Goal: Task Accomplishment & Management: Manage account settings

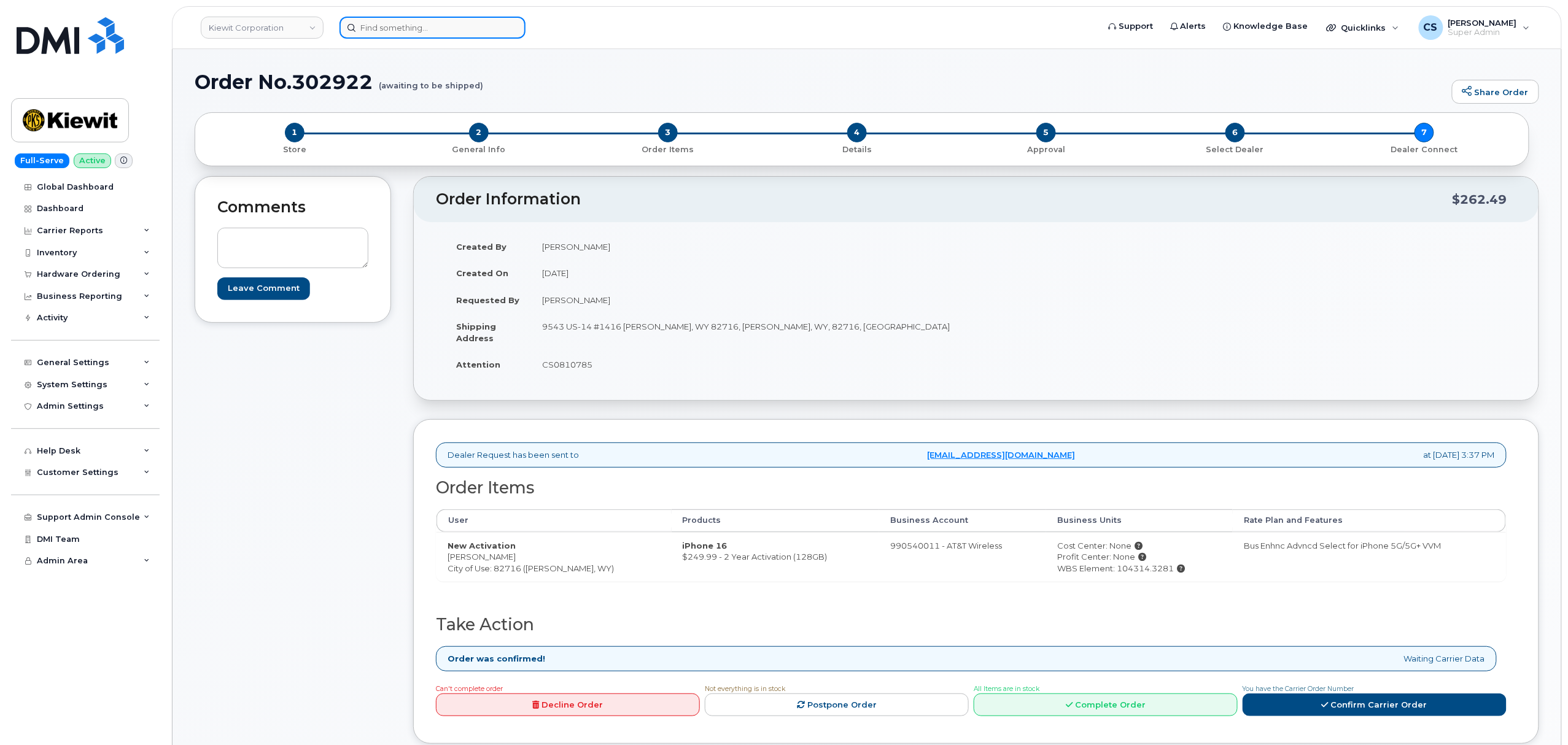
click at [398, 28] on input at bounding box center [432, 28] width 186 height 22
paste input "4803560267"
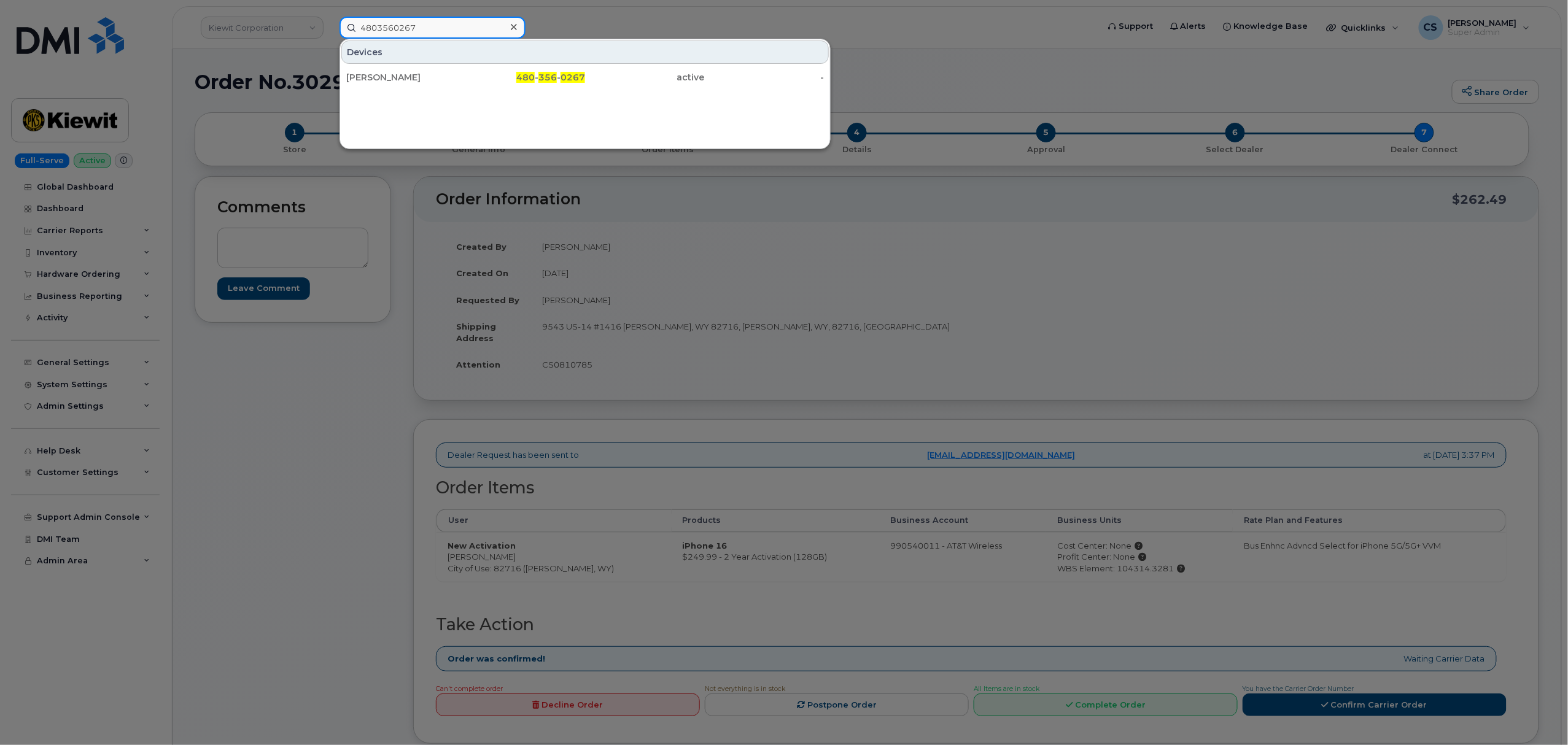
type input "4803560267"
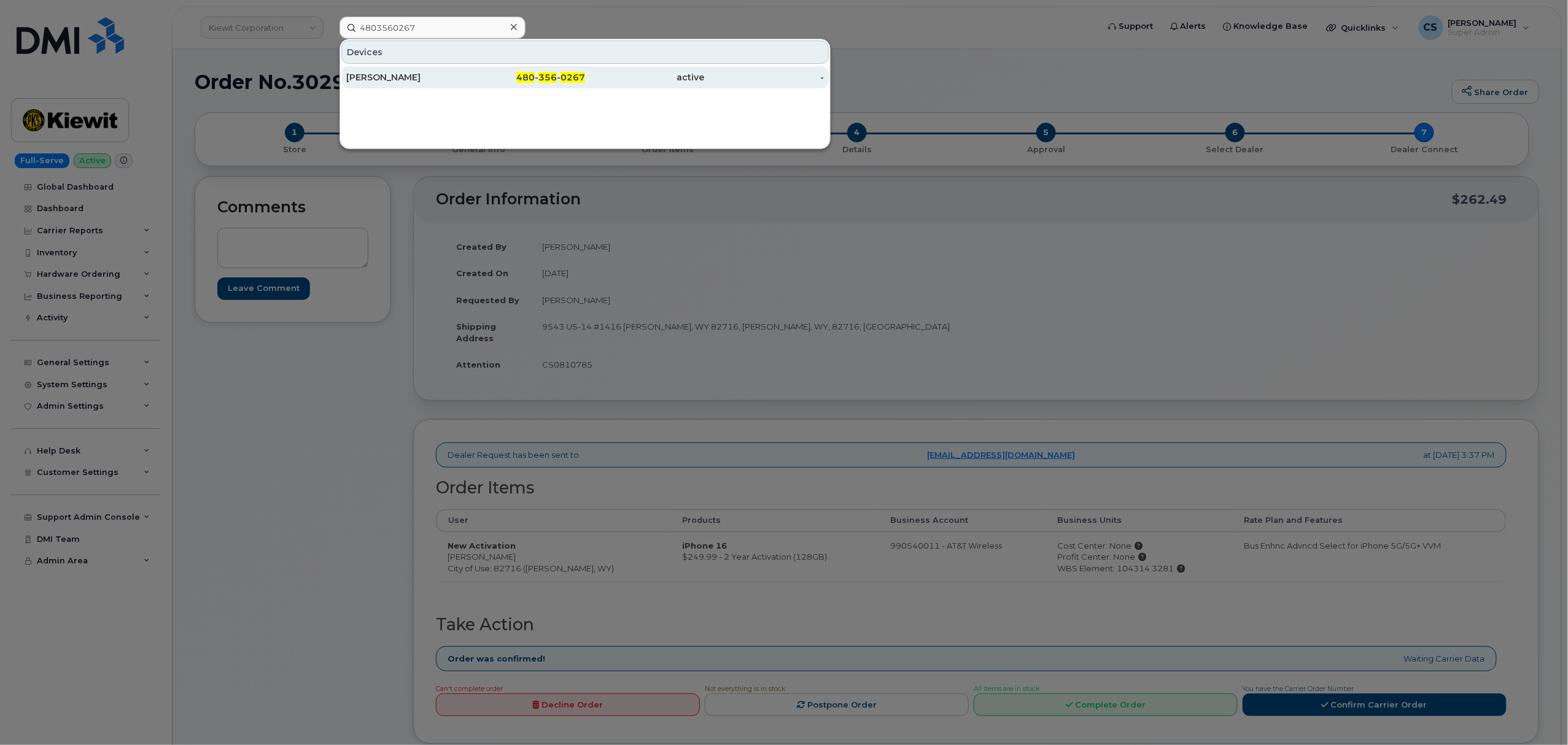
click at [574, 79] on span "0267" at bounding box center [573, 77] width 25 height 11
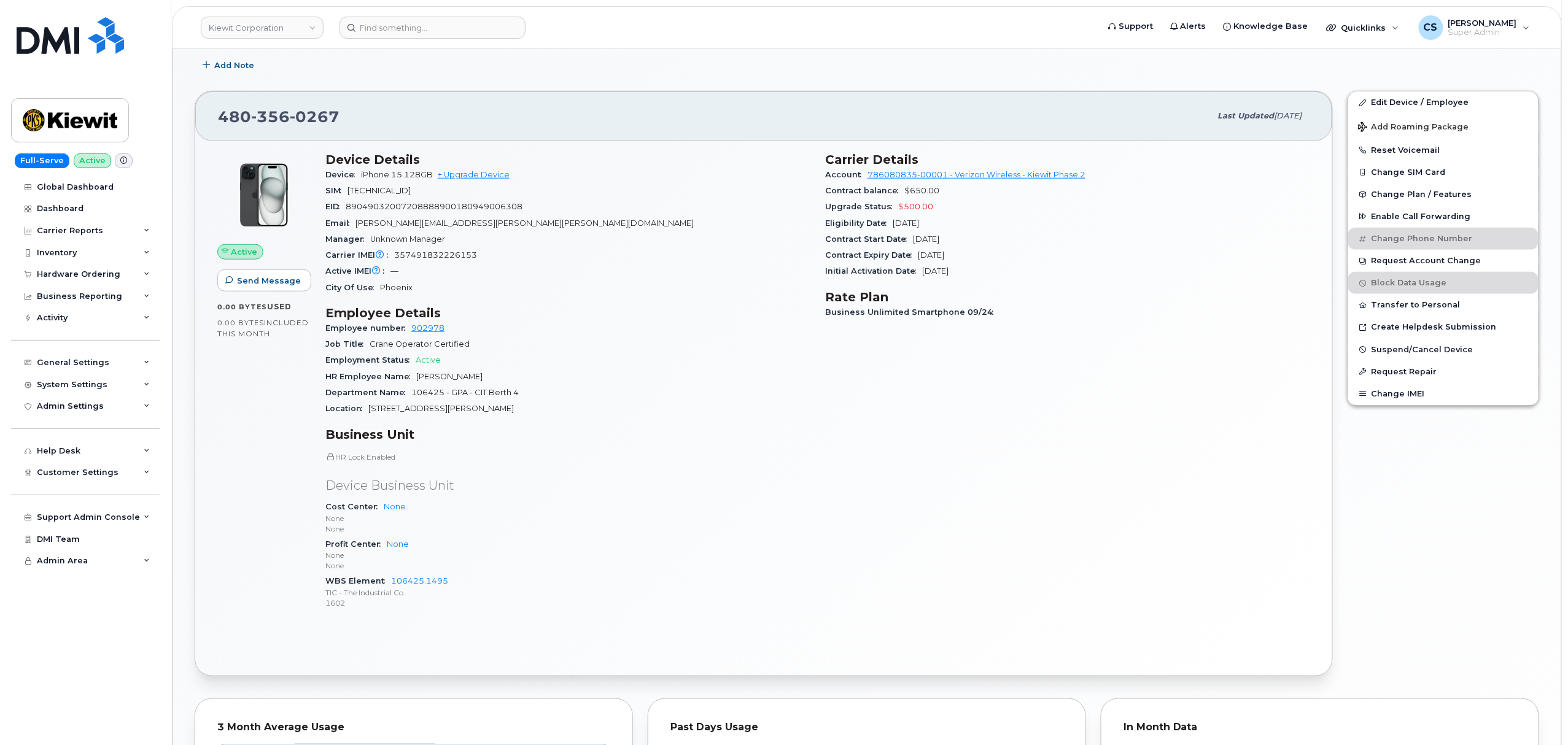
scroll to position [409, 0]
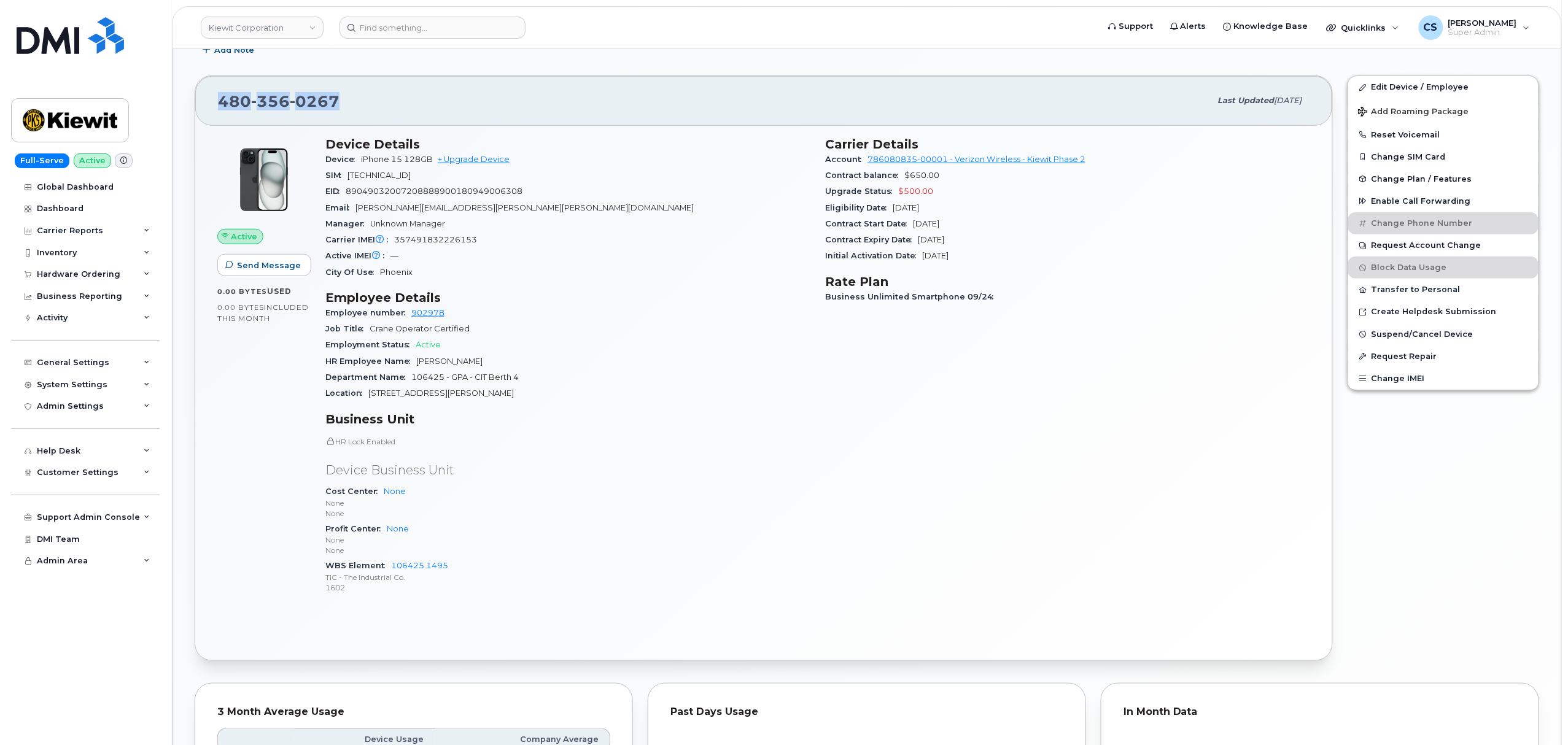
drag, startPoint x: 374, startPoint y: 103, endPoint x: 193, endPoint y: 100, distance: 181.0
click at [193, 100] on div "480 356 0267 Last updated Oct 09, 2025 Active Send Message 0.00 Bytes  used 0.0…" at bounding box center [764, 368] width 1153 height 600
copy span "480 356 0267"
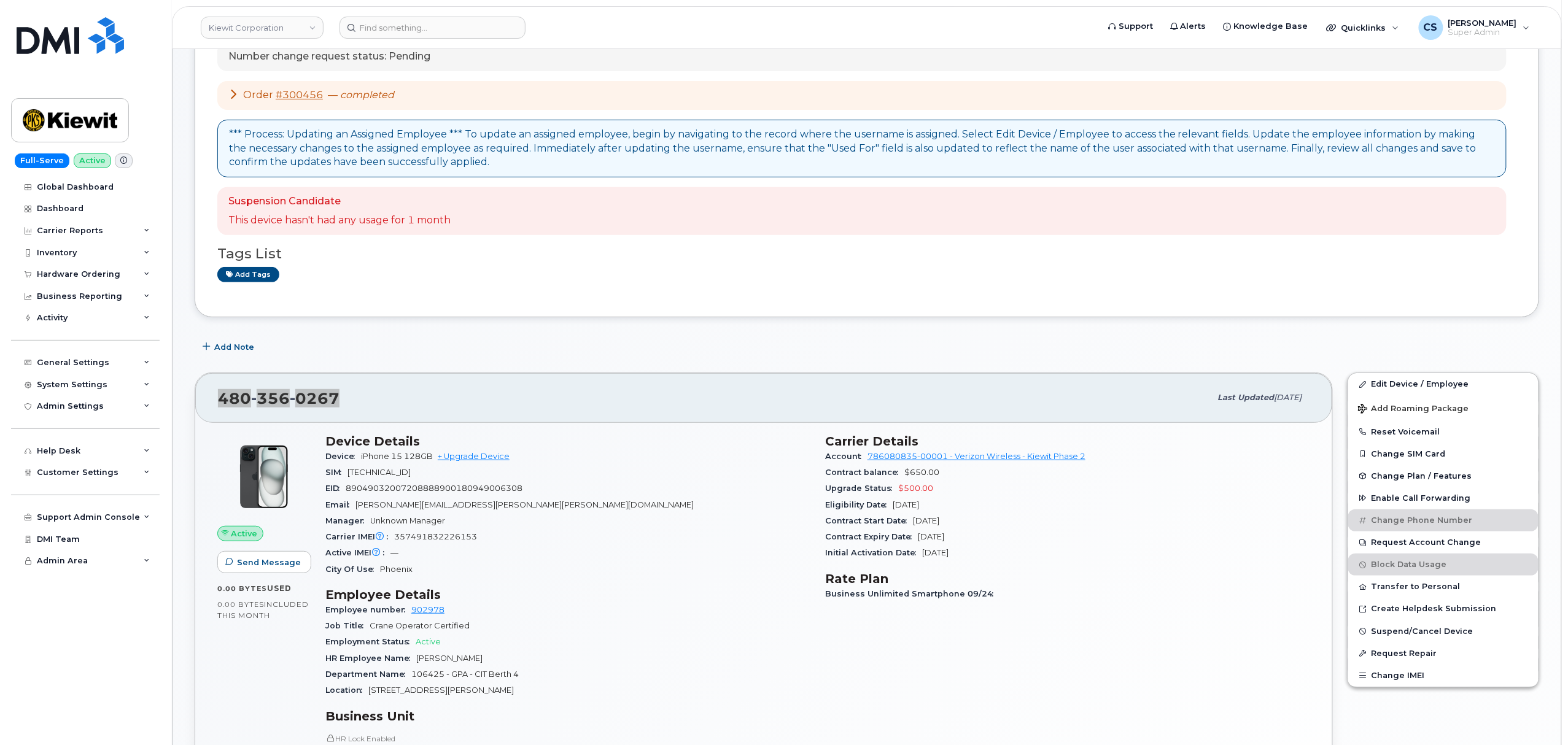
scroll to position [163, 0]
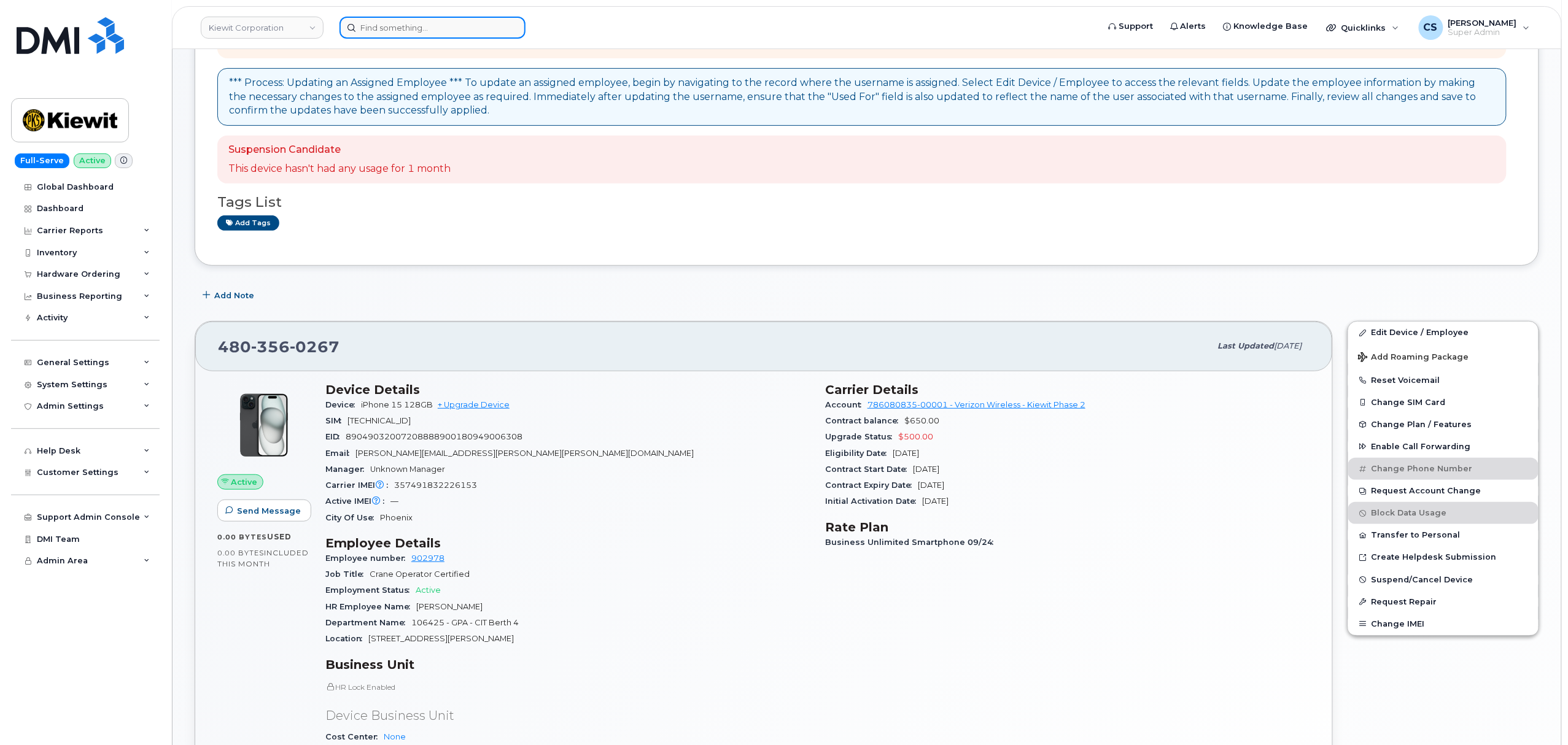
click at [462, 27] on input at bounding box center [432, 28] width 186 height 22
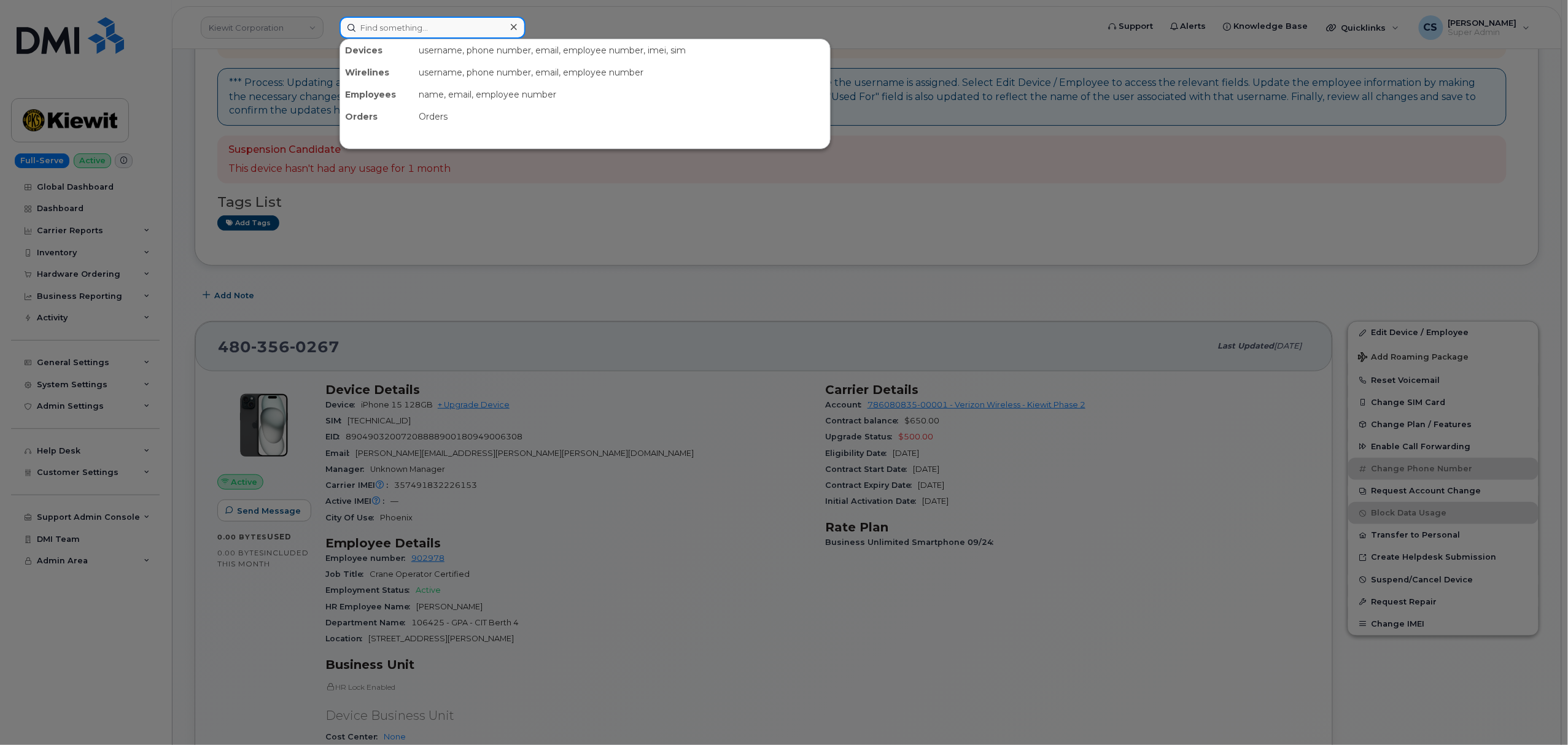
paste input "JESSE SUEPER"
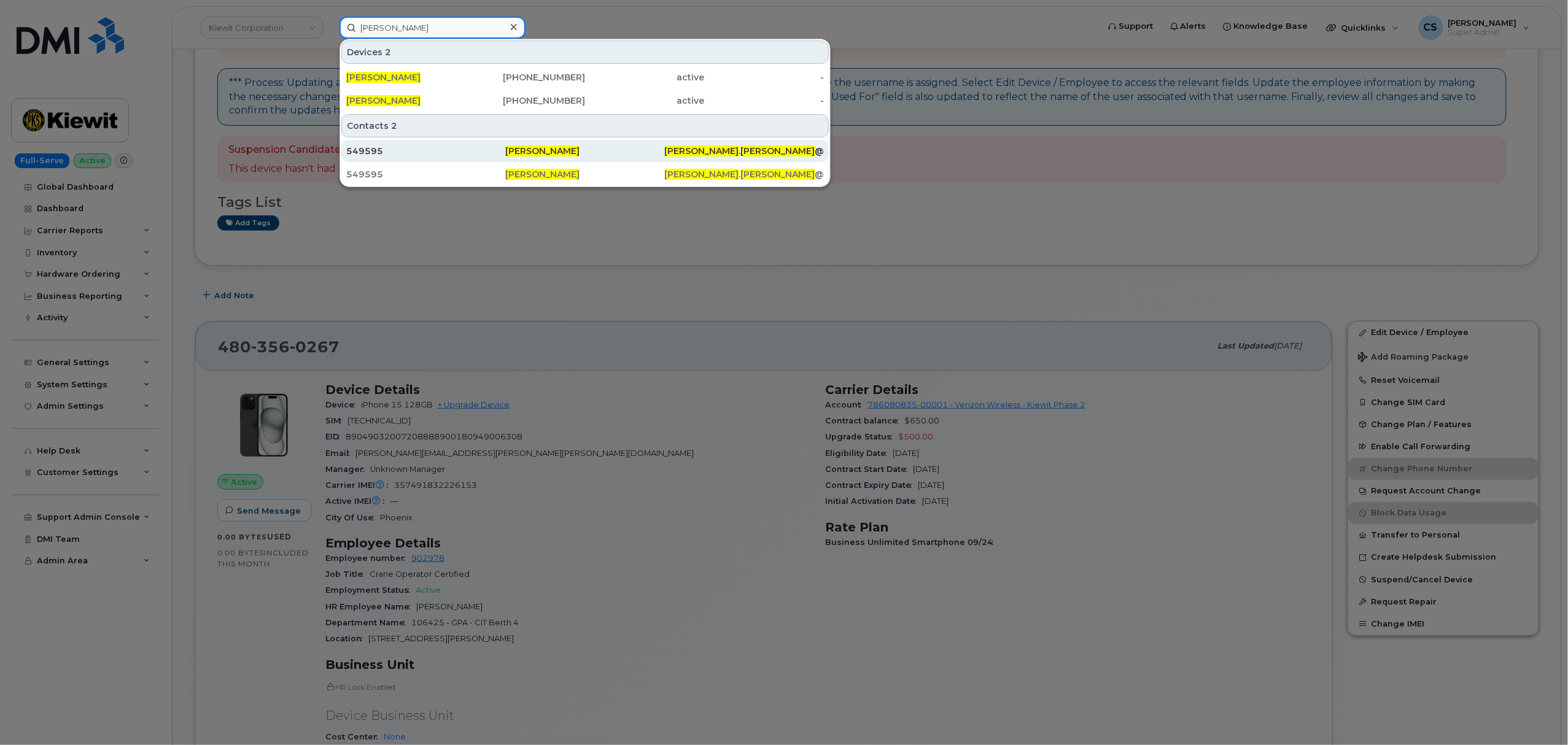
type input "JESSE SUEPER"
click at [538, 154] on span "Jesse Sueper" at bounding box center [542, 151] width 74 height 11
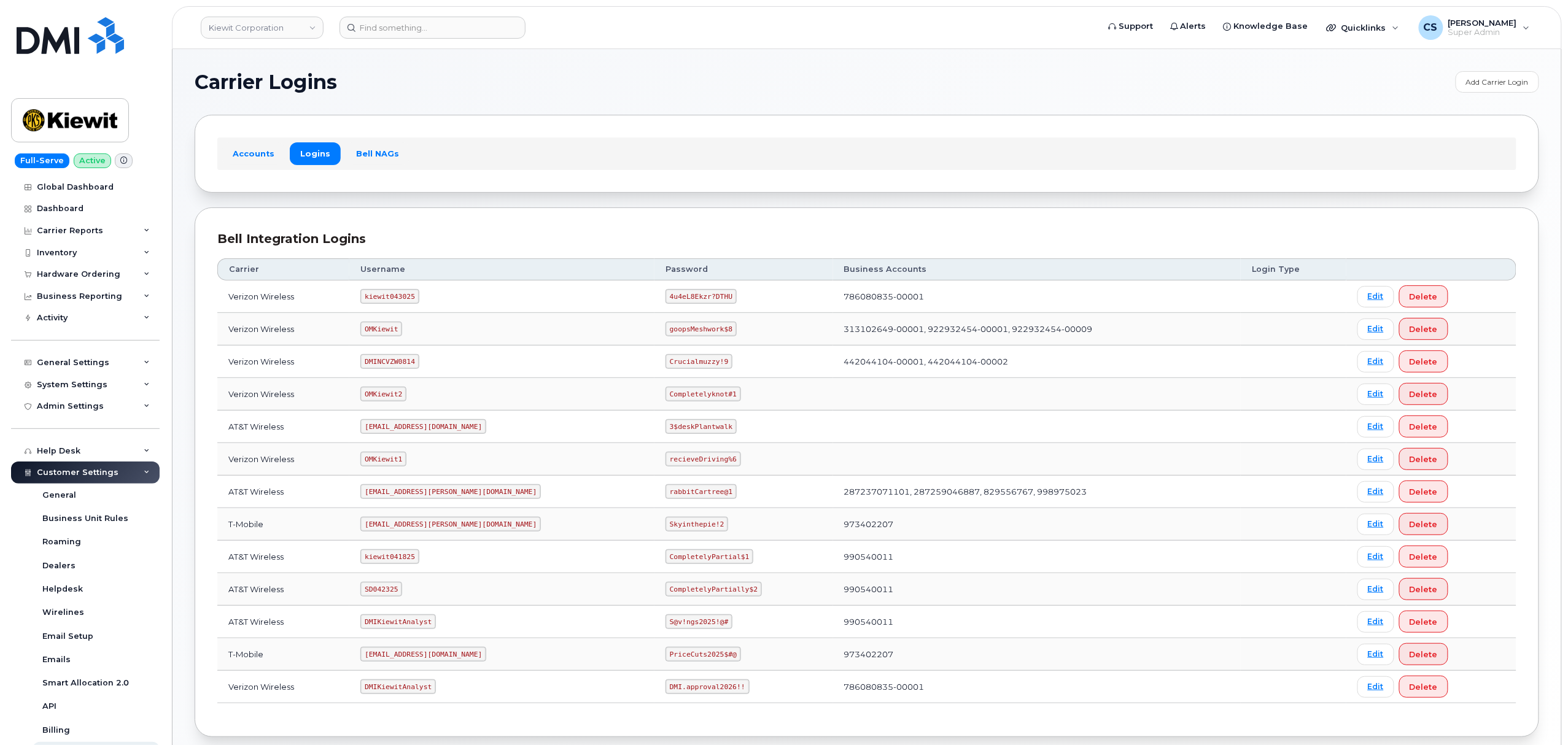
click at [397, 300] on code "kiewit043025" at bounding box center [389, 296] width 58 height 15
copy code "kiewit043025"
drag, startPoint x: 671, startPoint y: 300, endPoint x: 615, endPoint y: 298, distance: 56.0
click at [665, 298] on code "4u4eL8Ekzr?DTHU" at bounding box center [701, 296] width 71 height 15
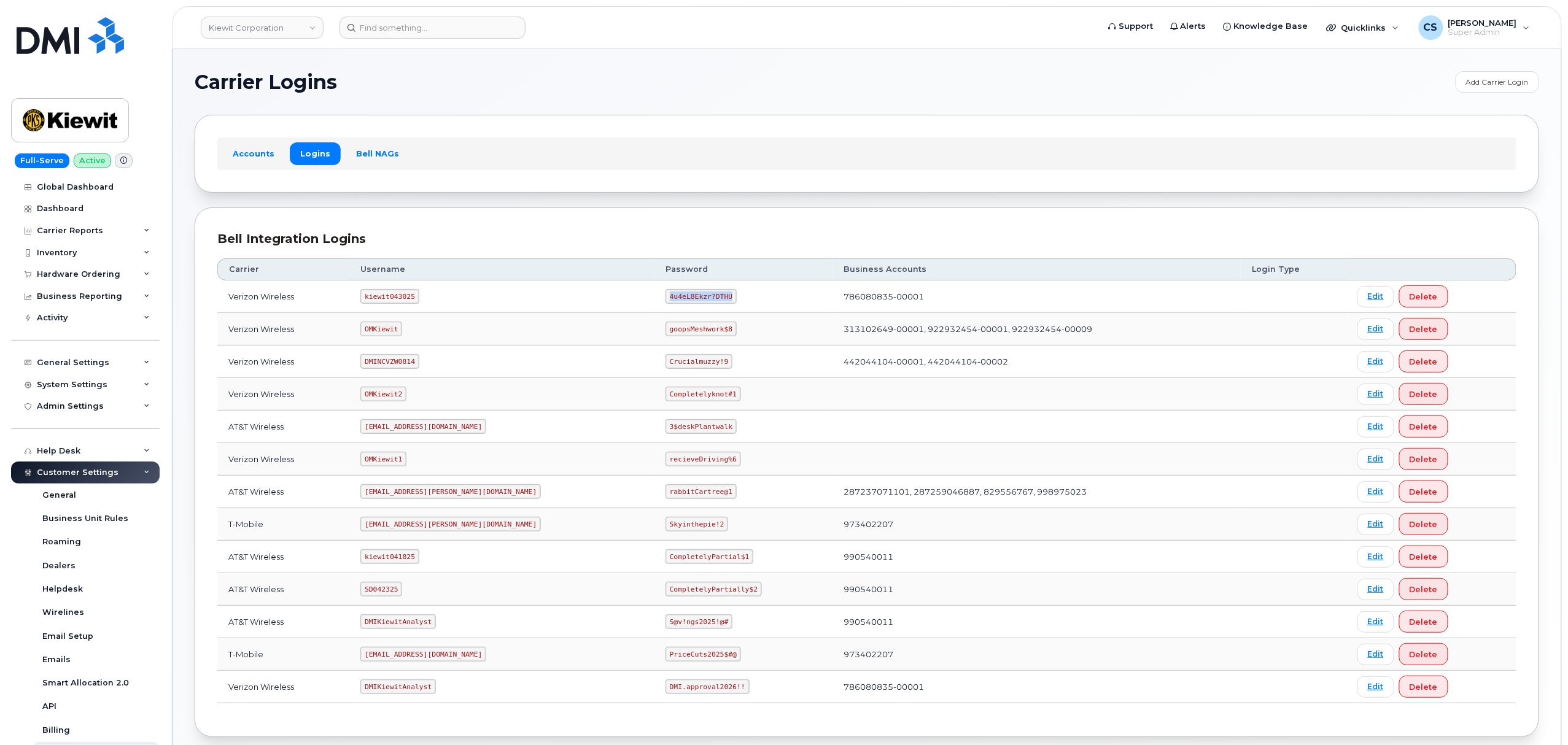
copy code "4u4eL8Ekzr?DTHU"
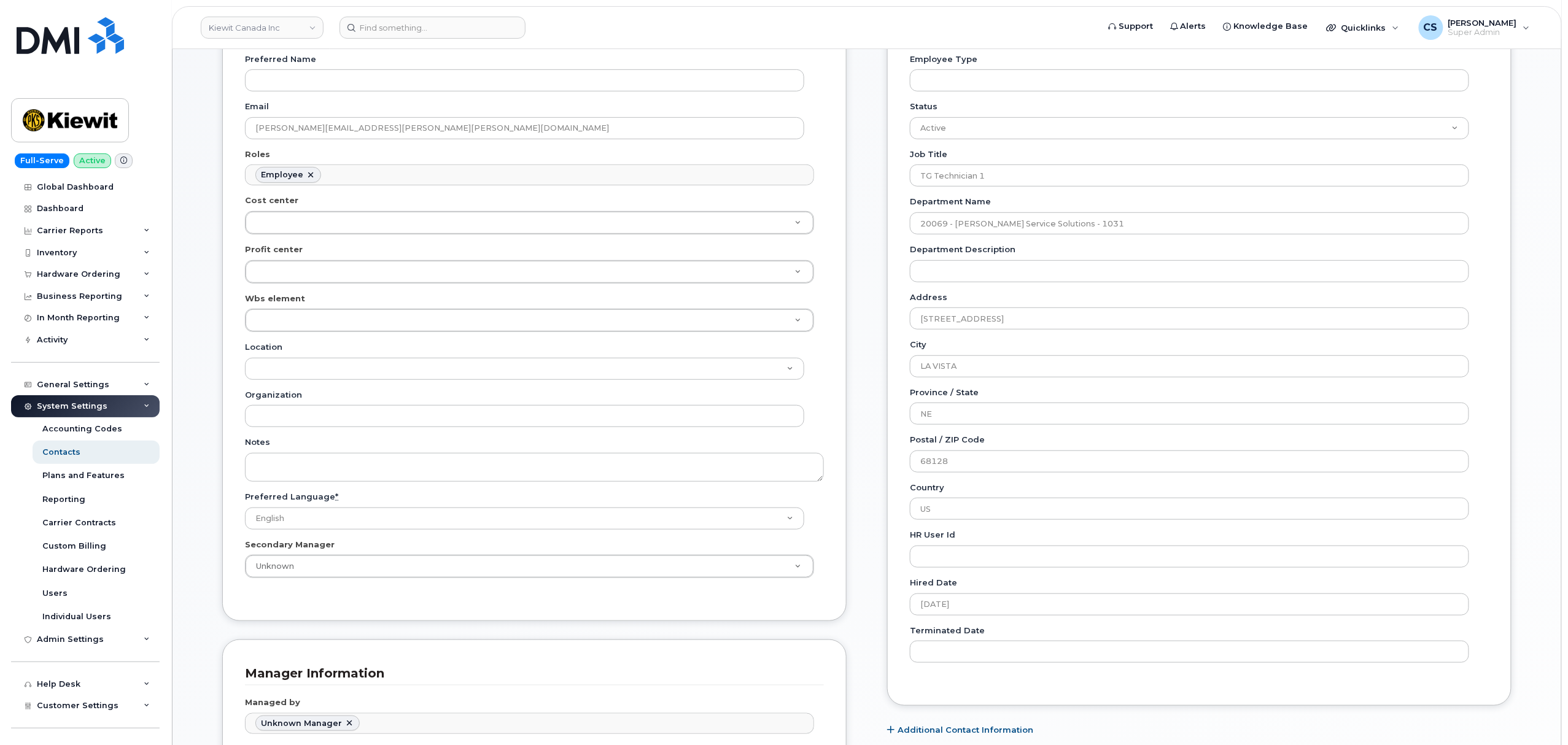
scroll to position [409, 0]
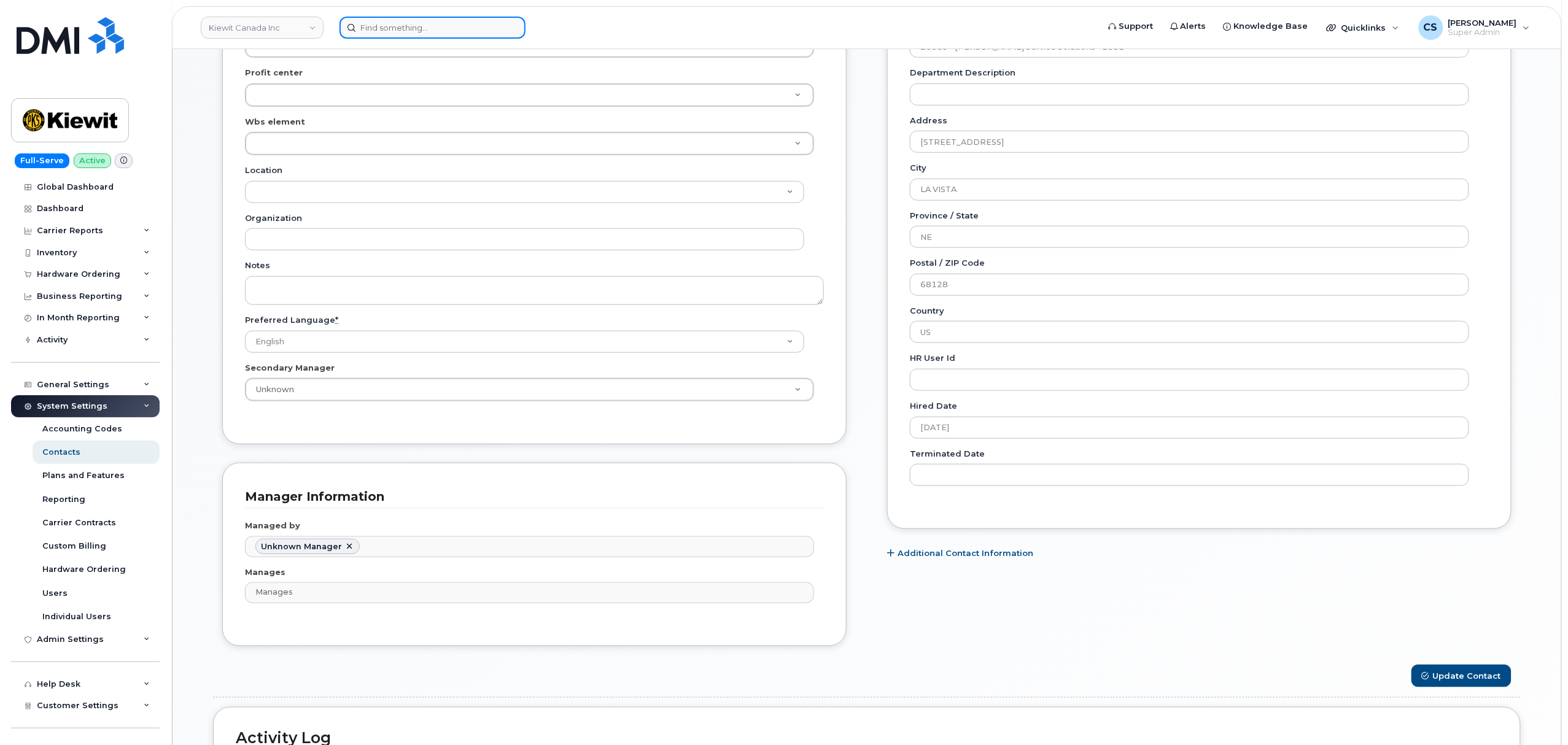
click at [408, 27] on input at bounding box center [432, 28] width 186 height 22
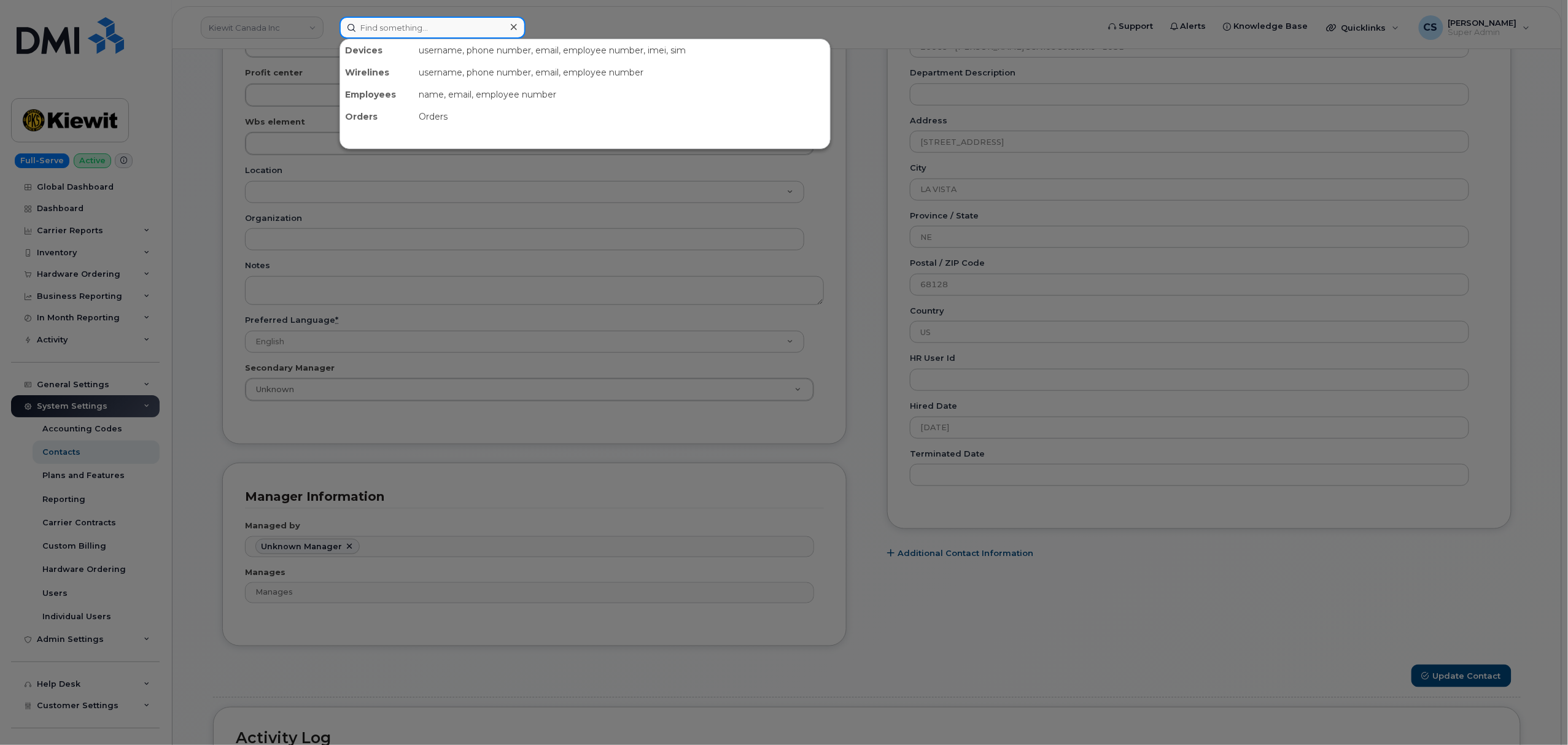
paste input "302492"
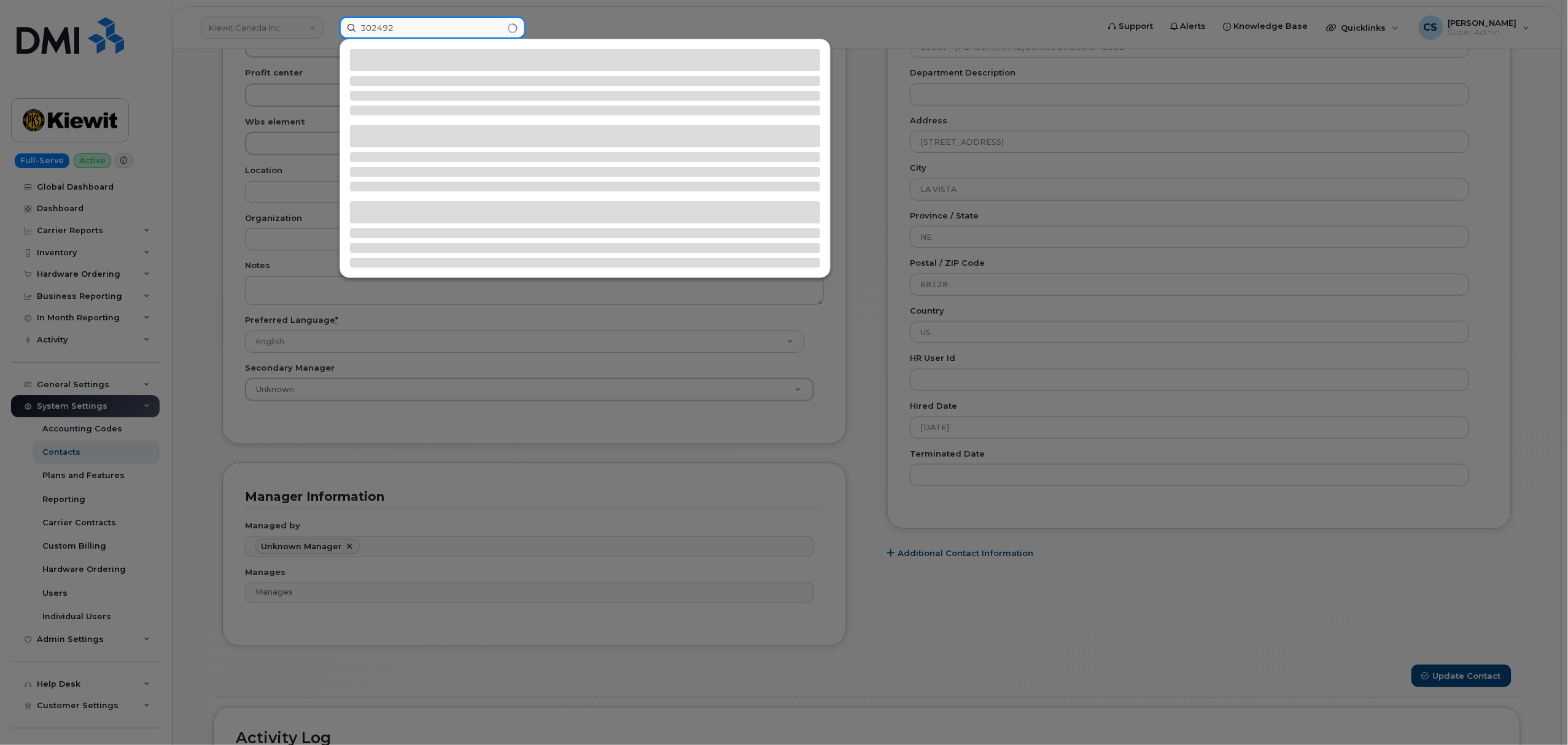
type input "302492"
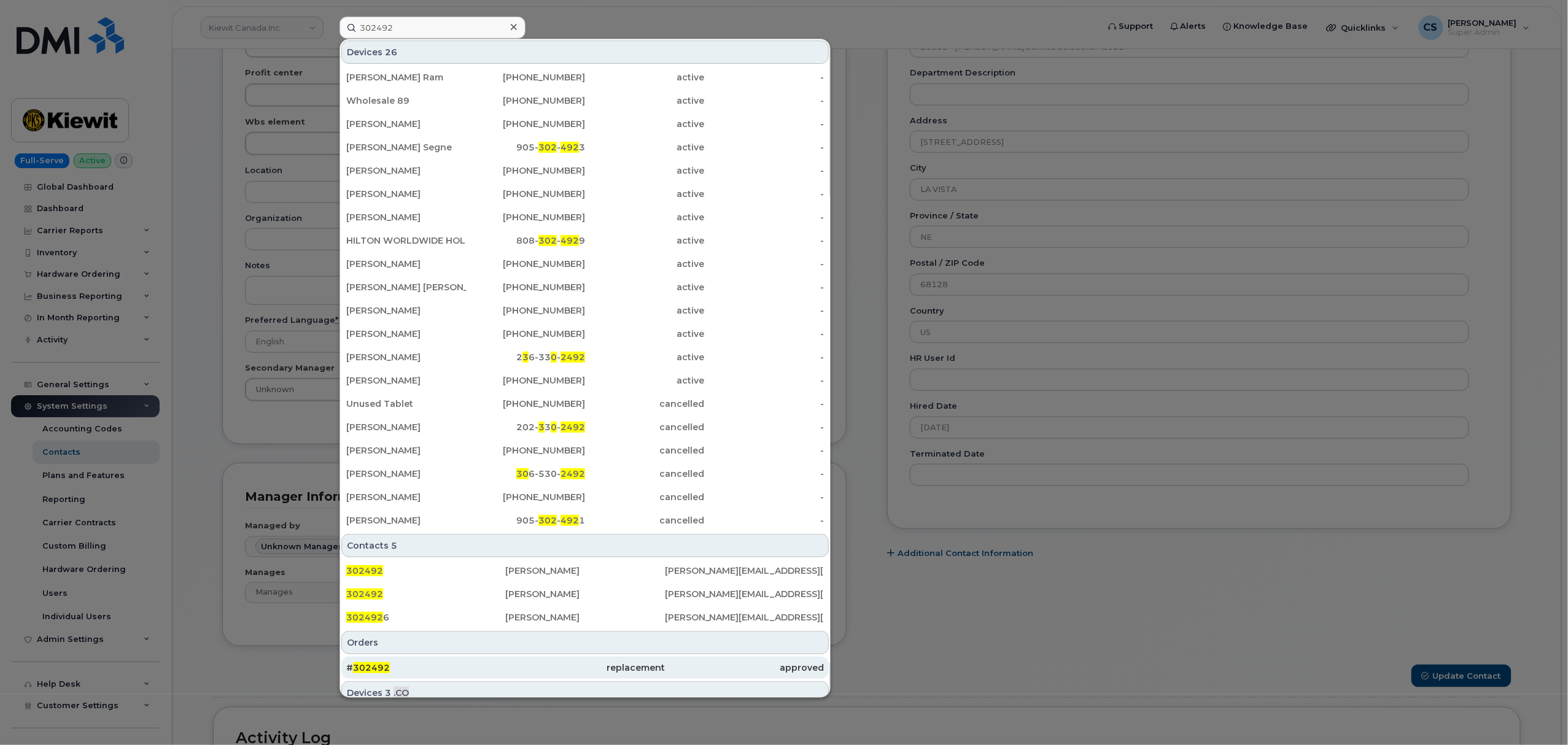
click at [382, 666] on span "302492" at bounding box center [371, 667] width 37 height 11
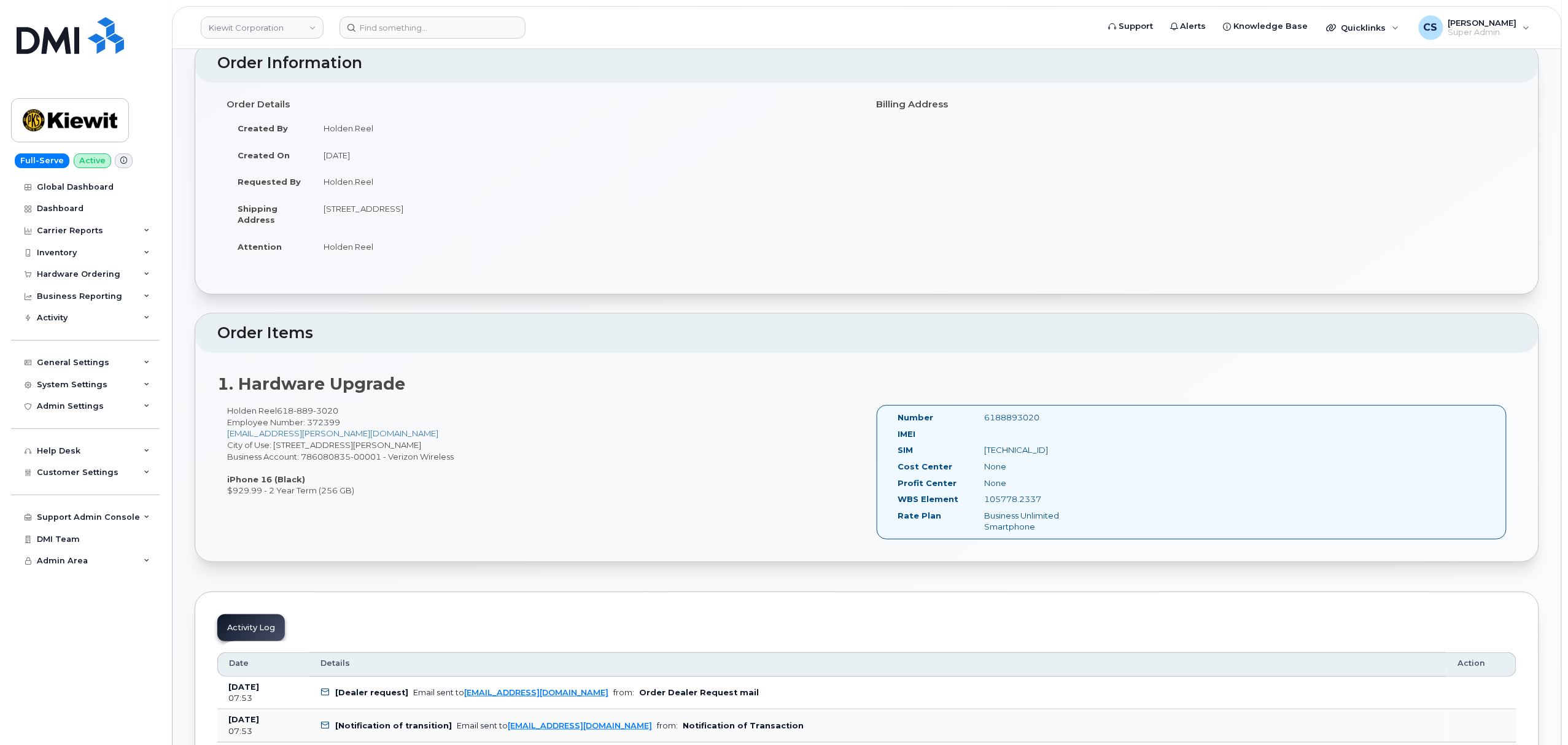
scroll to position [163, 0]
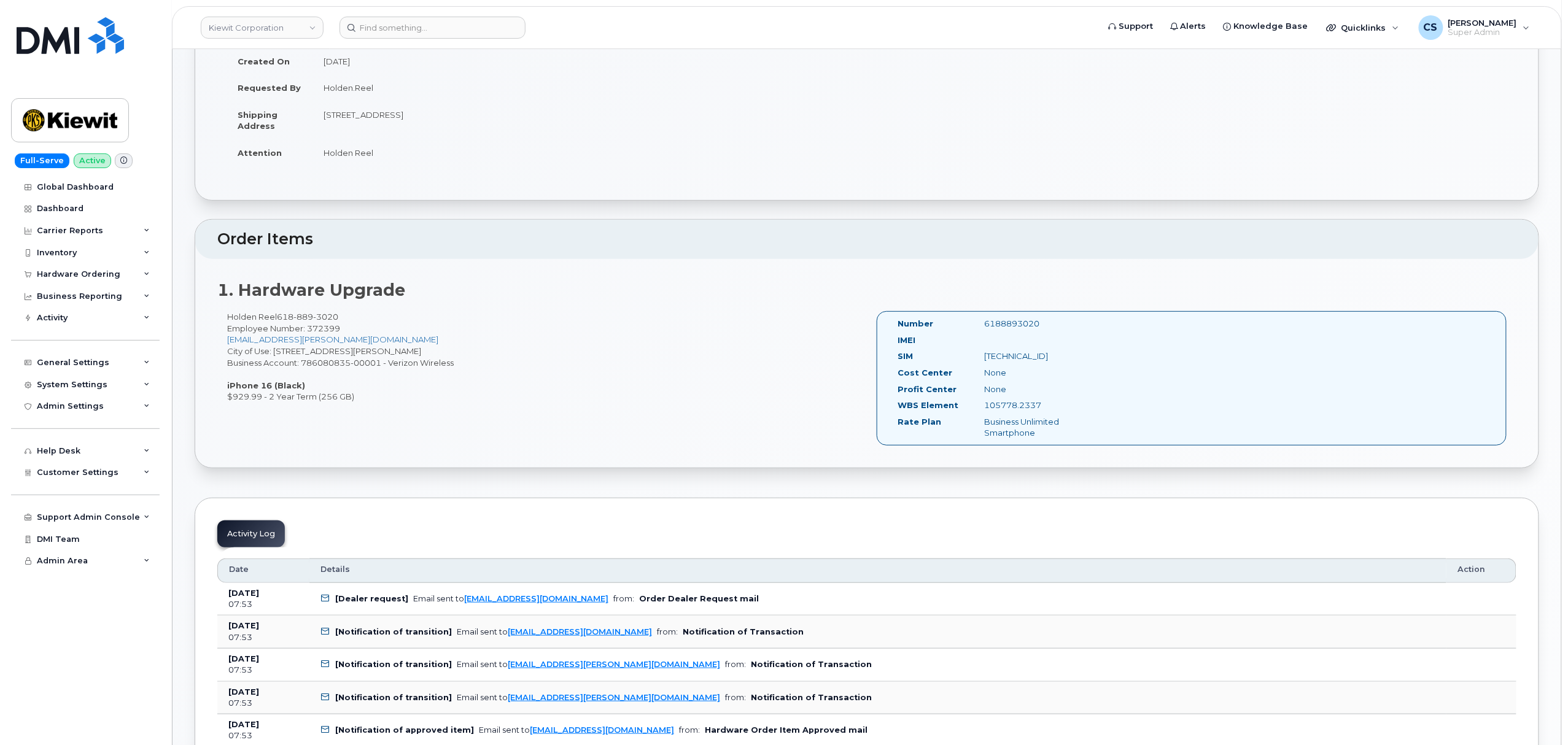
click at [1015, 324] on div "6188893020" at bounding box center [1035, 324] width 122 height 12
copy div "6188893020"
click at [609, 361] on div "Holden Reel 618 889 3020 Employee Number: 372399 HOLDEN.REEL@CHERNE.COM City of…" at bounding box center [542, 357] width 649 height 92
click at [1024, 319] on div "6188893020" at bounding box center [1035, 324] width 122 height 12
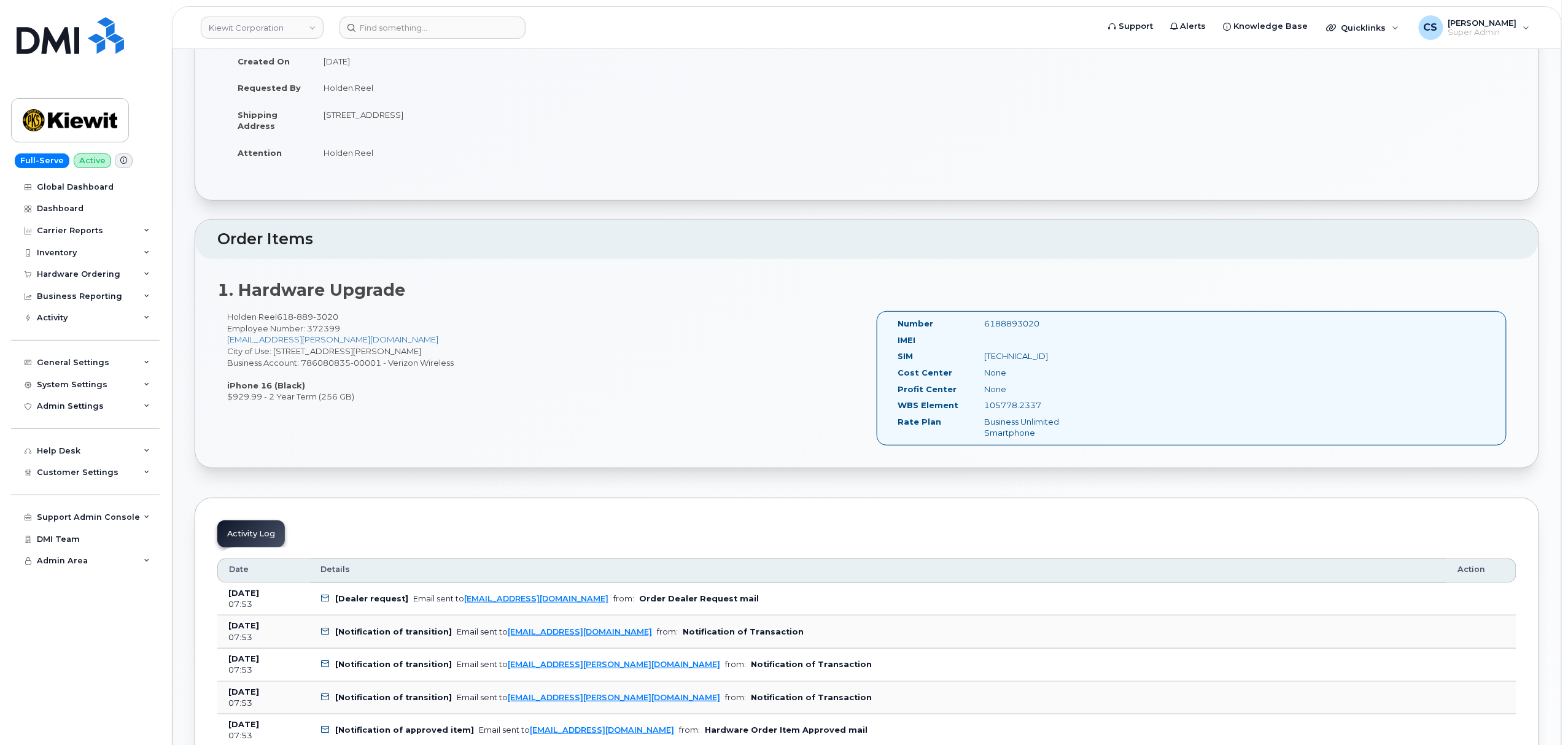
click at [1024, 319] on div "6188893020" at bounding box center [1035, 324] width 122 height 12
copy div "6188893020"
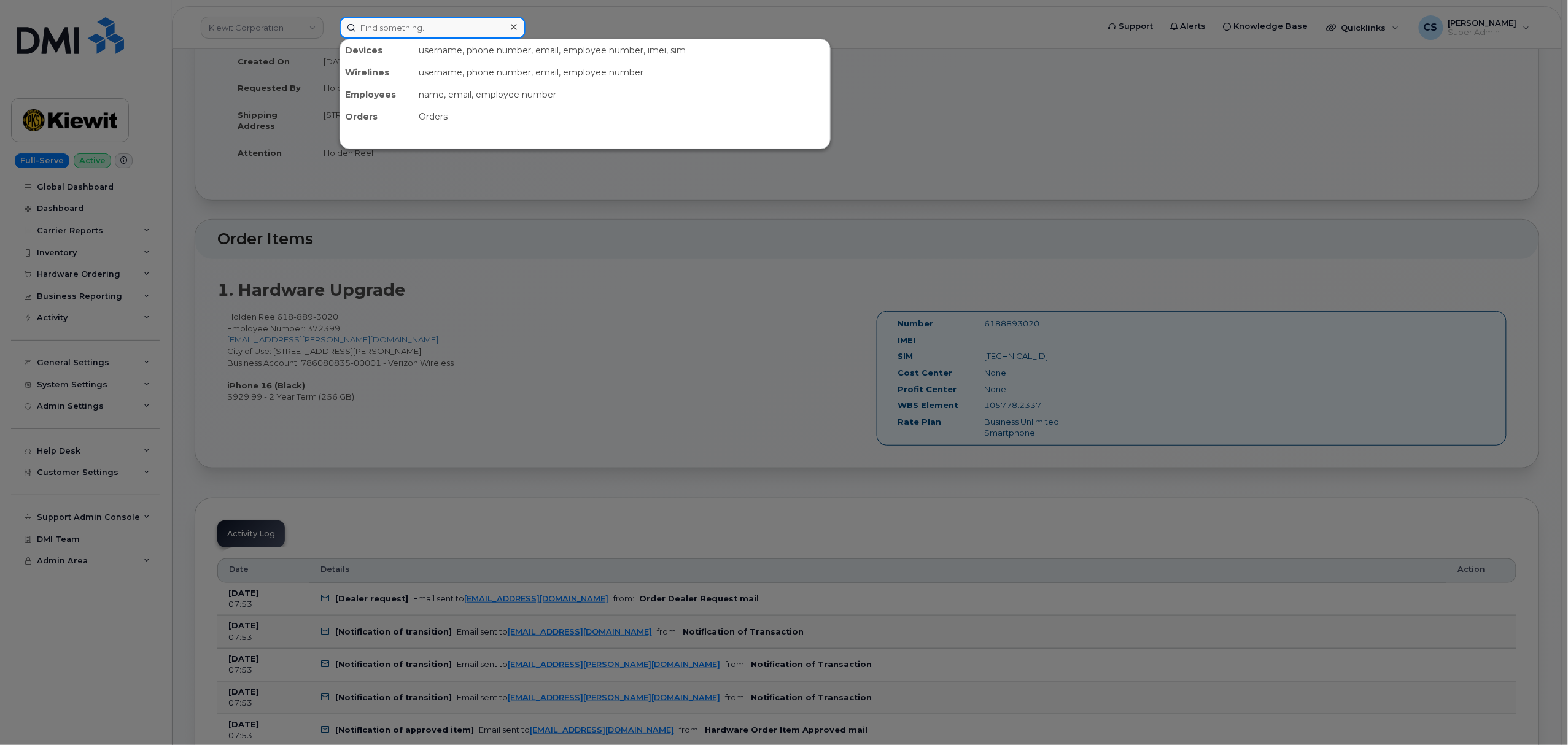
click at [403, 25] on input at bounding box center [432, 28] width 186 height 22
paste input "(301) 467-0014"
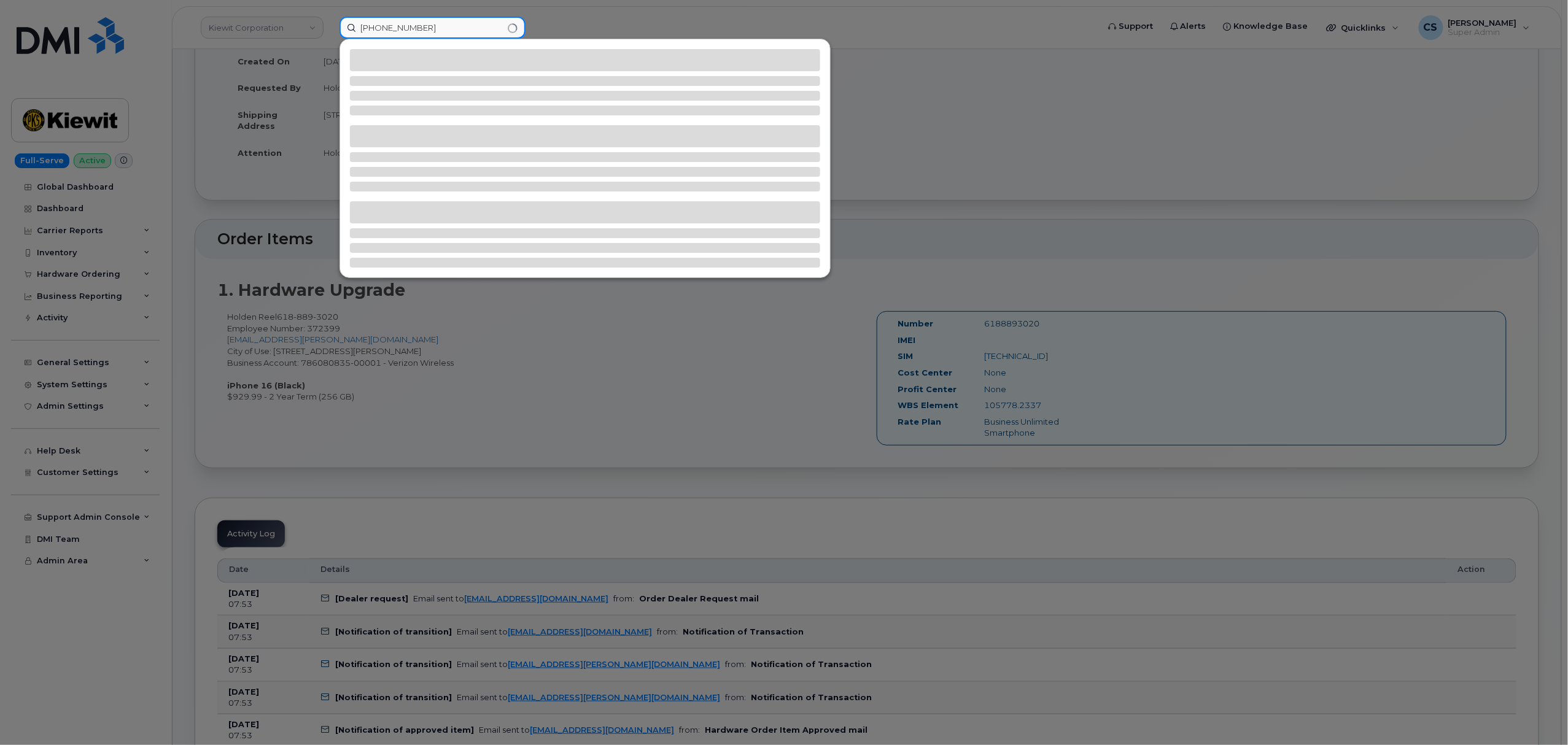
type input "(301) 467-0014"
click at [978, 89] on div at bounding box center [784, 372] width 1568 height 745
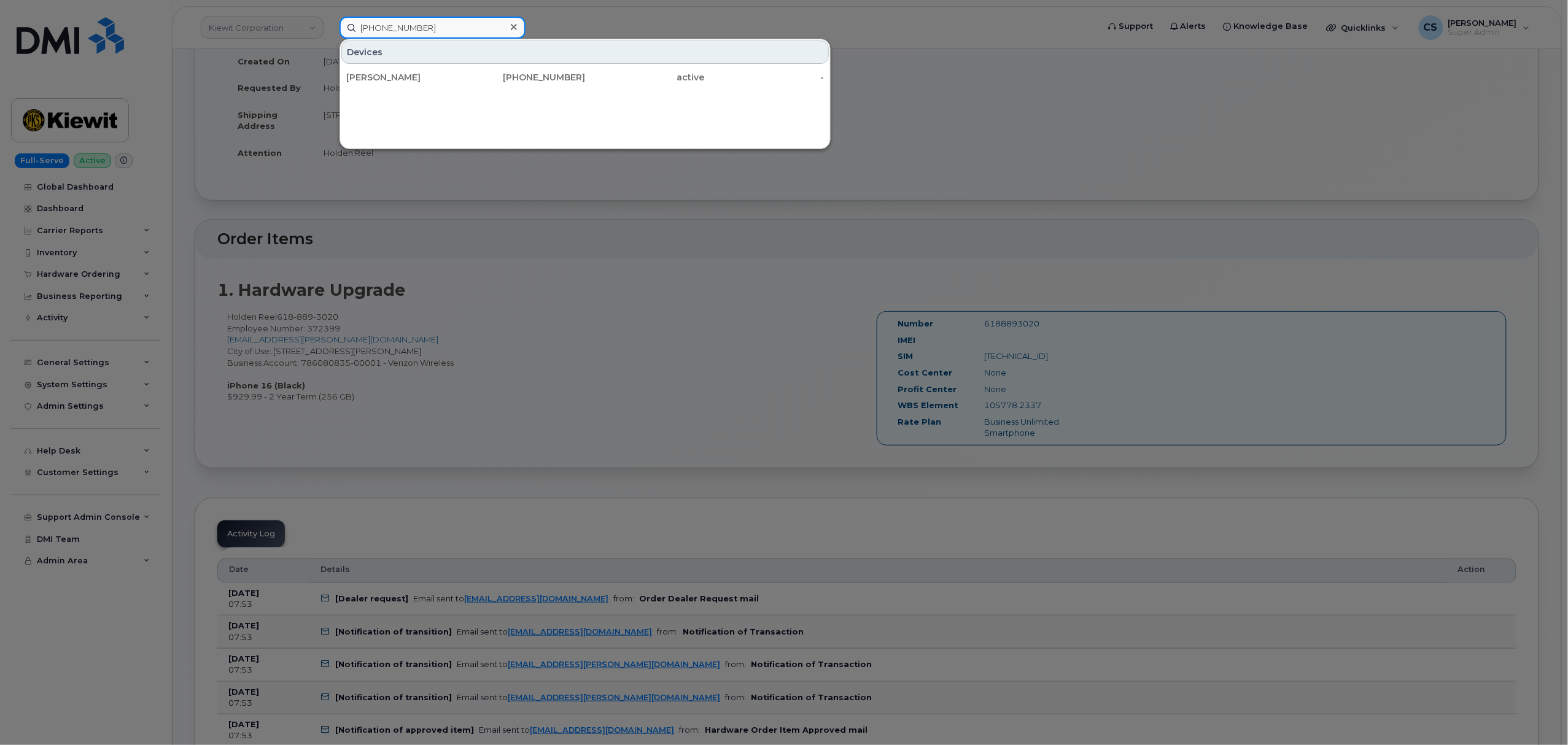
click at [458, 21] on input "(301) 467-0014" at bounding box center [432, 28] width 186 height 22
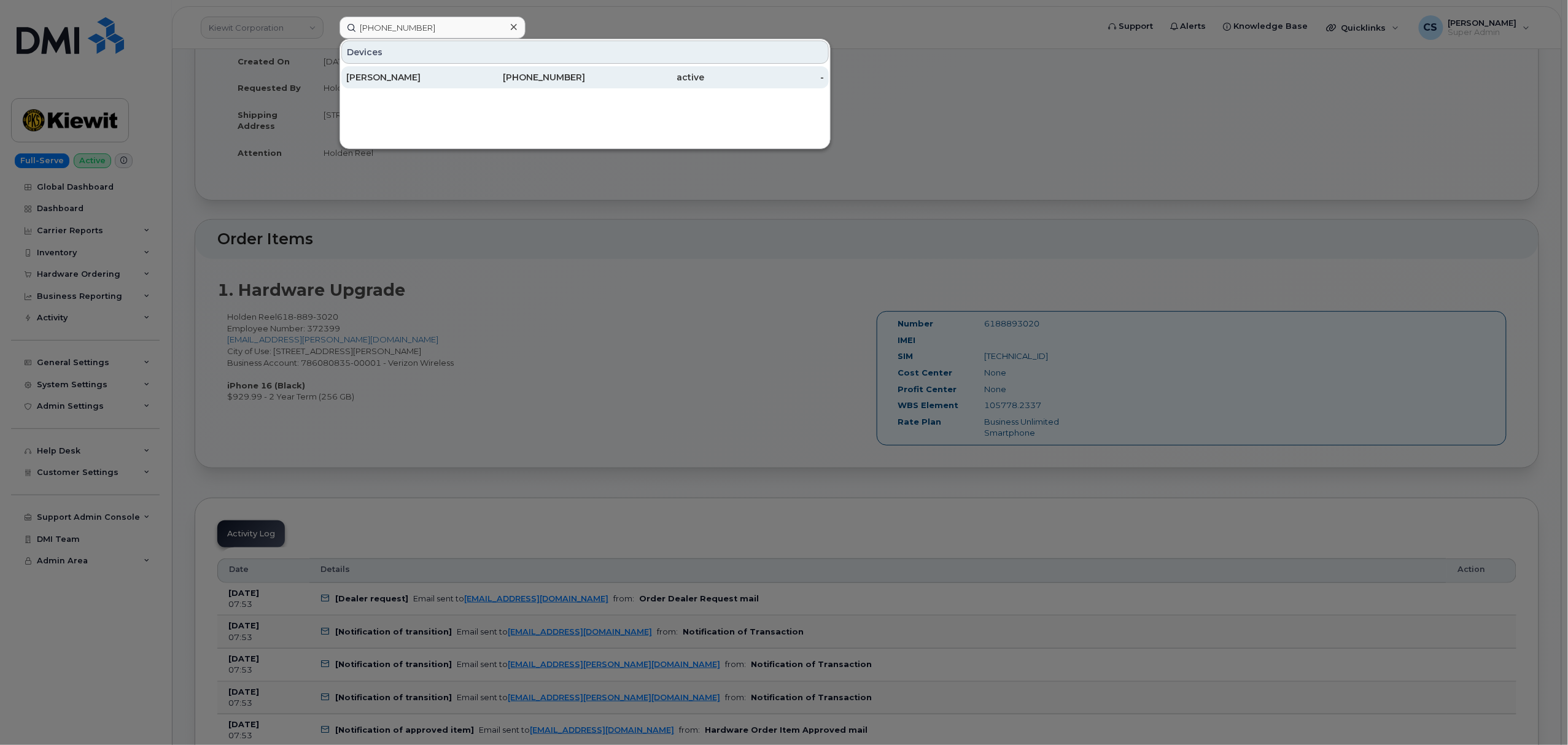
click at [547, 79] on div "301-467-0014" at bounding box center [526, 77] width 119 height 12
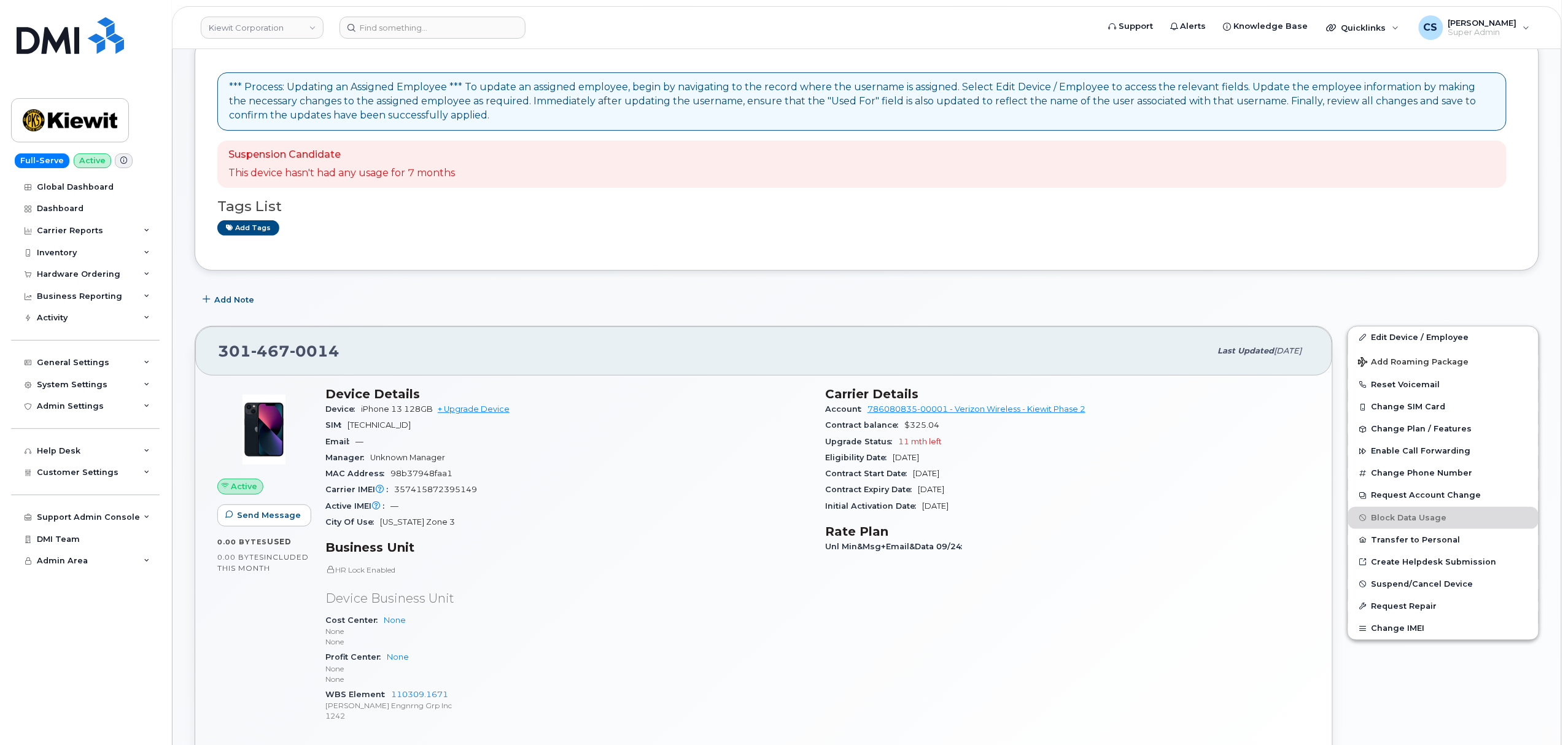
scroll to position [163, 0]
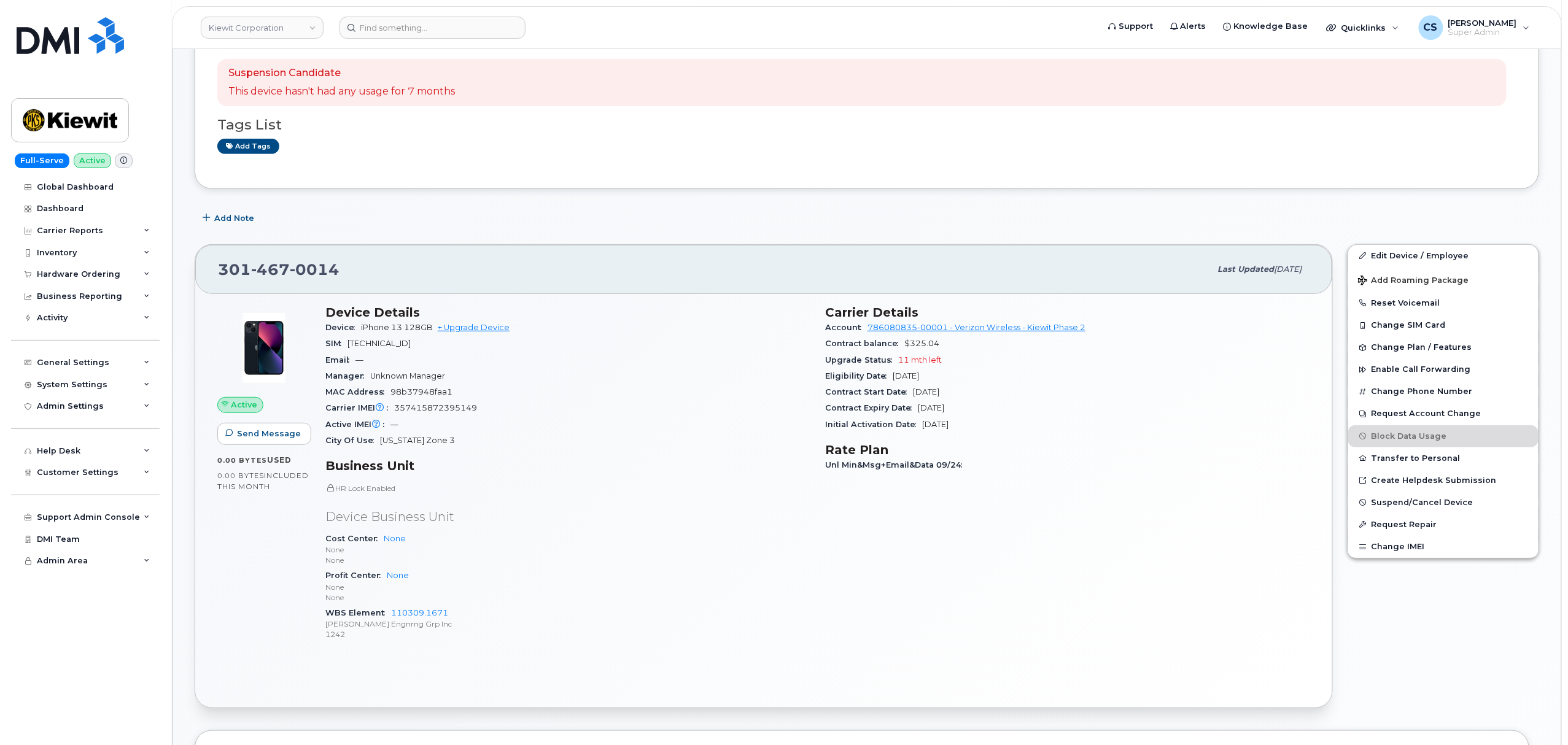
click at [357, 276] on div "301 467 0014" at bounding box center [714, 268] width 993 height 25
click at [354, 272] on div "301 467 0014" at bounding box center [714, 268] width 993 height 25
click at [352, 272] on div "301 467 0014" at bounding box center [714, 268] width 993 height 25
copy span "301 467 0014"
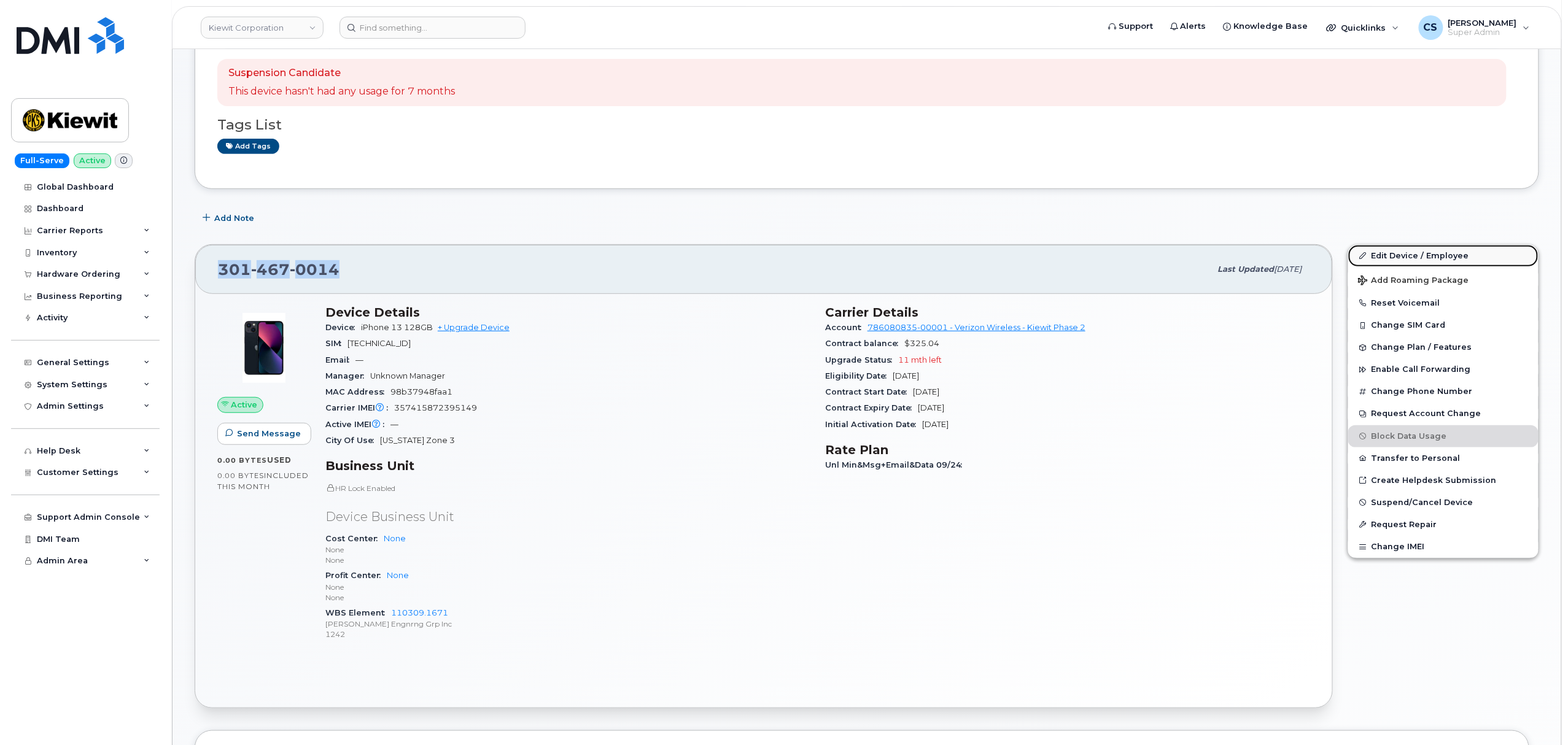
click at [1408, 252] on link "Edit Device / Employee" at bounding box center [1443, 255] width 190 height 22
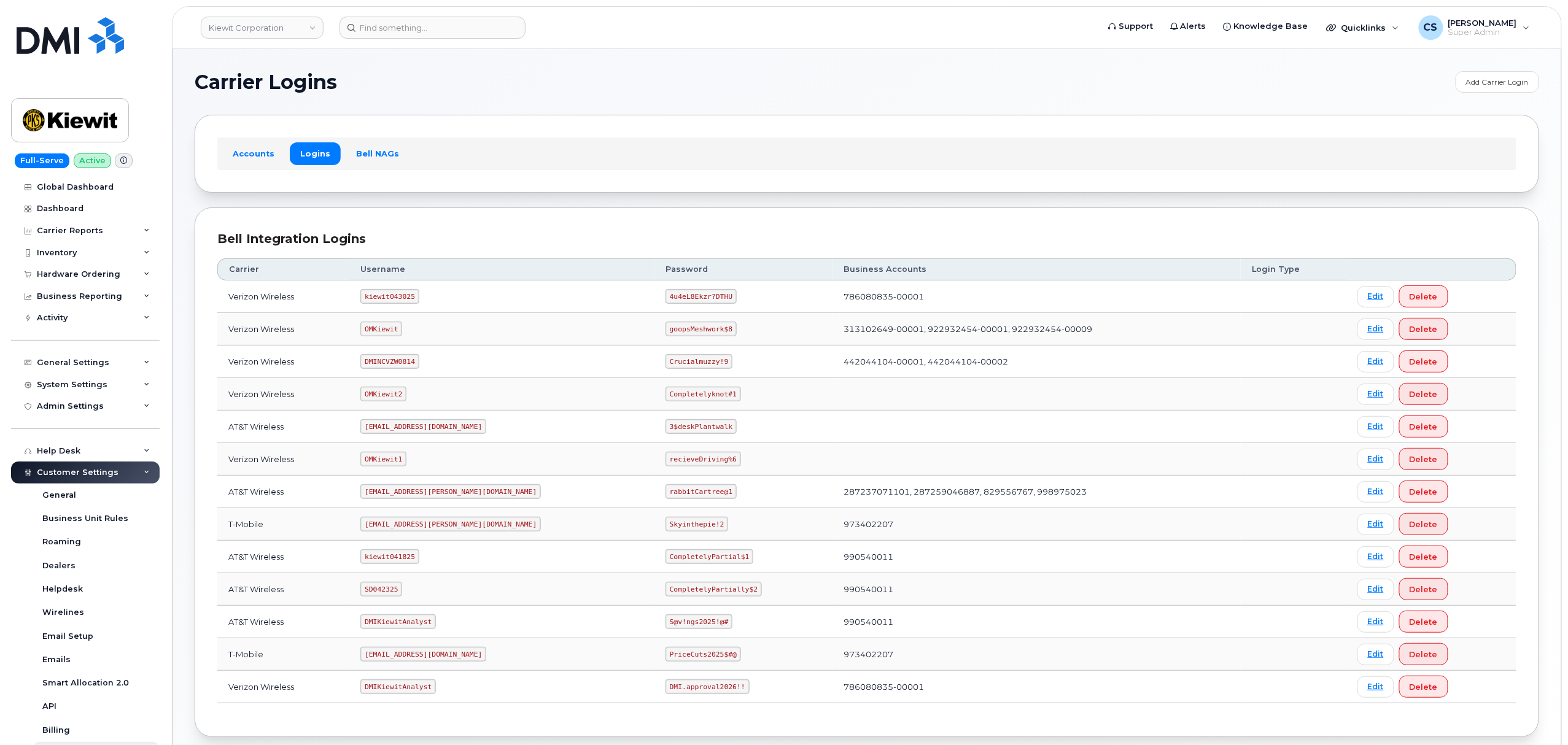
click at [386, 295] on code "kiewit043025" at bounding box center [389, 296] width 58 height 15
copy code "kiewit043025"
drag, startPoint x: 670, startPoint y: 295, endPoint x: 614, endPoint y: 300, distance: 56.2
click at [665, 300] on code "4u4eL8Ekzr?DTHU" at bounding box center [701, 296] width 71 height 15
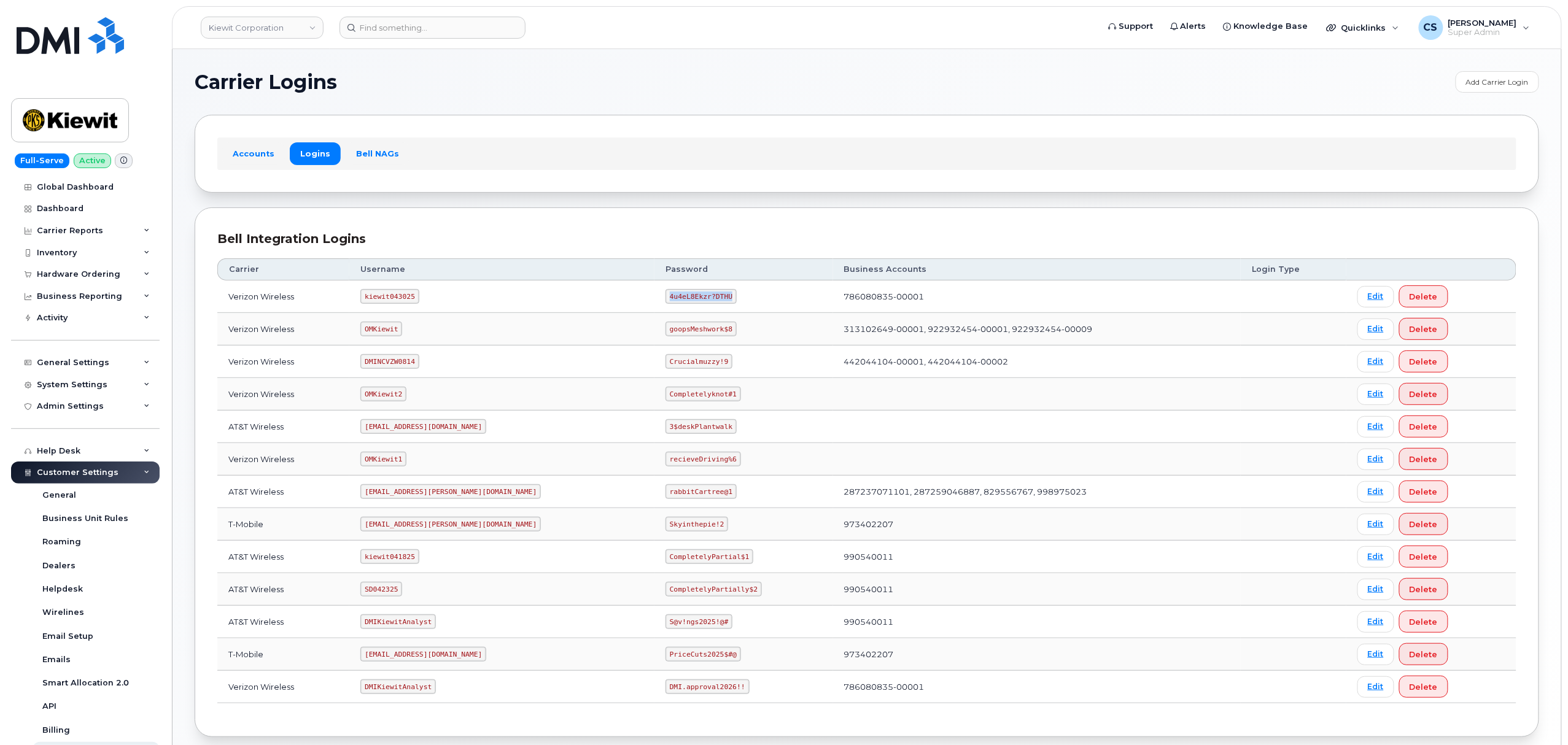
copy code "4u4eL8Ekzr?DTHU"
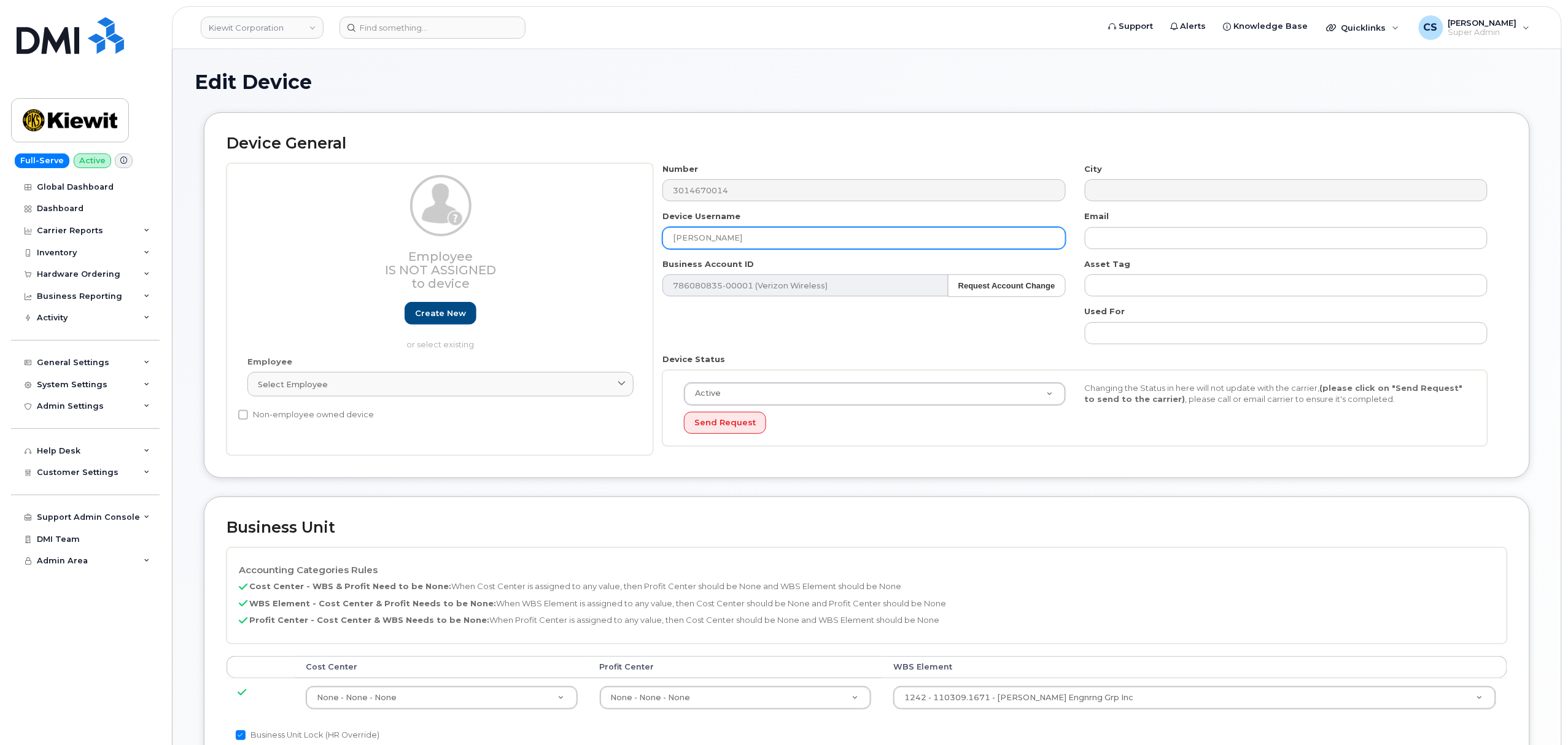
click at [753, 241] on input "[PERSON_NAME]" at bounding box center [863, 238] width 403 height 22
paste input "[PERSON_NAME]"
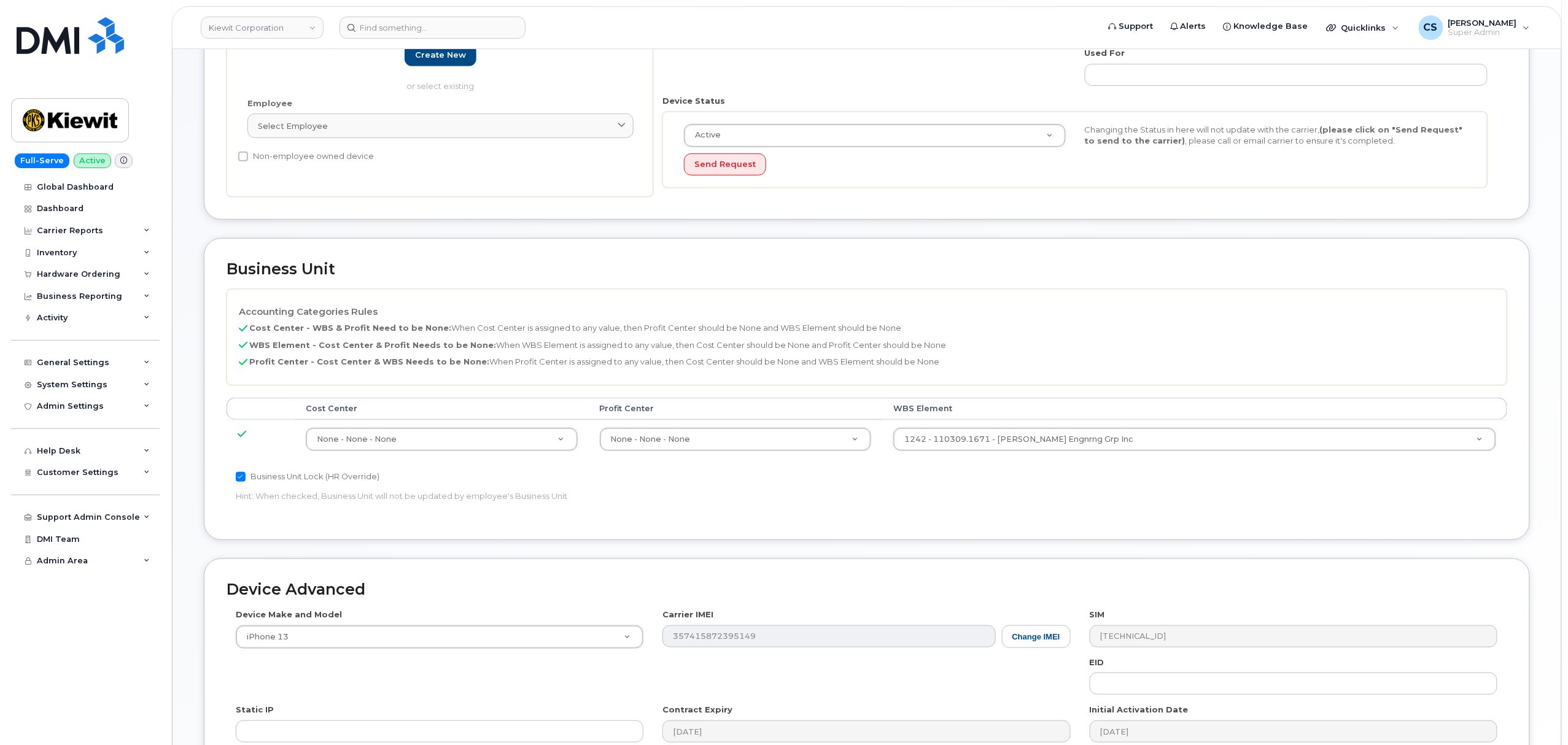
scroll to position [327, 0]
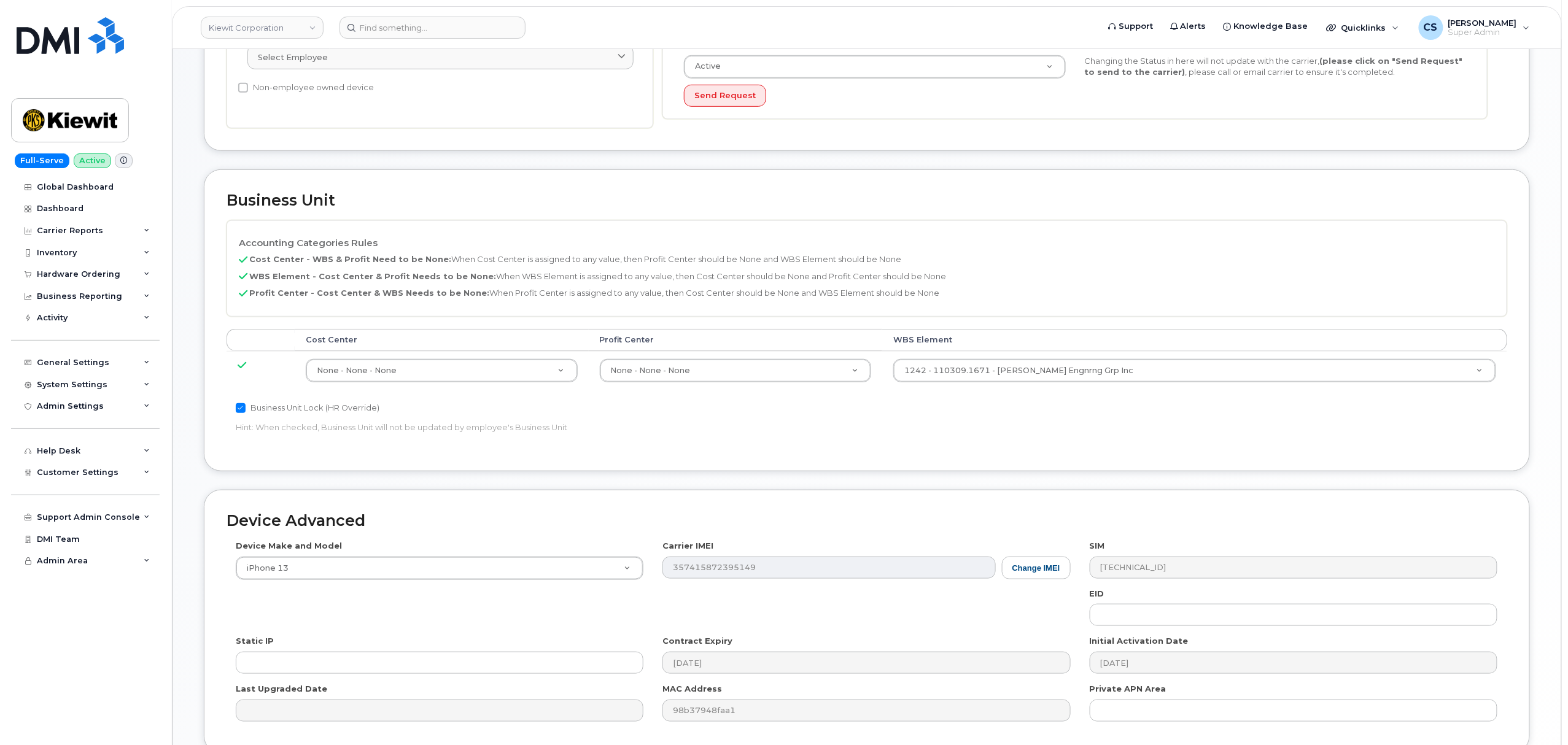
type input "[PERSON_NAME]"
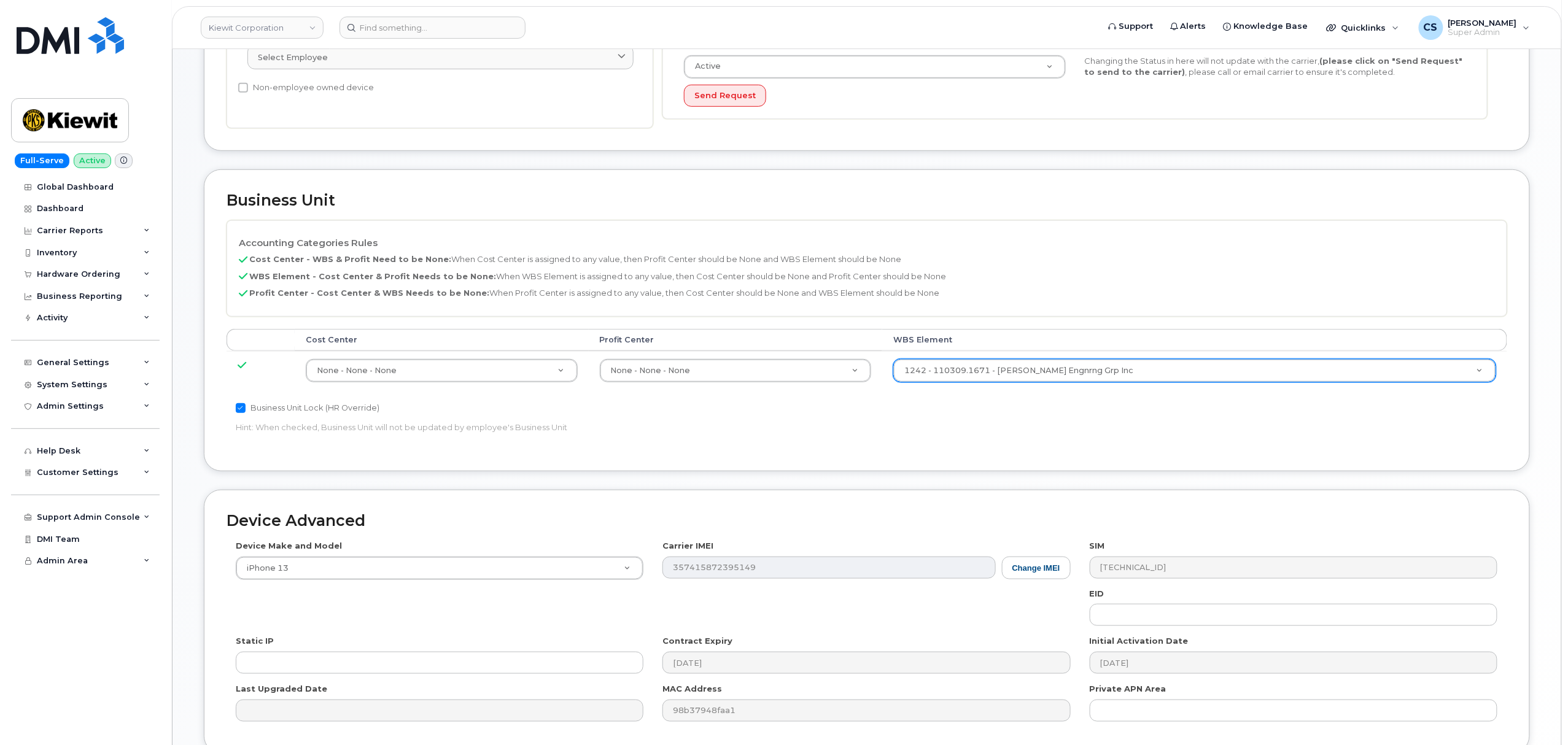
click at [1208, 362] on div "1242 - 110309.1671 - [PERSON_NAME] Engnrng Grp Inc" at bounding box center [1195, 370] width 603 height 23
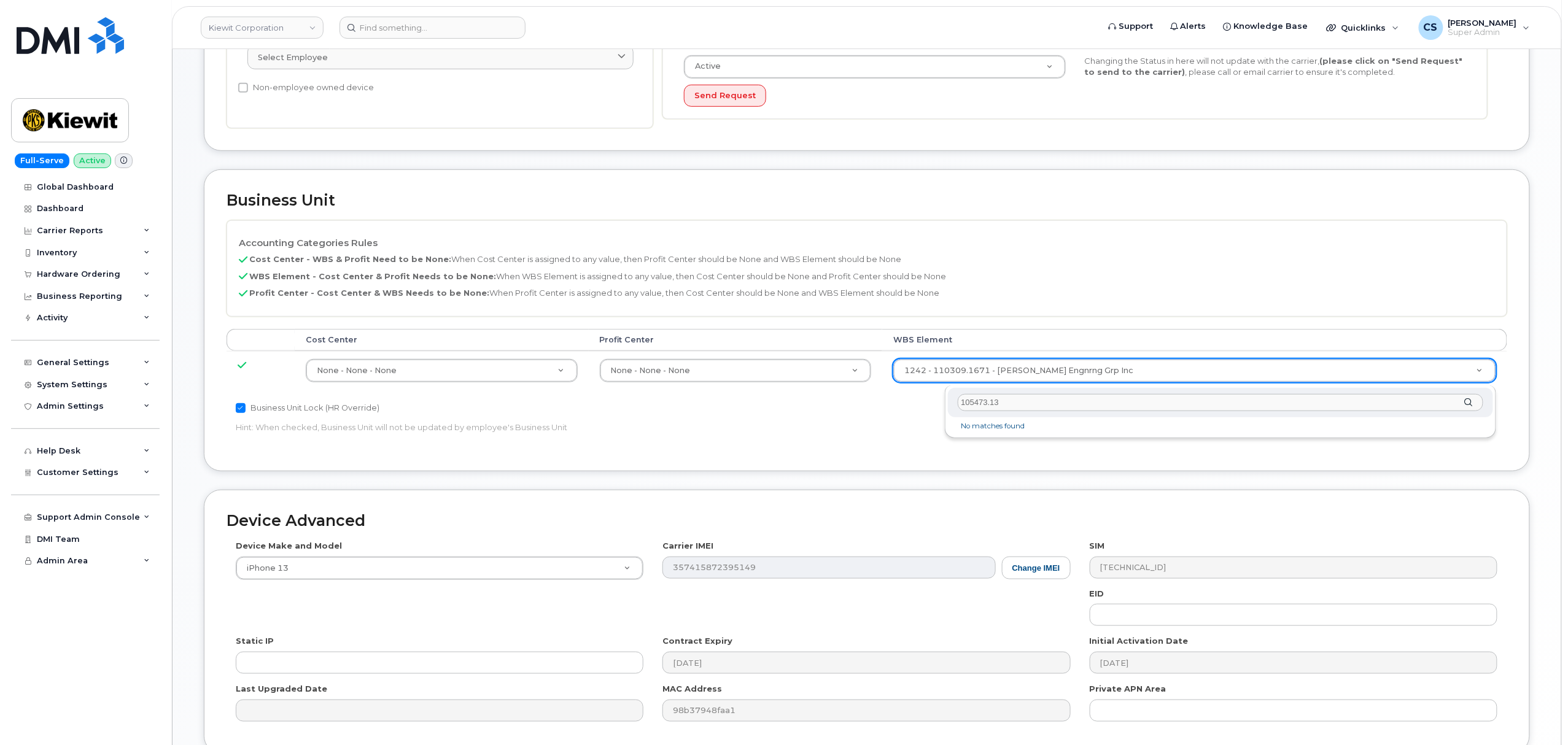
type input "105473.1"
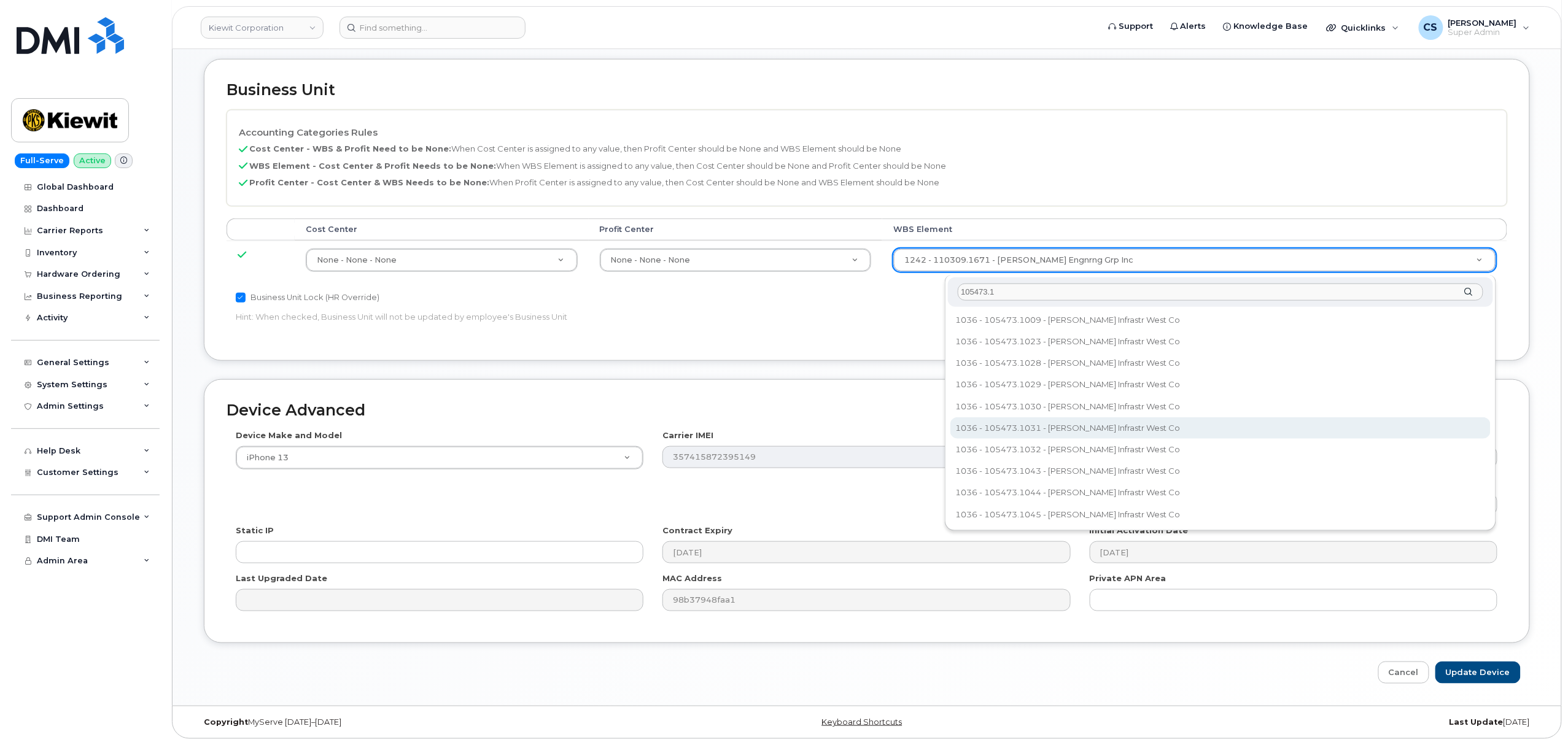
scroll to position [442, 0]
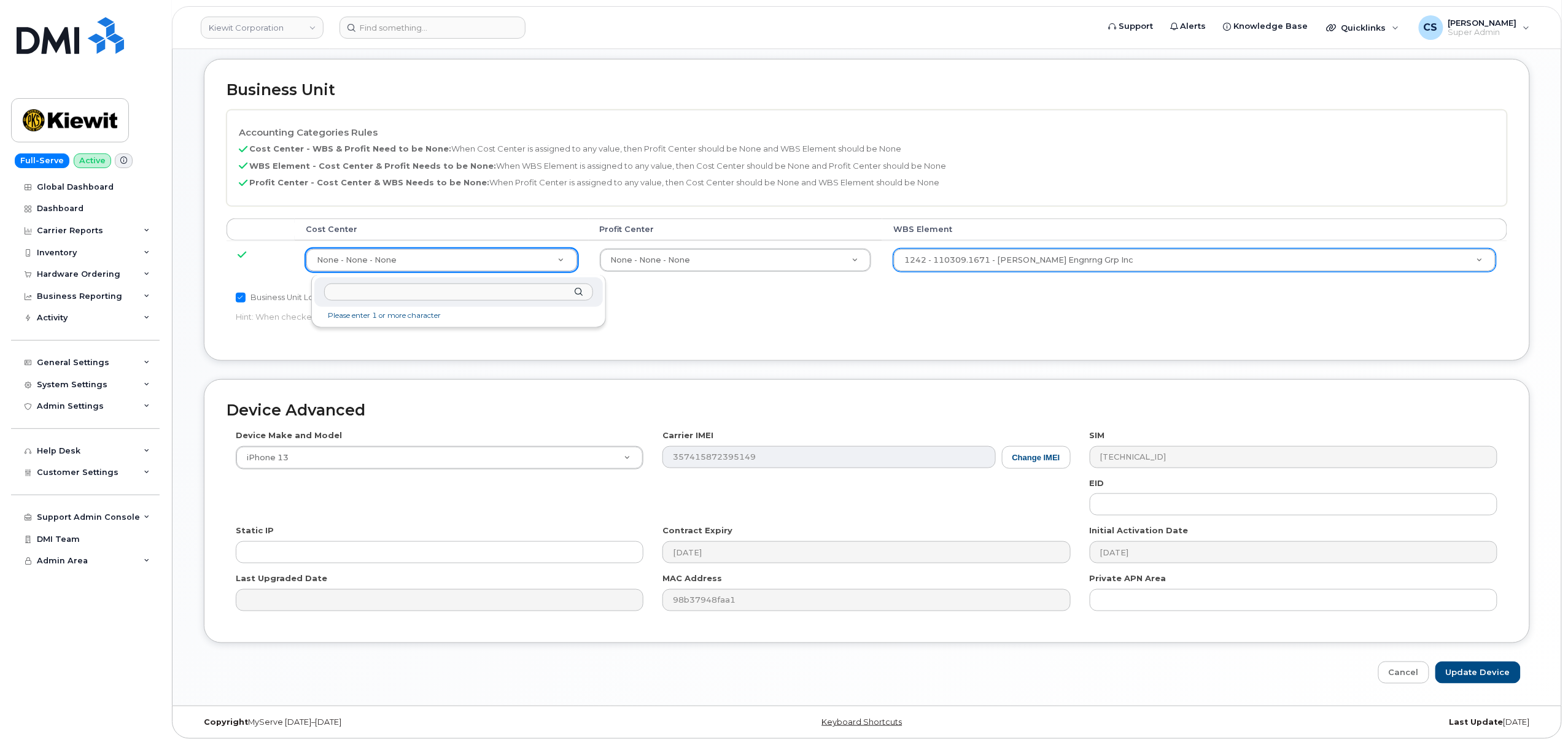
paste input "105473.1321"
type input "105473"
type input "30562804"
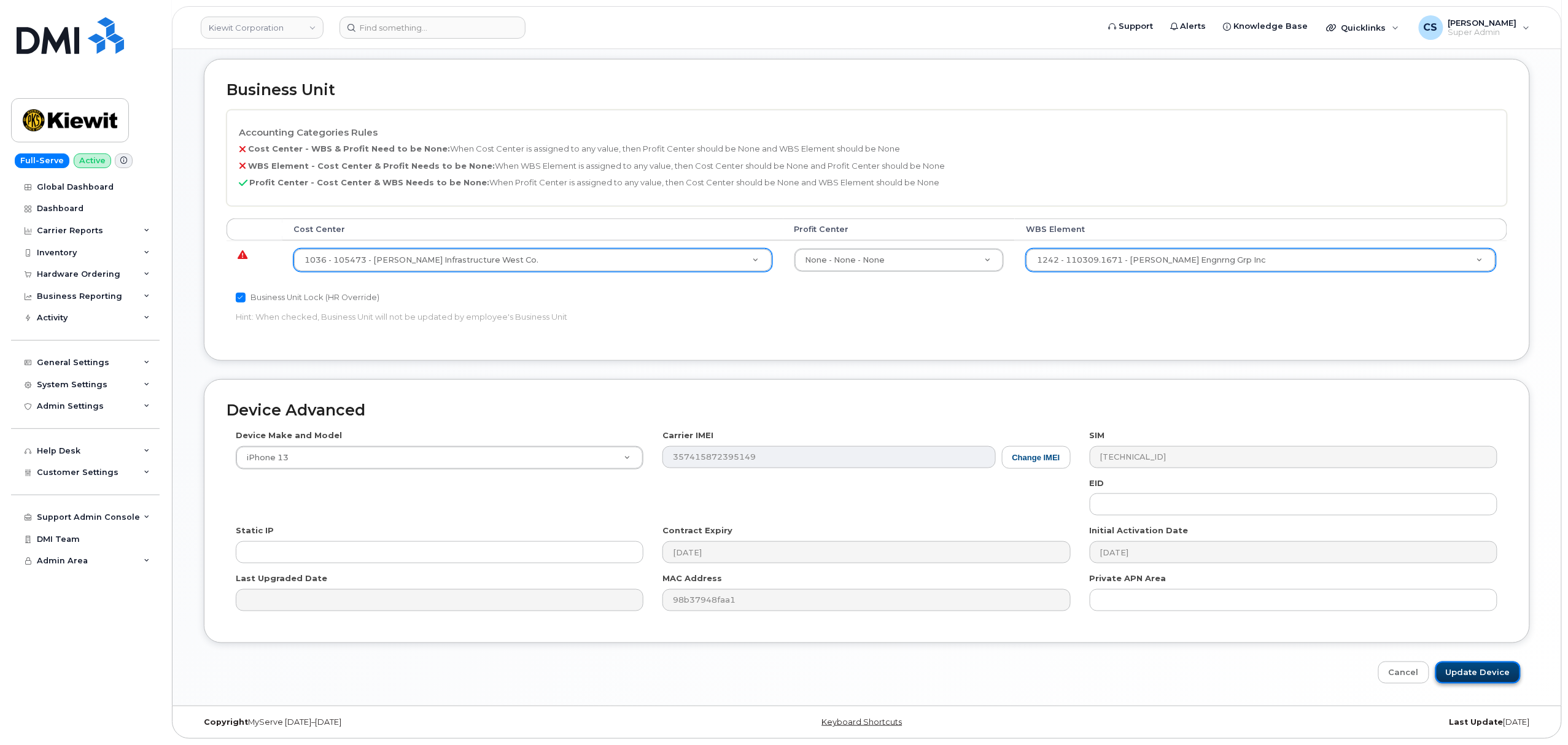
click at [1461, 672] on input "Update Device" at bounding box center [1478, 672] width 85 height 23
type input "Saving..."
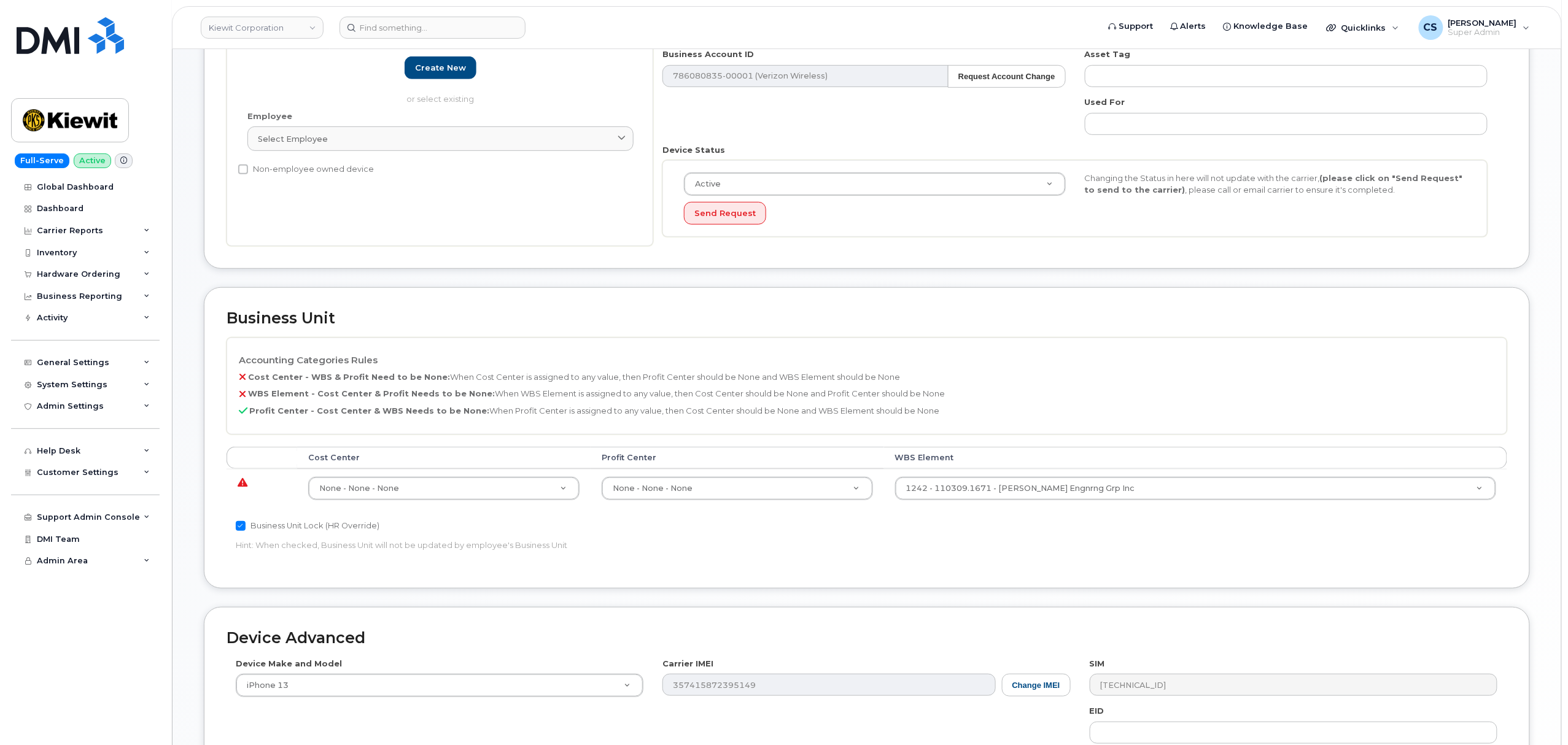
scroll to position [479, 0]
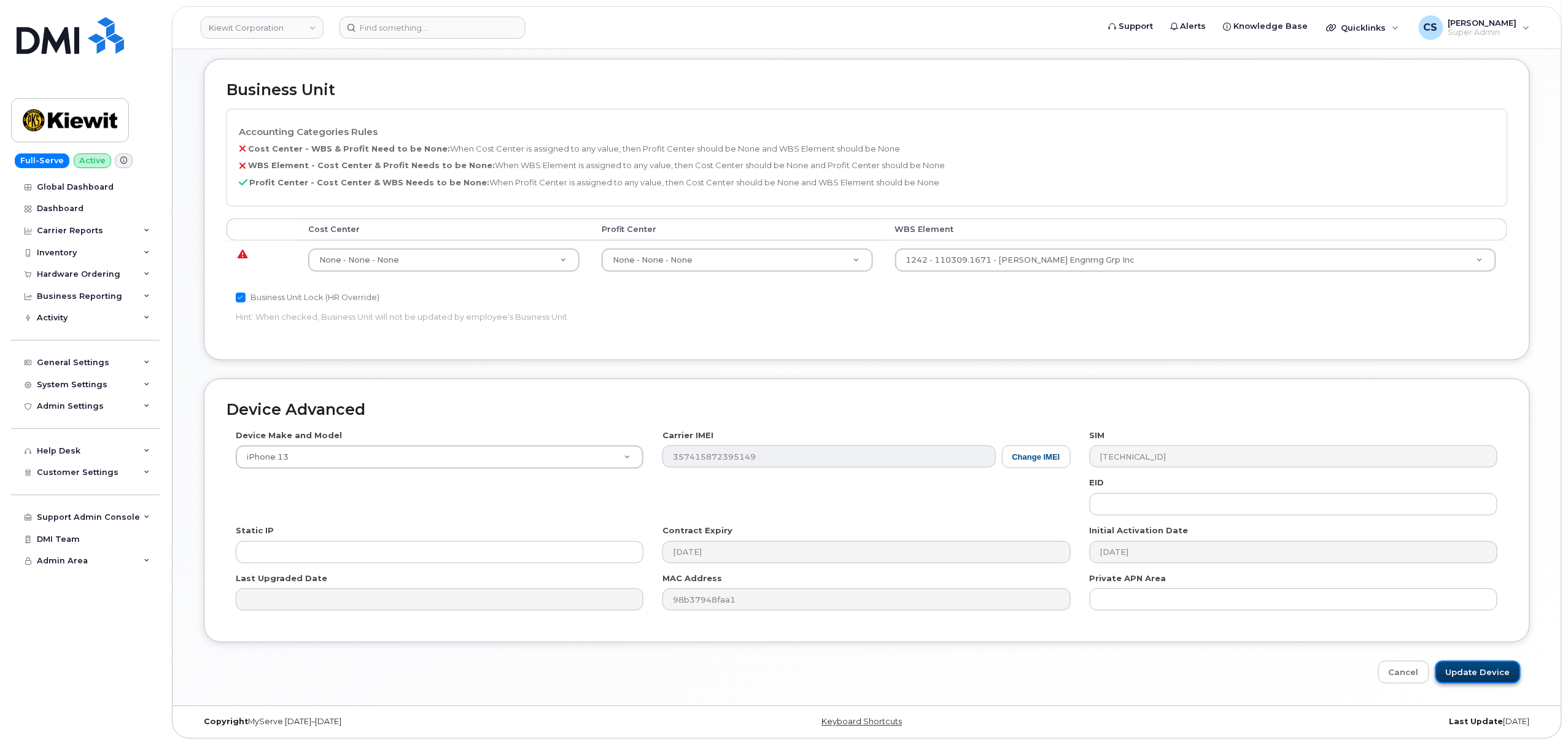
click at [1497, 666] on input "Update Device" at bounding box center [1478, 672] width 85 height 23
type input "Saving..."
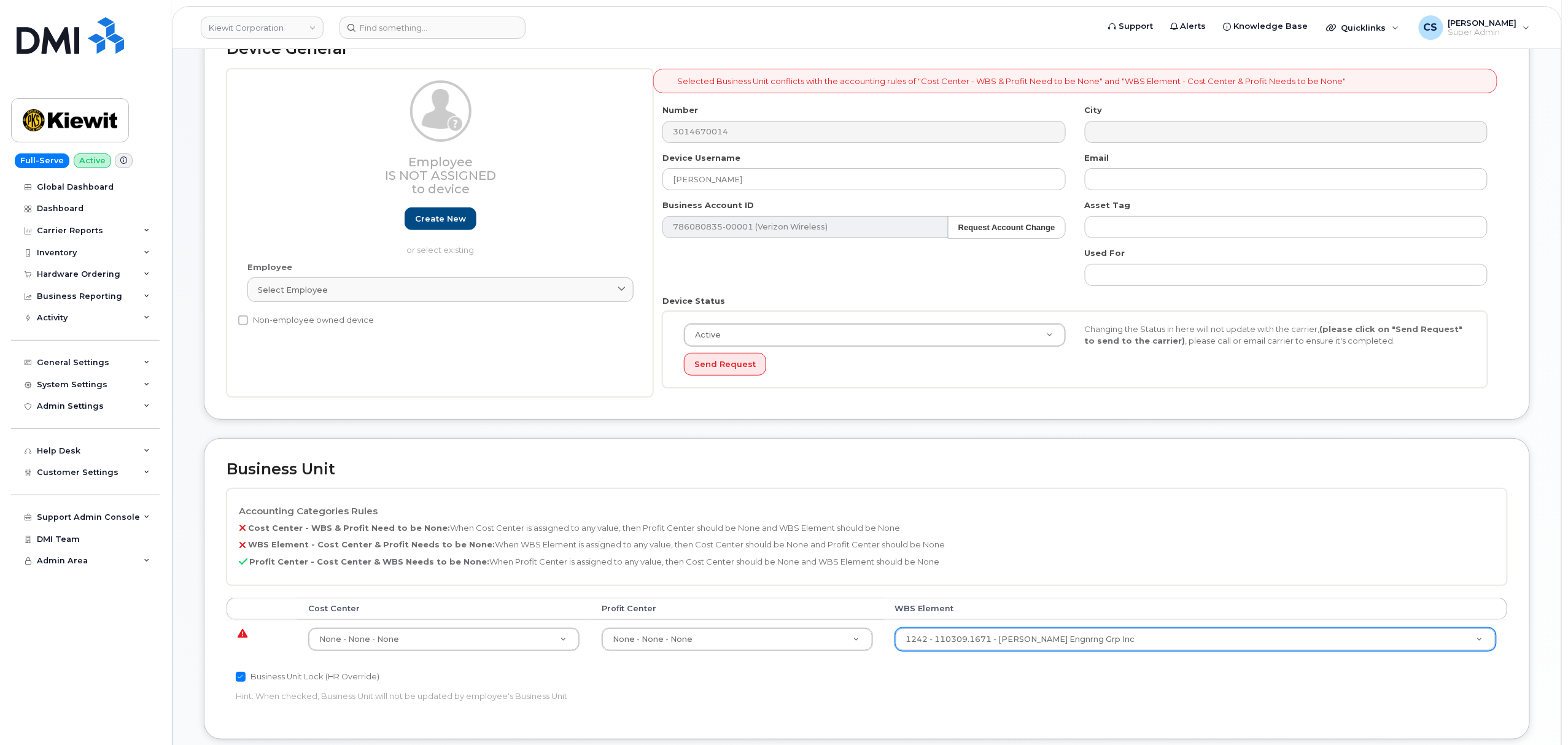
scroll to position [69, 0]
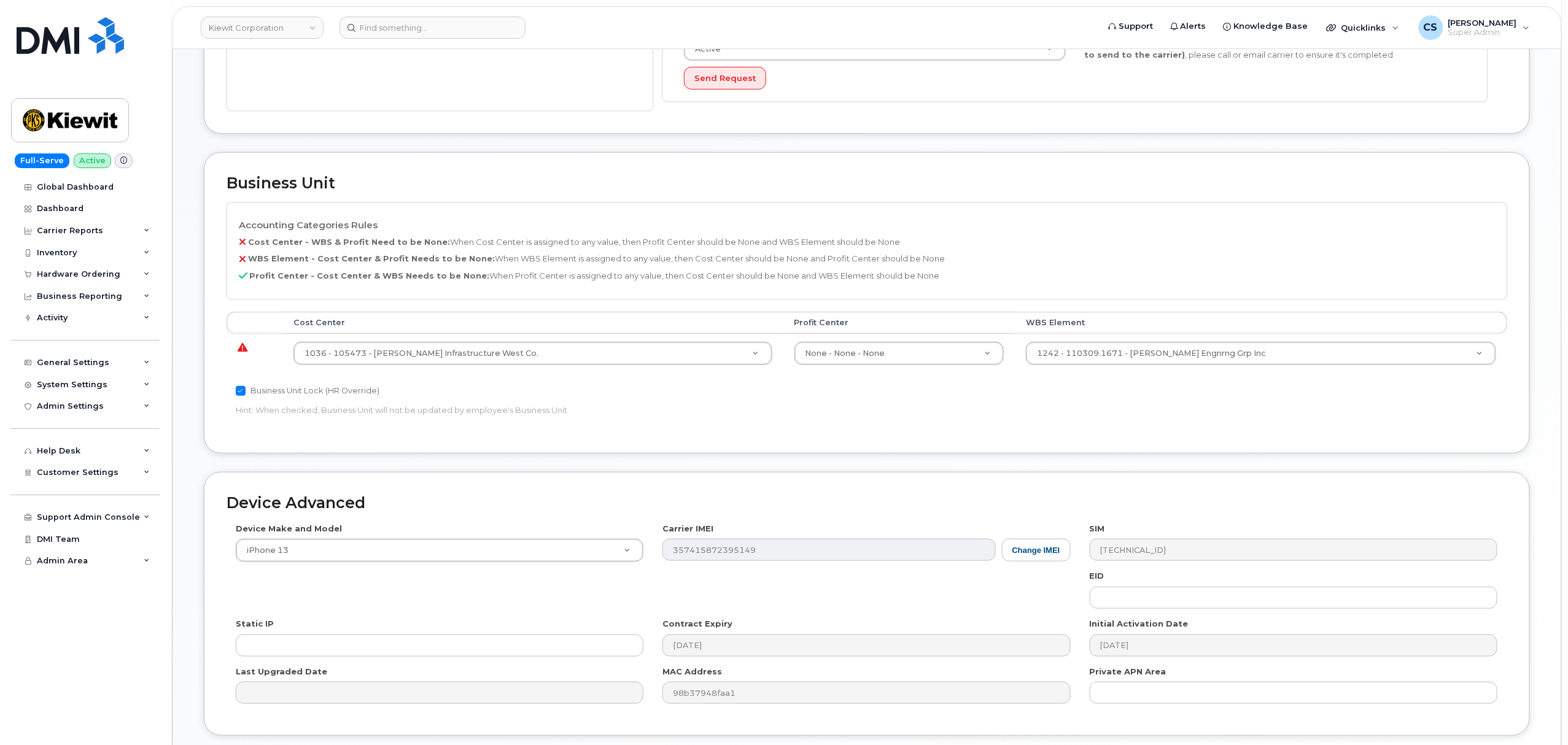
scroll to position [409, 0]
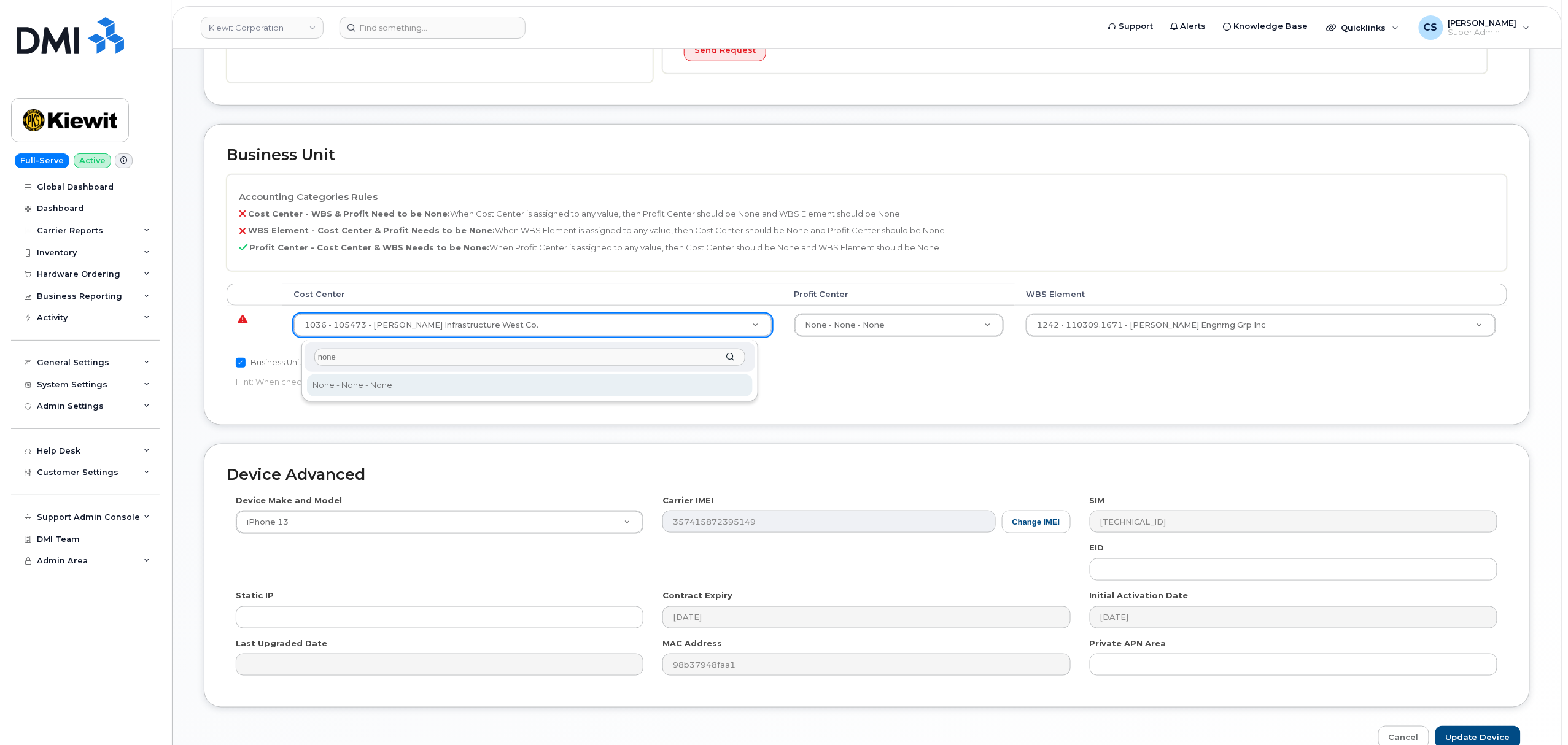
type input "none"
type input "29629358"
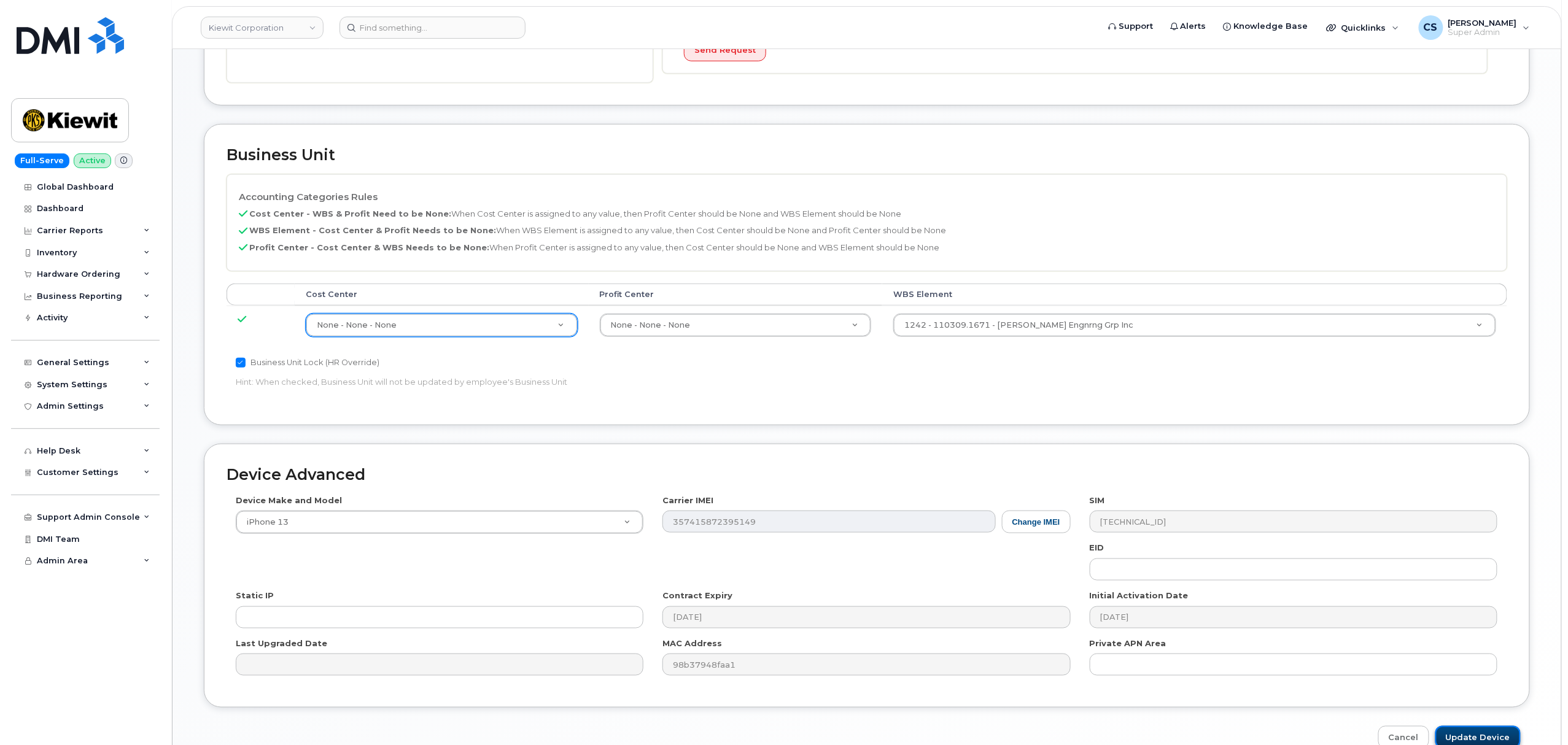
click at [1494, 736] on input "Update Device" at bounding box center [1478, 737] width 85 height 23
type input "Saving..."
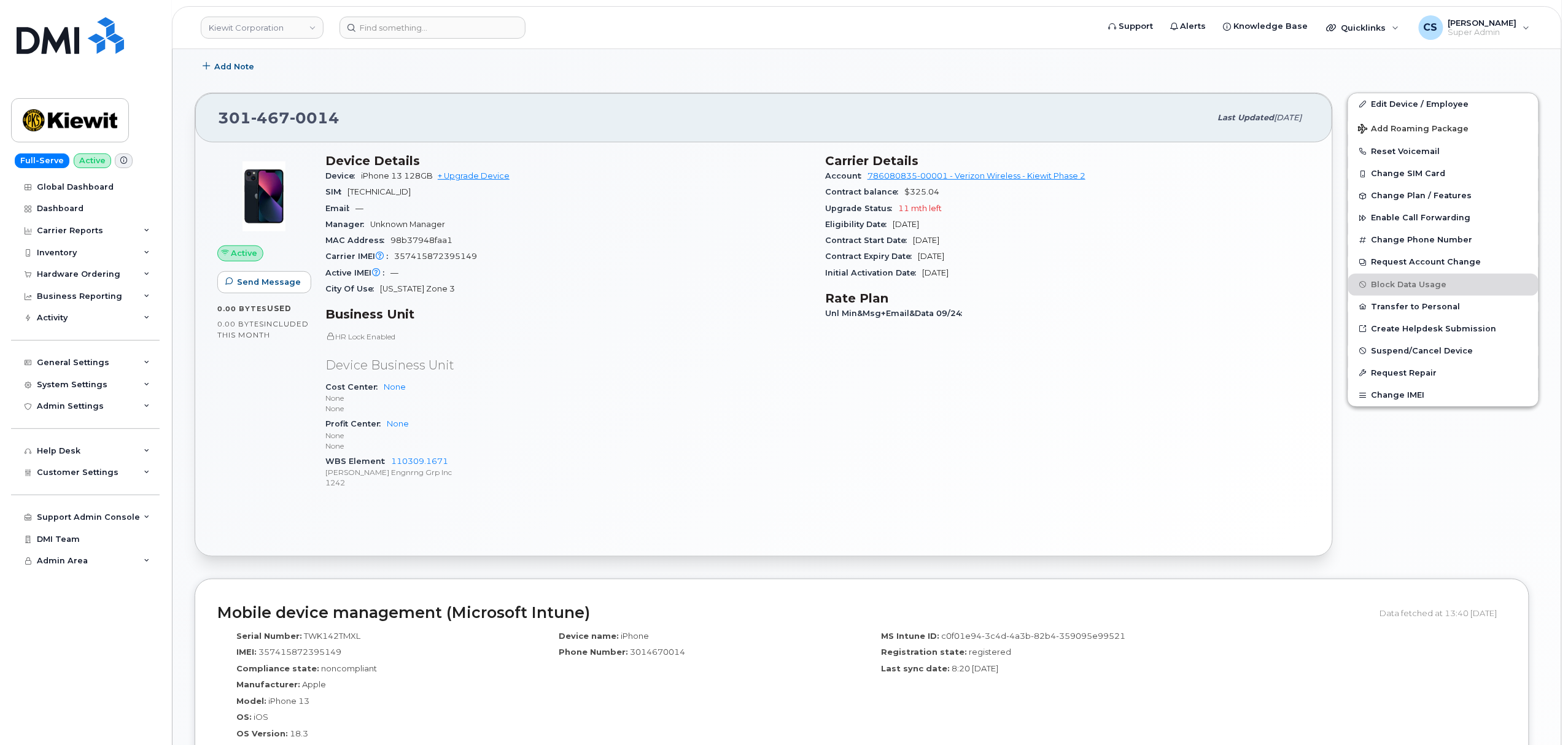
scroll to position [327, 0]
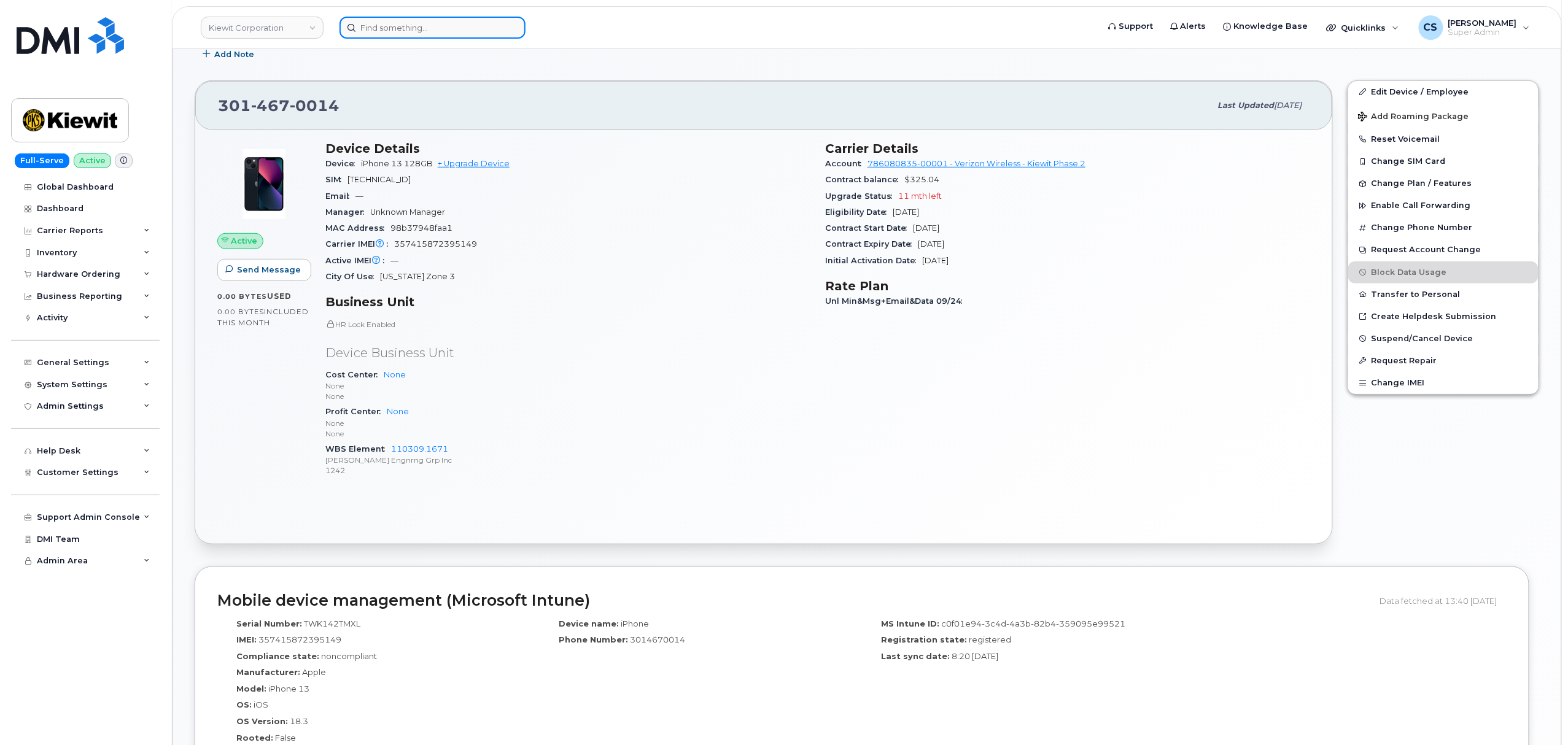
click at [406, 30] on input at bounding box center [432, 28] width 186 height 22
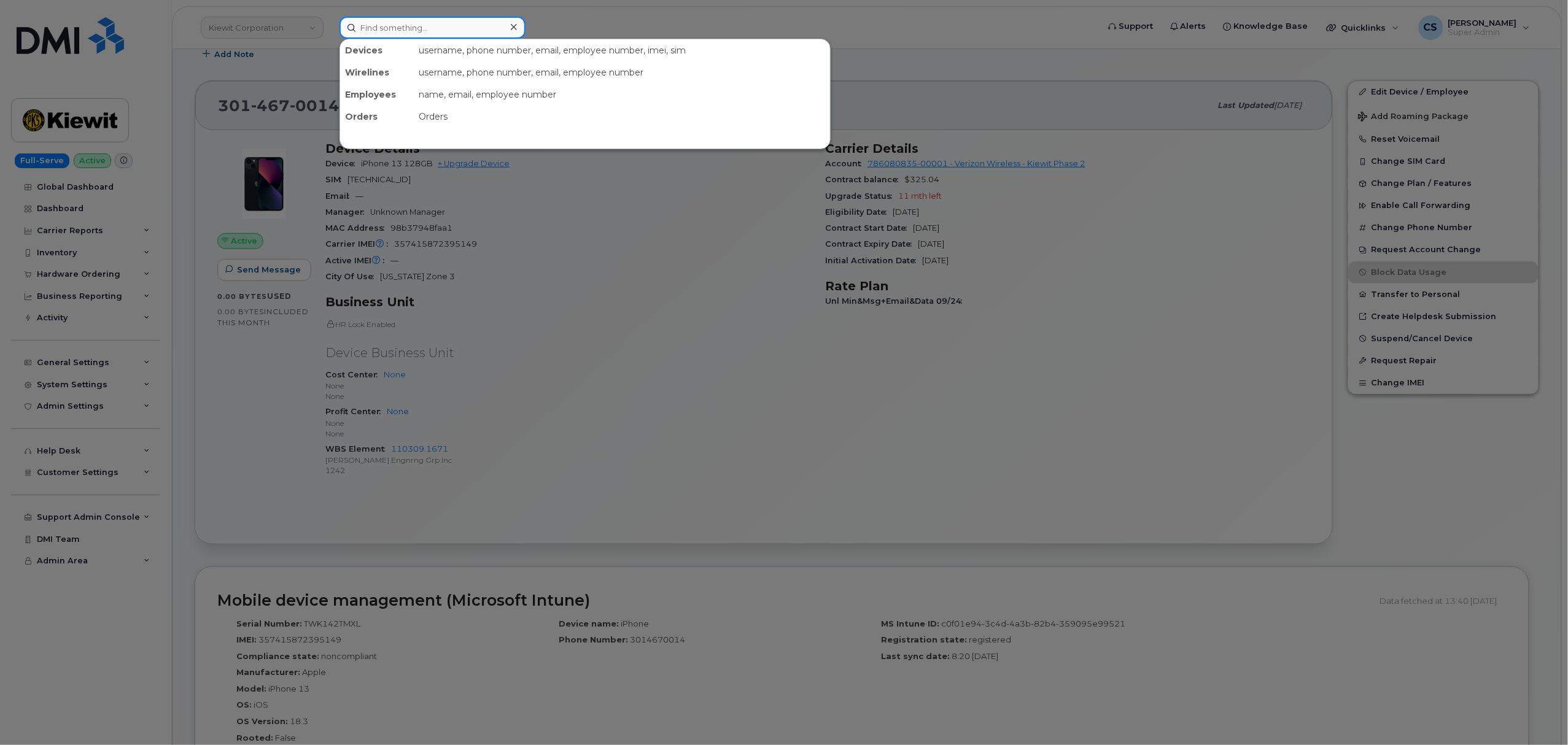
paste input "302959"
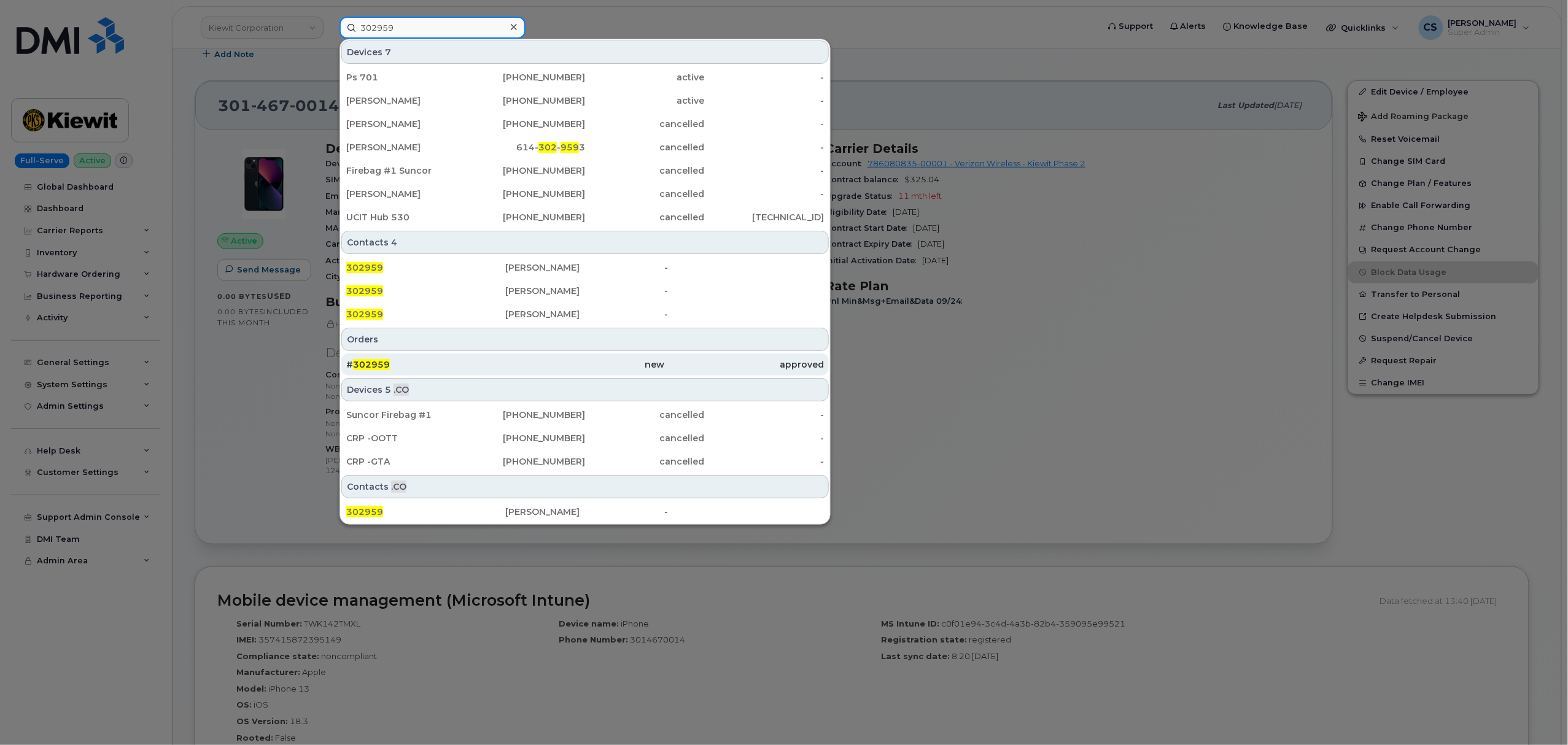
type input "302959"
click at [366, 362] on span "302959" at bounding box center [371, 364] width 37 height 11
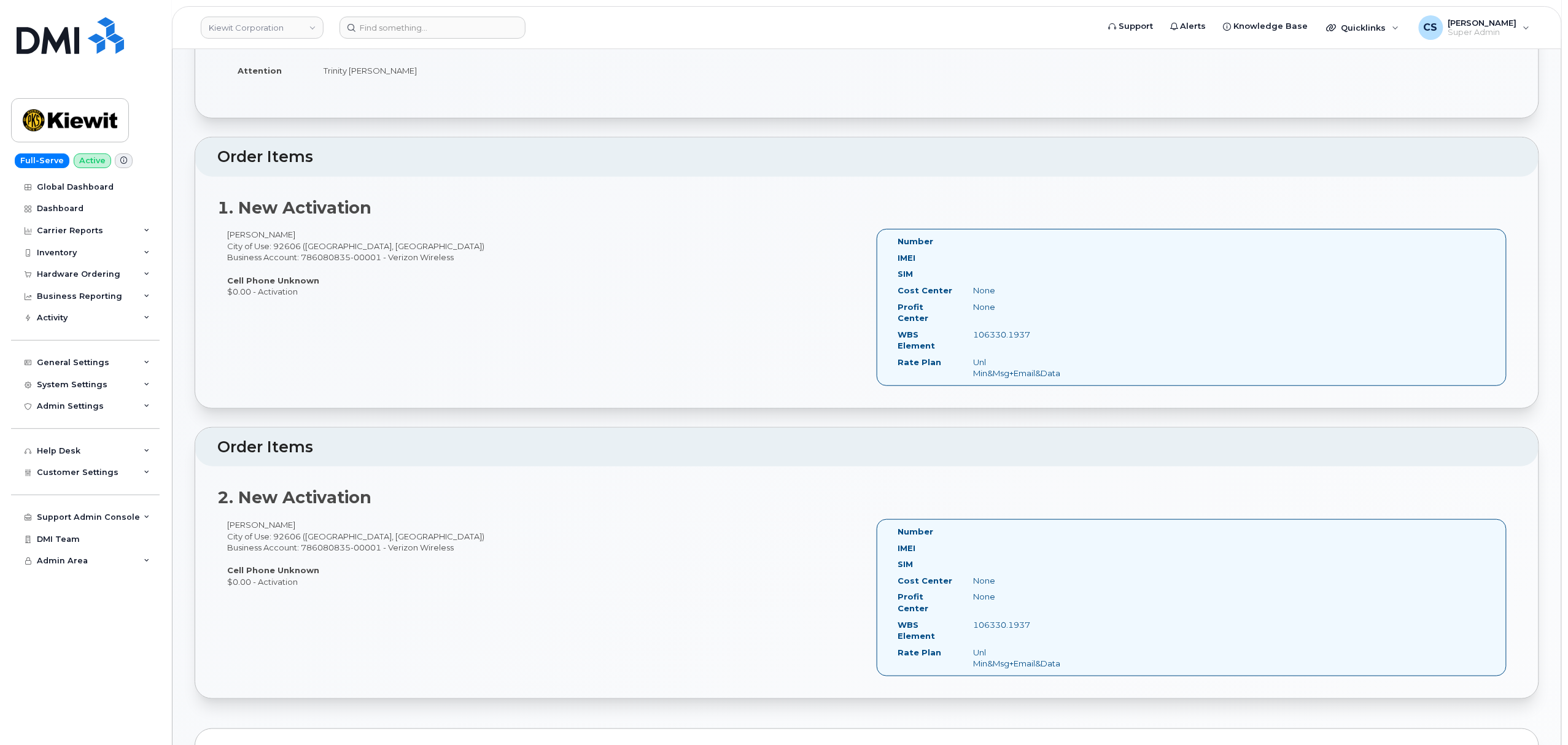
scroll to position [327, 0]
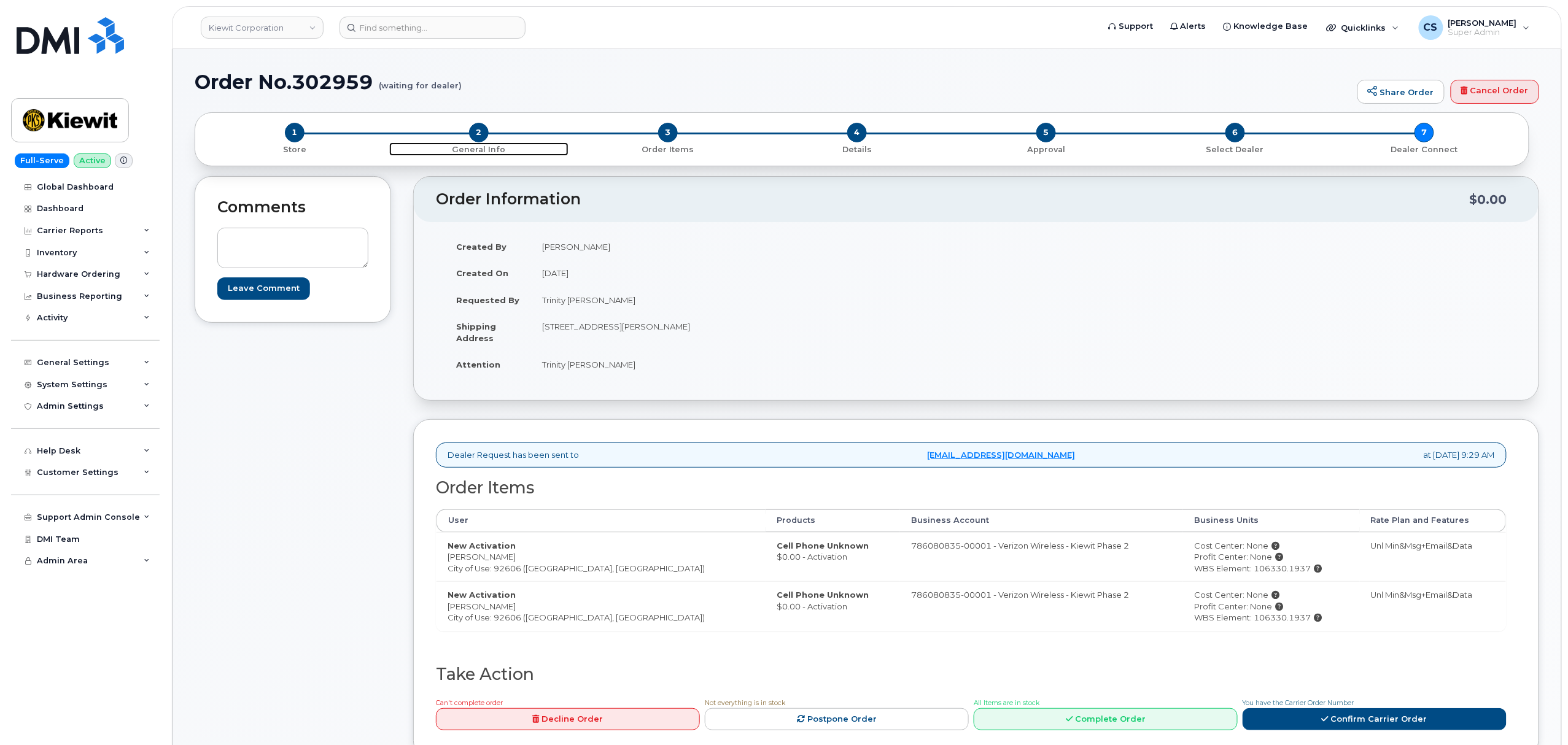
click at [480, 134] on span "2" at bounding box center [478, 132] width 20 height 20
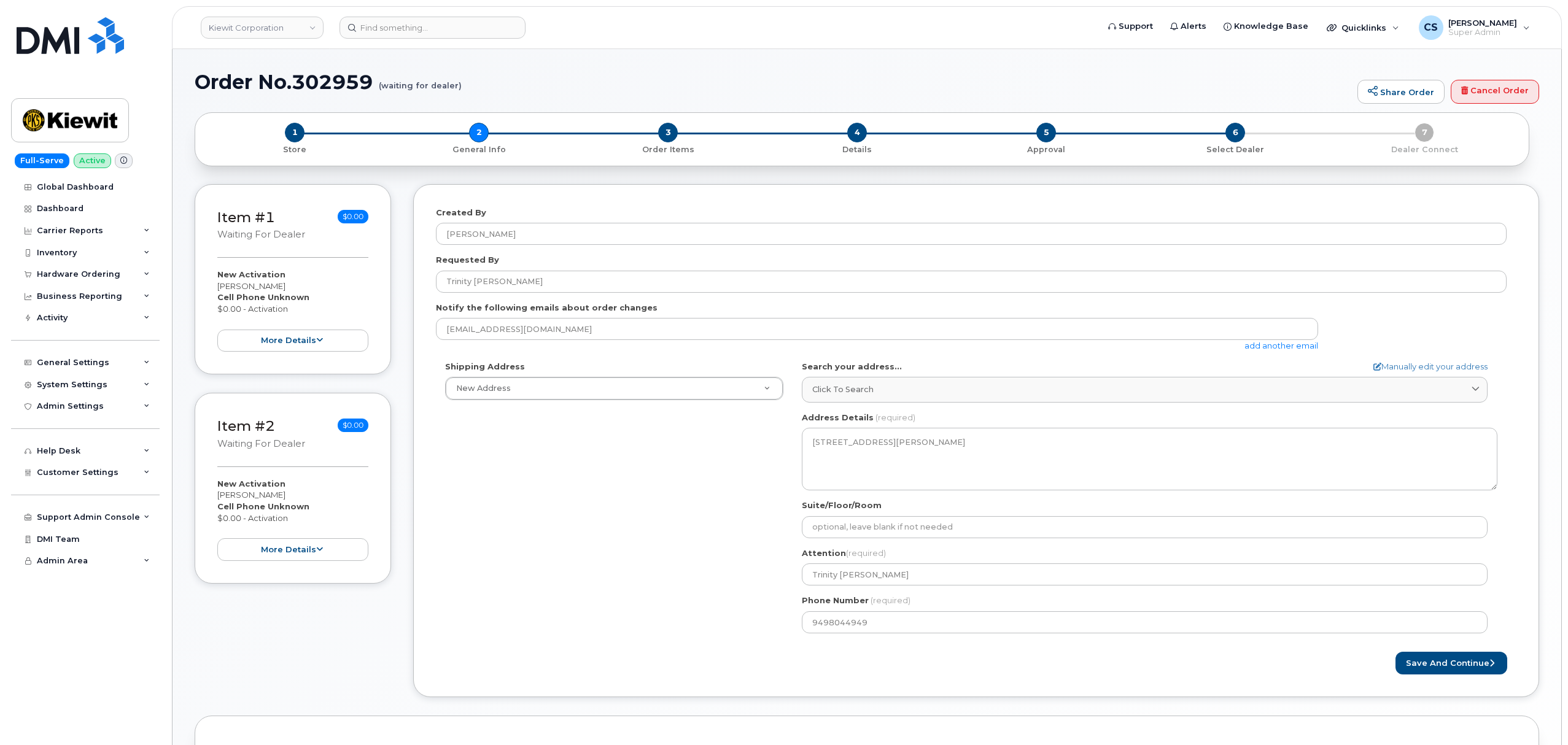
select select
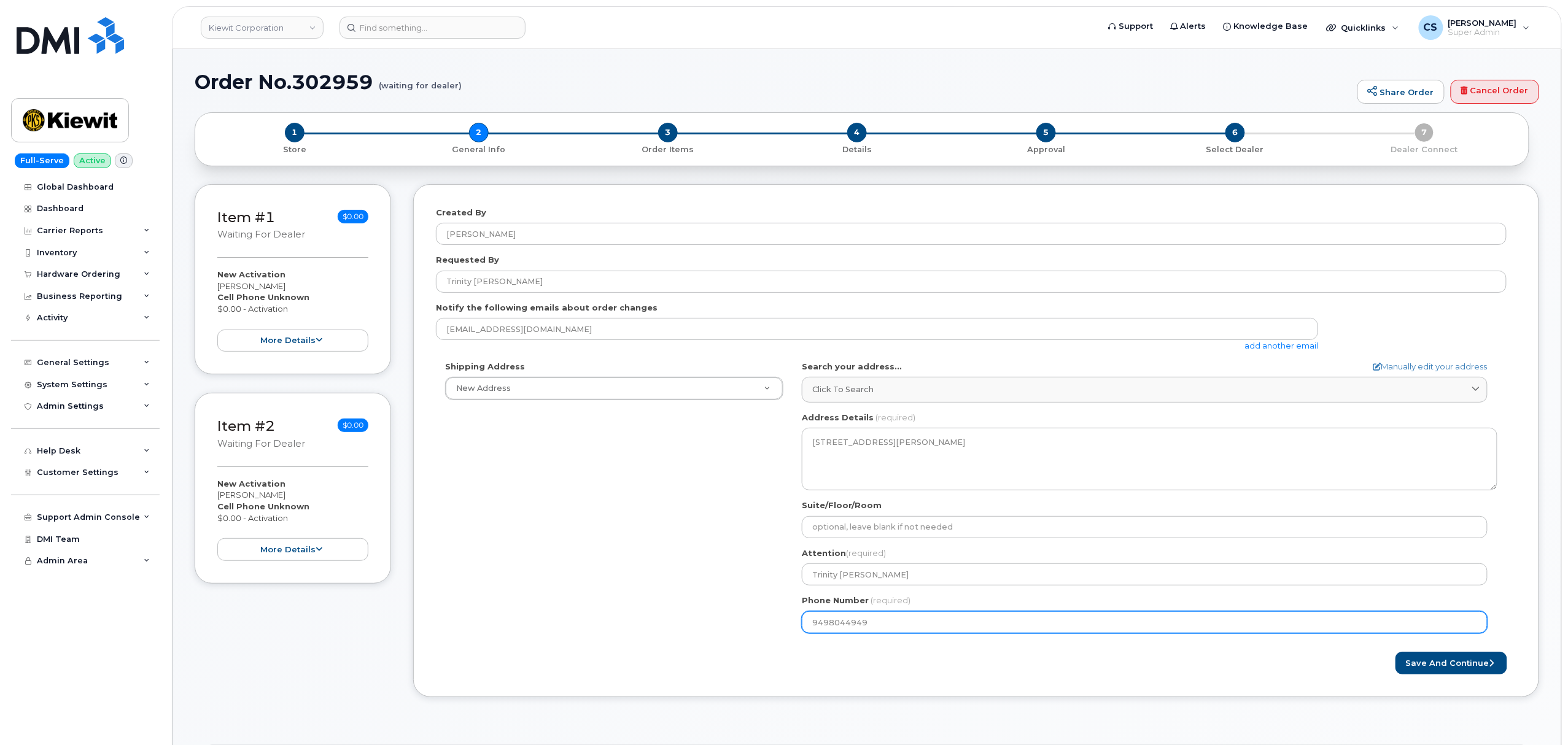
click at [841, 618] on input "9498044949" at bounding box center [1144, 622] width 686 height 22
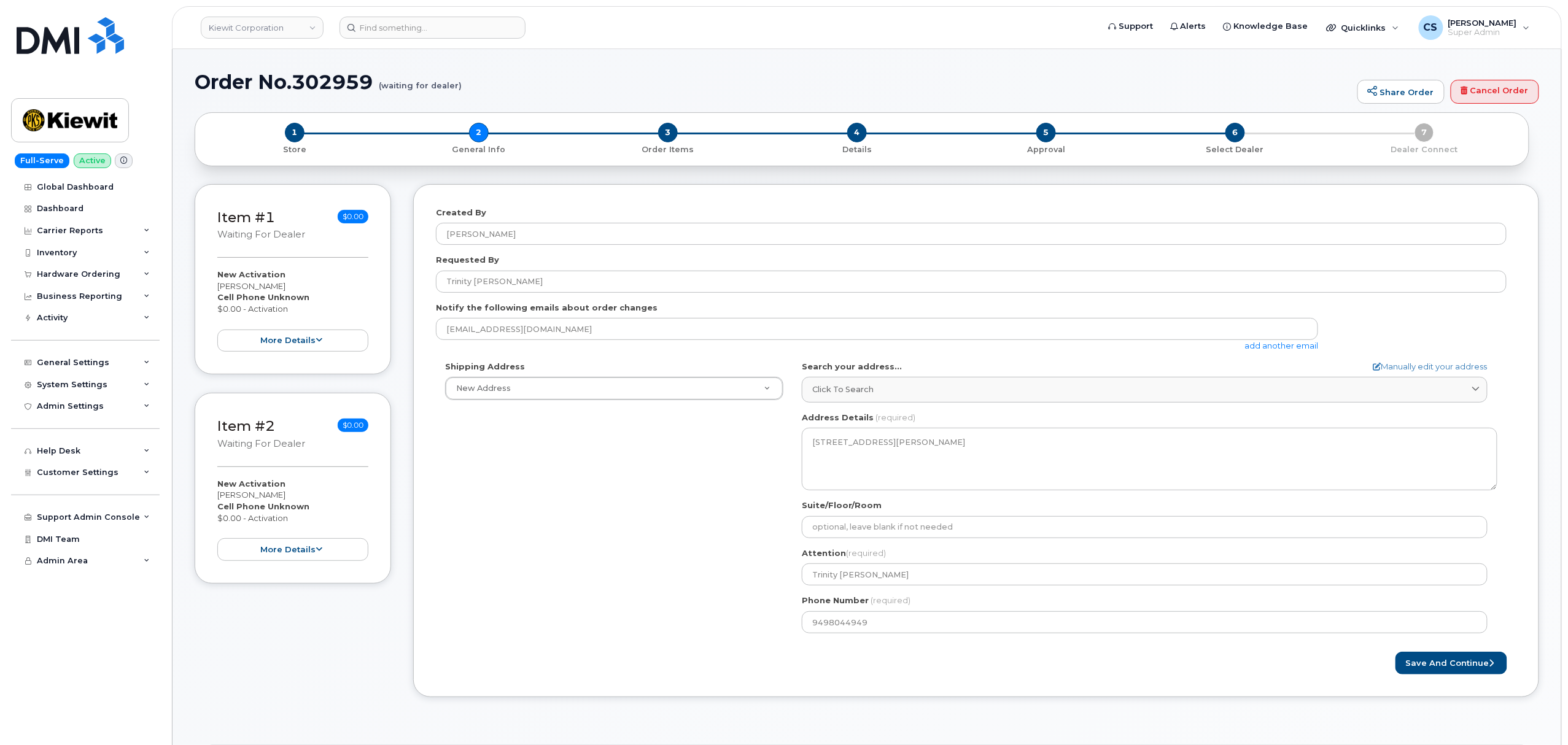
click at [338, 84] on h1 "Order No.302959 (waiting for dealer)" at bounding box center [772, 82] width 1157 height 22
click at [338, 84] on h1 "Order No.302959 (waiting for dealer)" at bounding box center [772, 82] width 1157 height 22
copy h1 "302959"
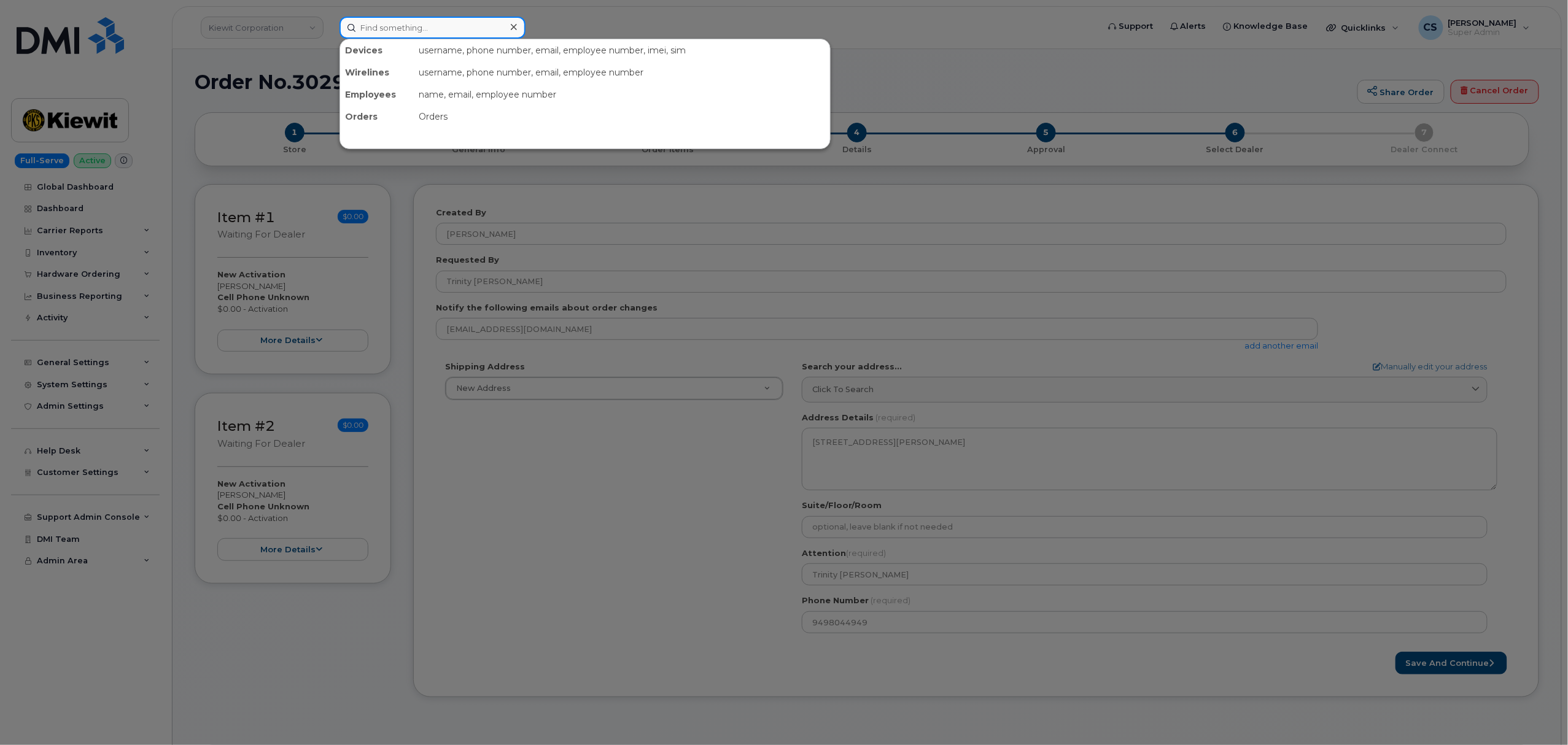
click at [405, 25] on input at bounding box center [432, 28] width 186 height 22
paste input "302959"
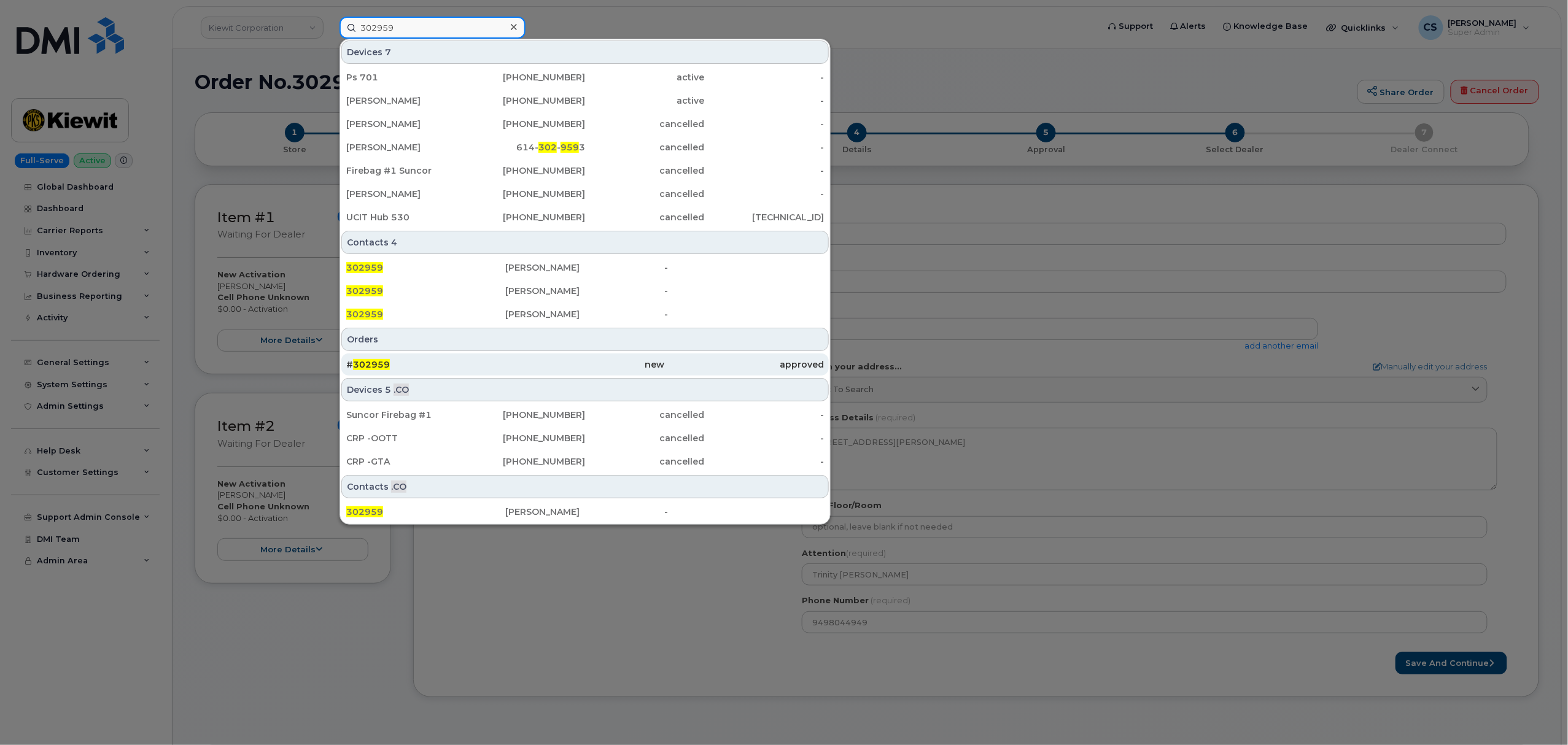
type input "302959"
click at [366, 364] on span "302959" at bounding box center [371, 364] width 37 height 11
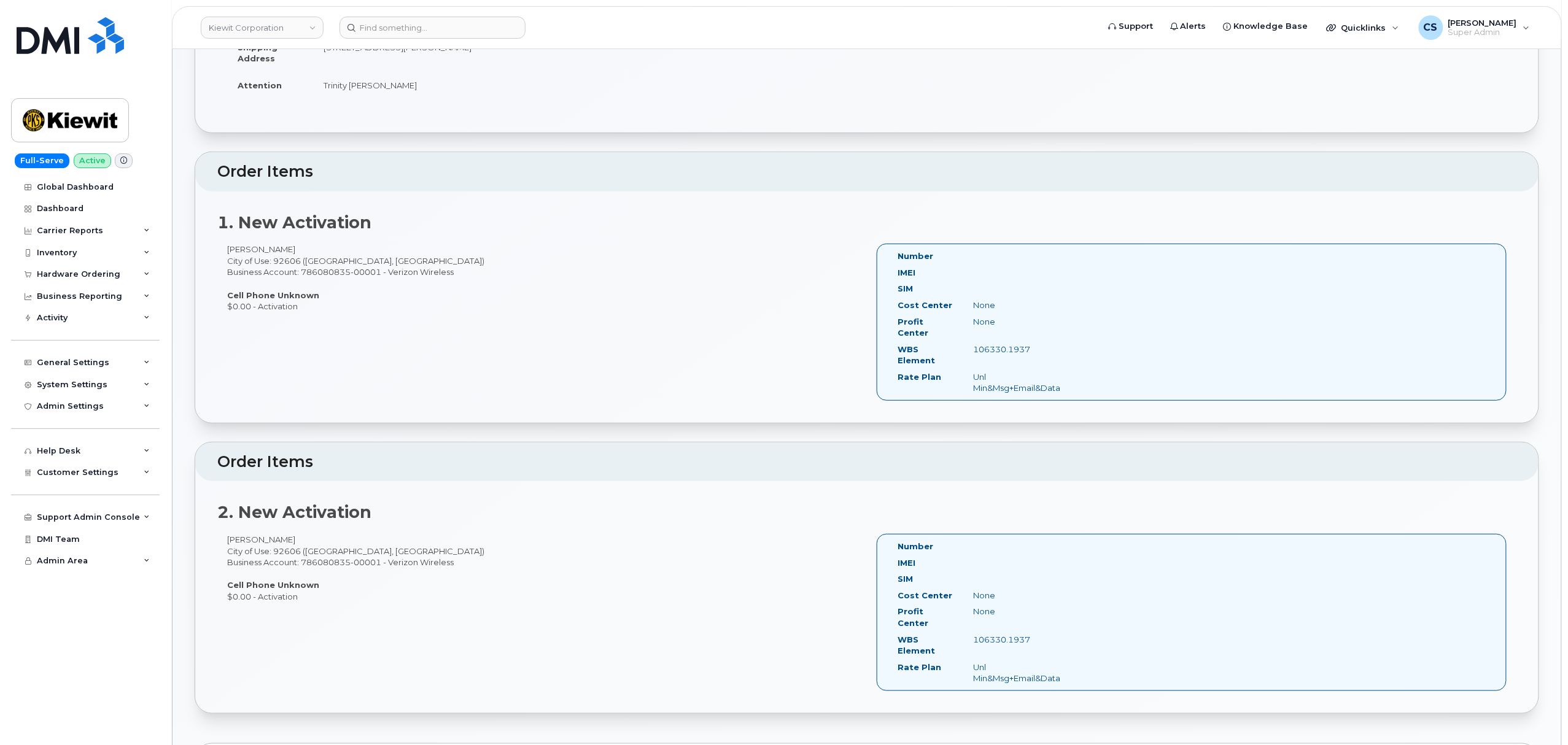
scroll to position [245, 0]
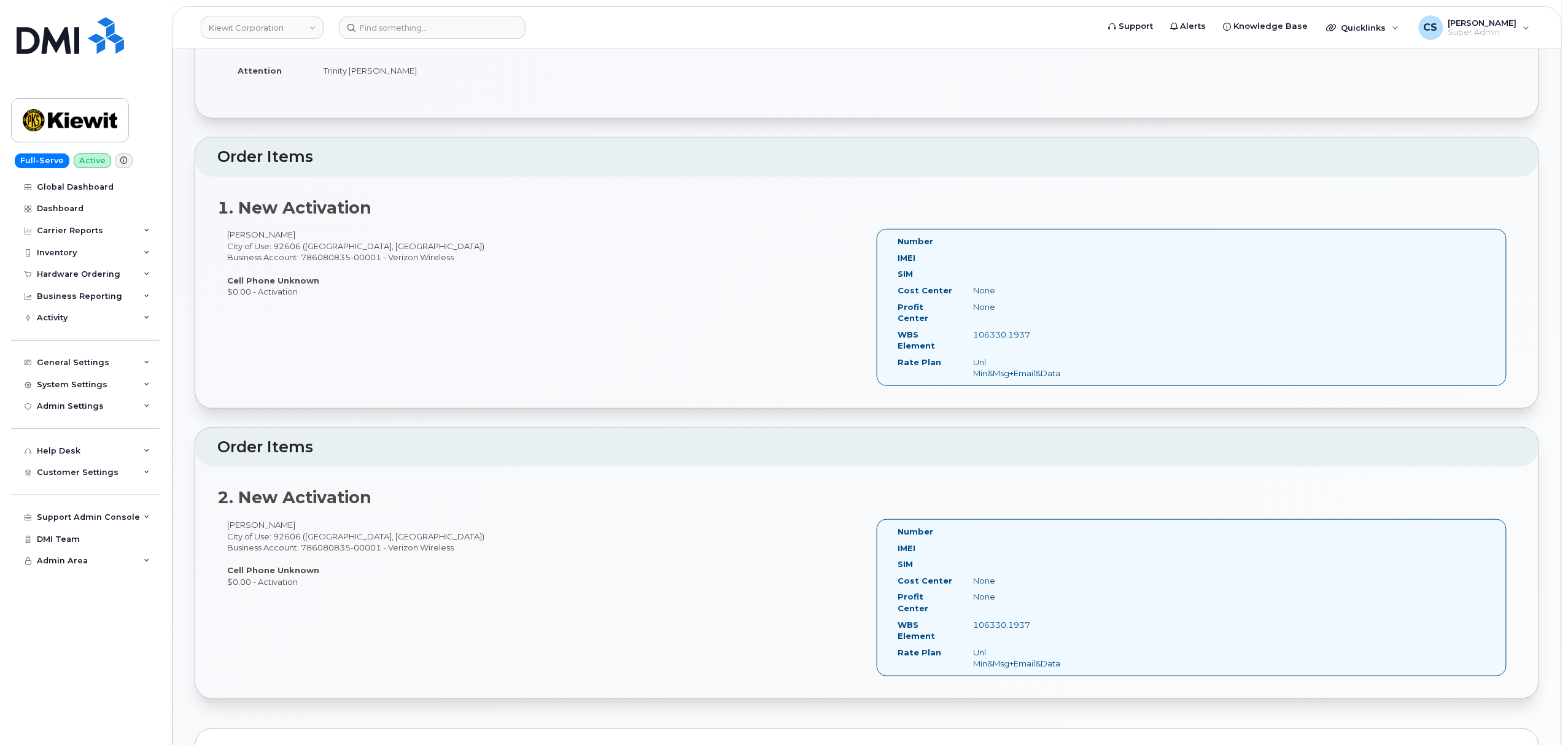
click at [244, 234] on div "[PERSON_NAME] City of Use: 92606 ([GEOGRAPHIC_DATA], [GEOGRAPHIC_DATA]) Busines…" at bounding box center [542, 263] width 649 height 68
copy div "[PERSON_NAME]"
click at [286, 231] on div "Hannah Anderson City of Use: 92606 (Irvine, CA) Business Account: 786080835-000…" at bounding box center [542, 263] width 649 height 68
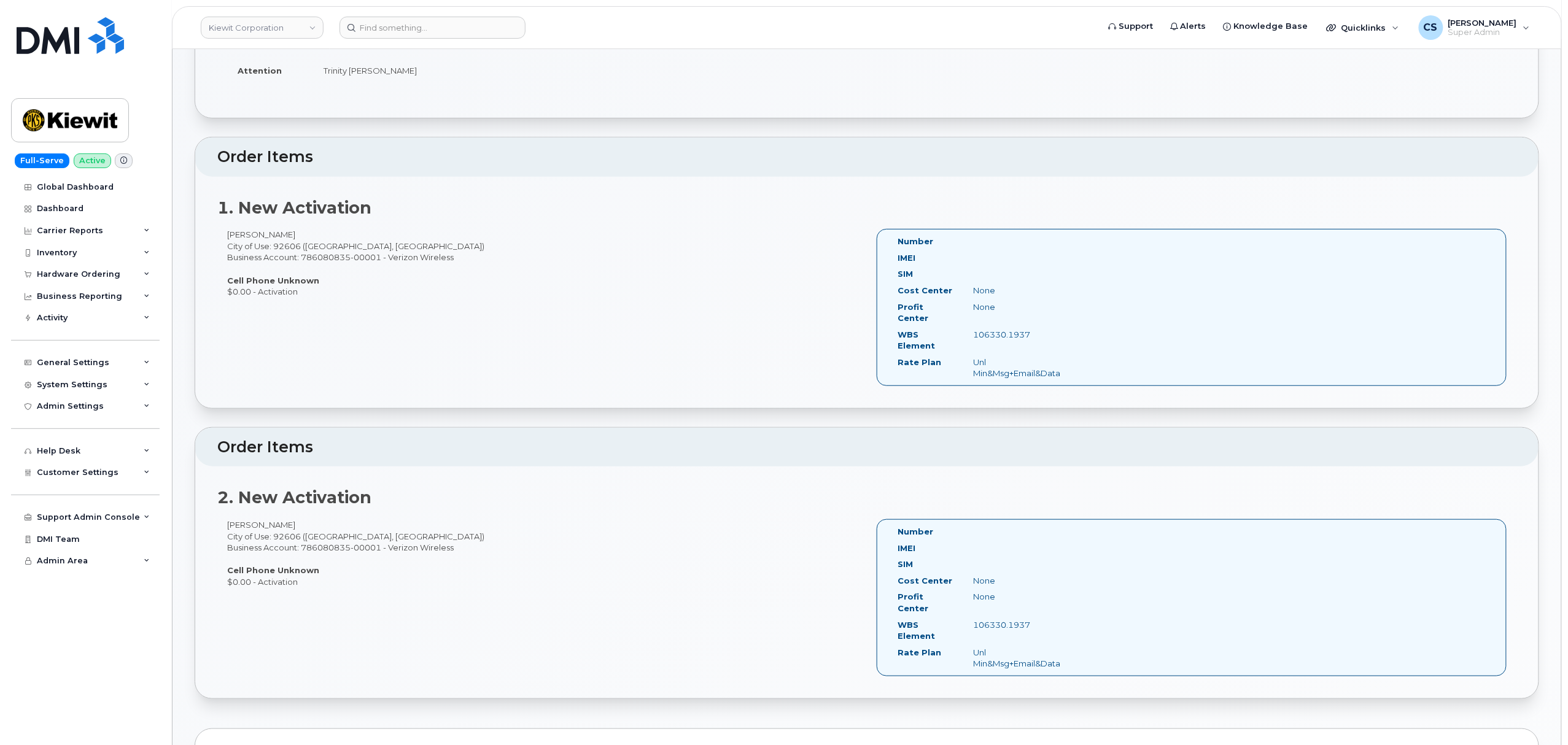
copy div "Anderson"
click at [397, 30] on input at bounding box center [432, 28] width 186 height 22
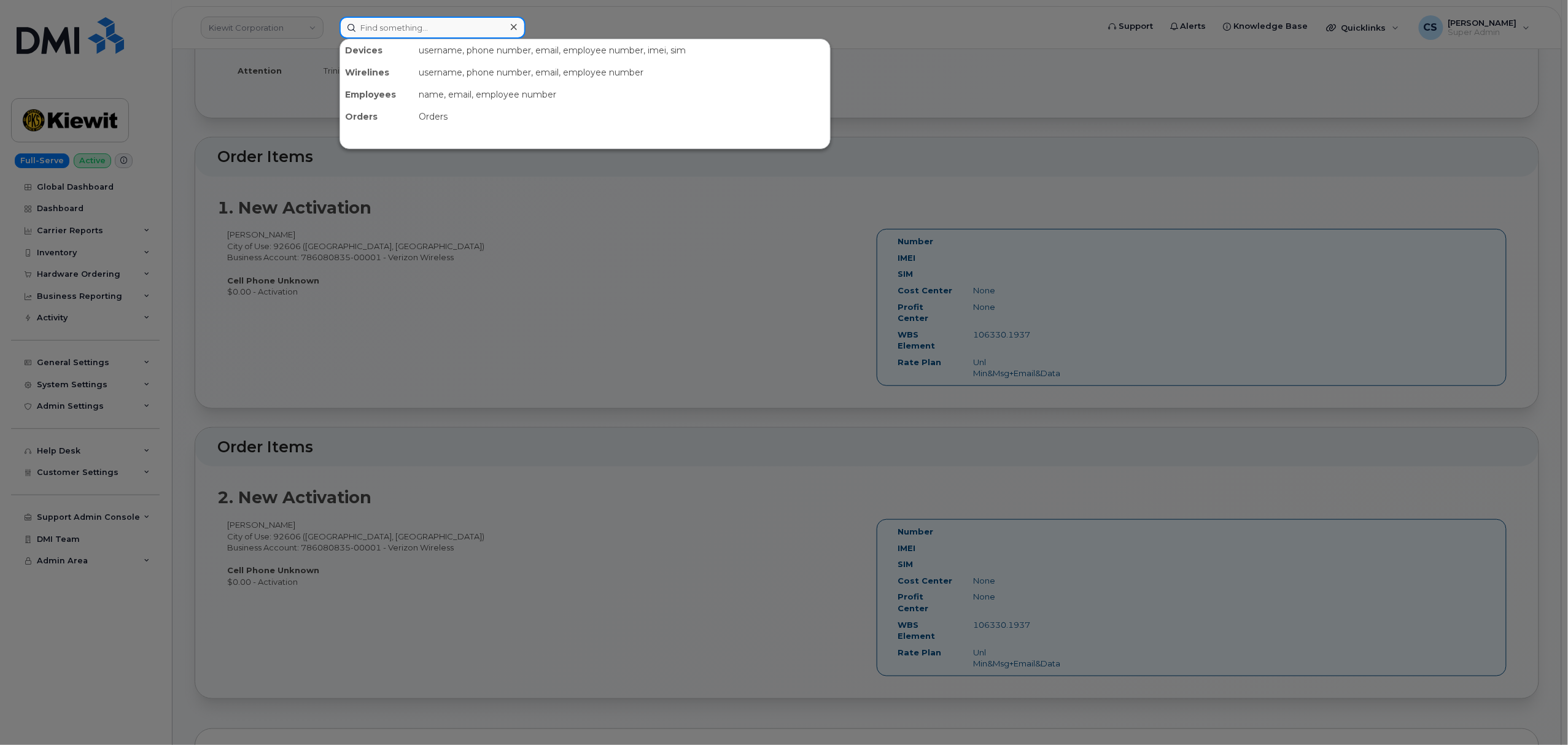
paste input "302959"
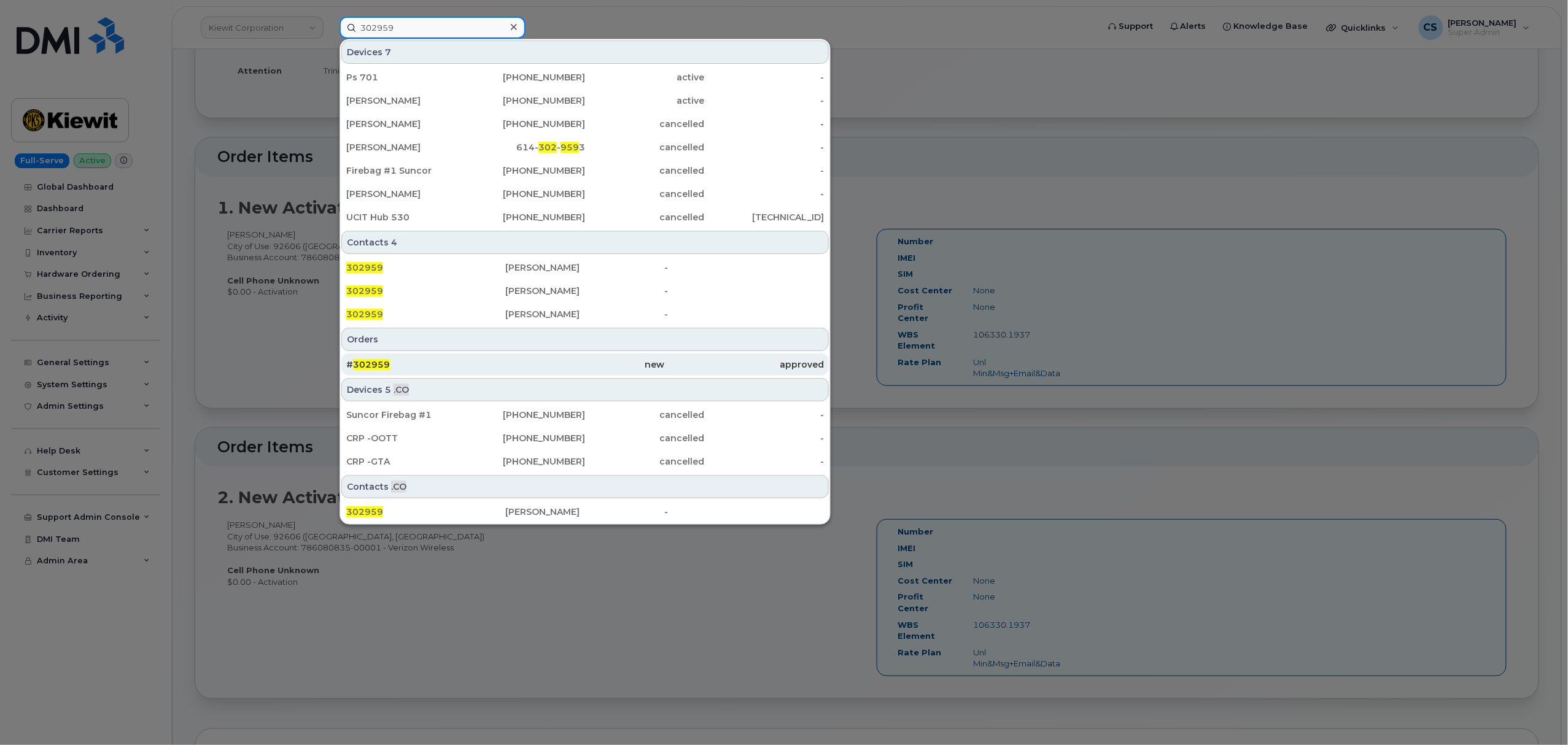
type input "302959"
click at [379, 363] on span "302959" at bounding box center [371, 364] width 37 height 11
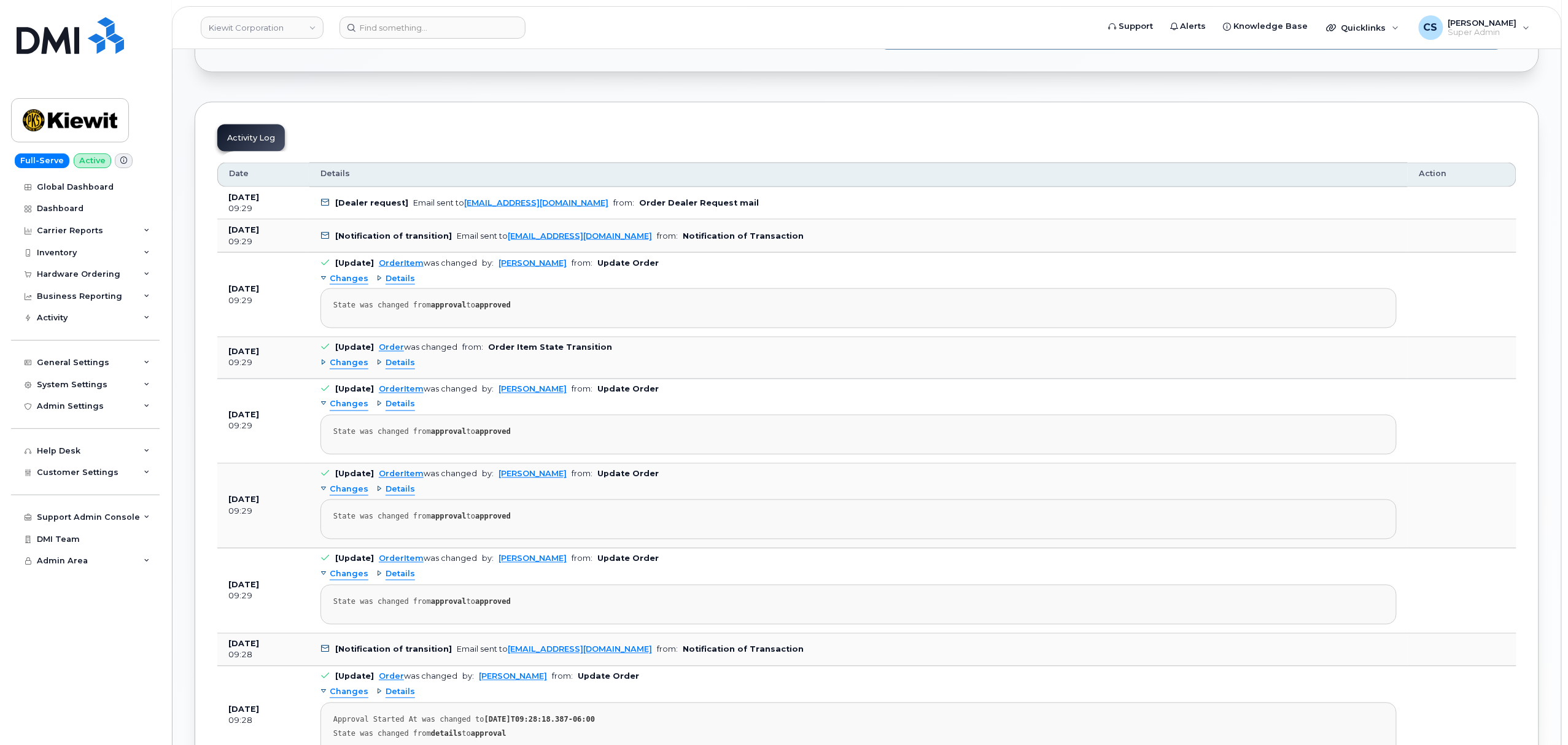
scroll to position [981, 0]
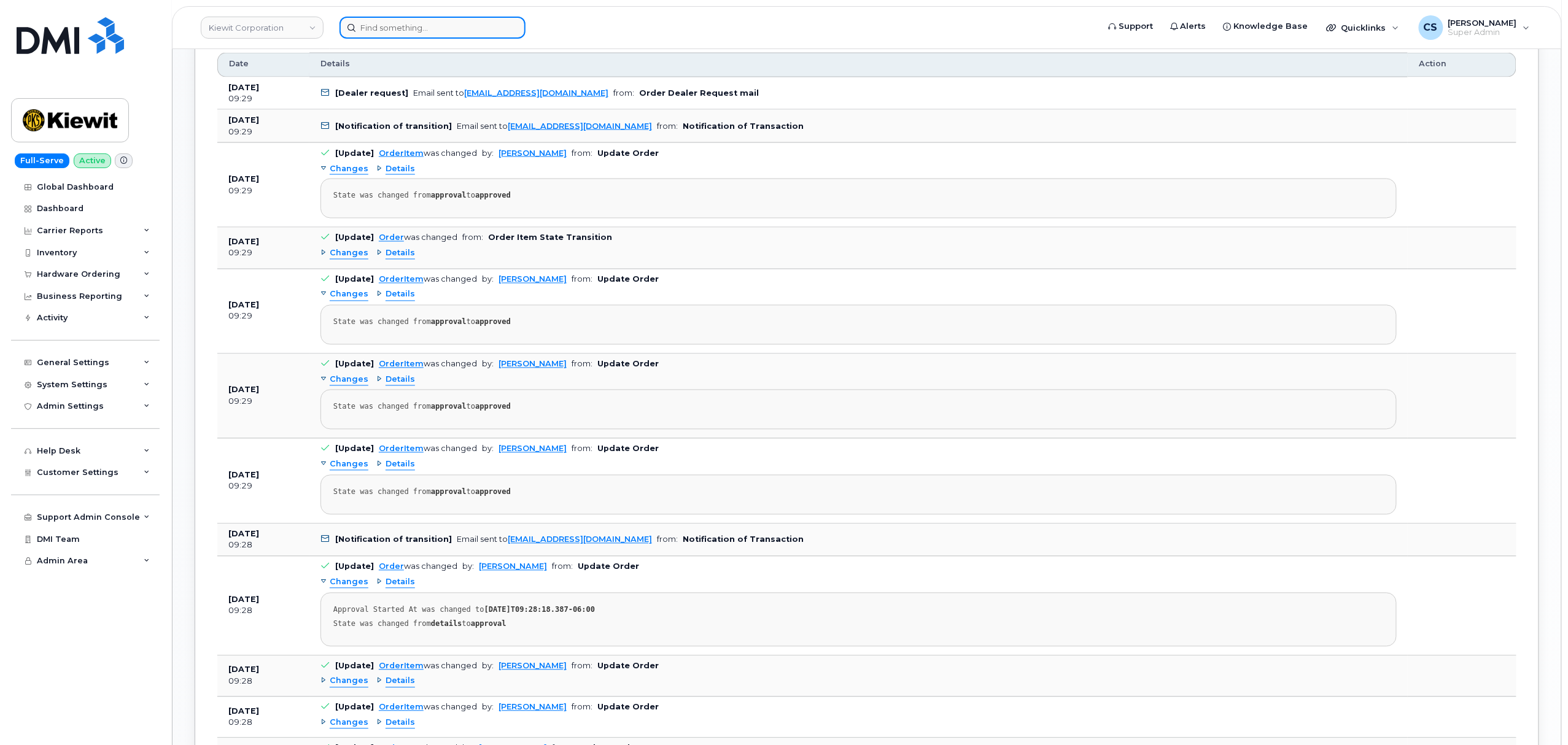
click at [436, 29] on input at bounding box center [432, 28] width 186 height 22
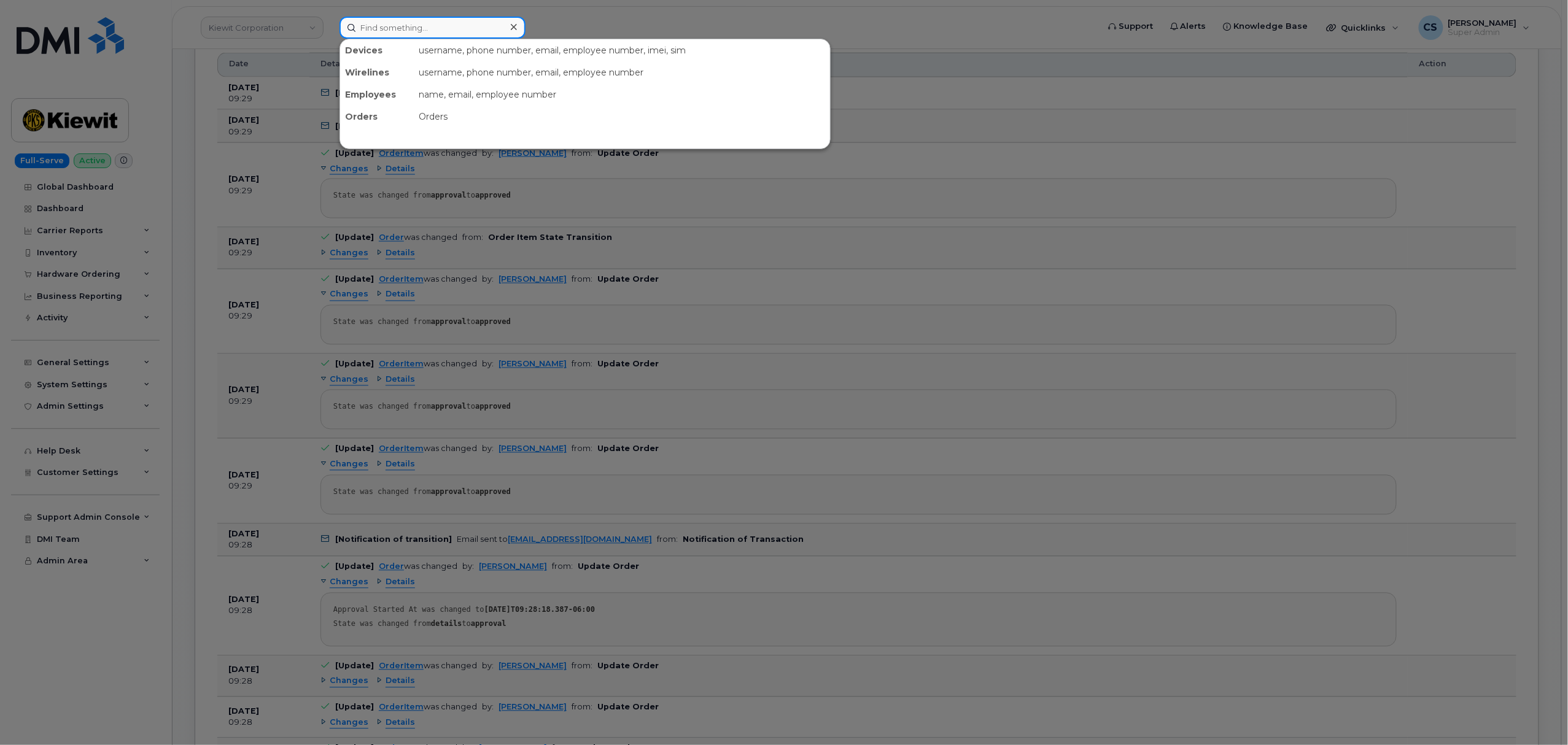
paste input "302841"
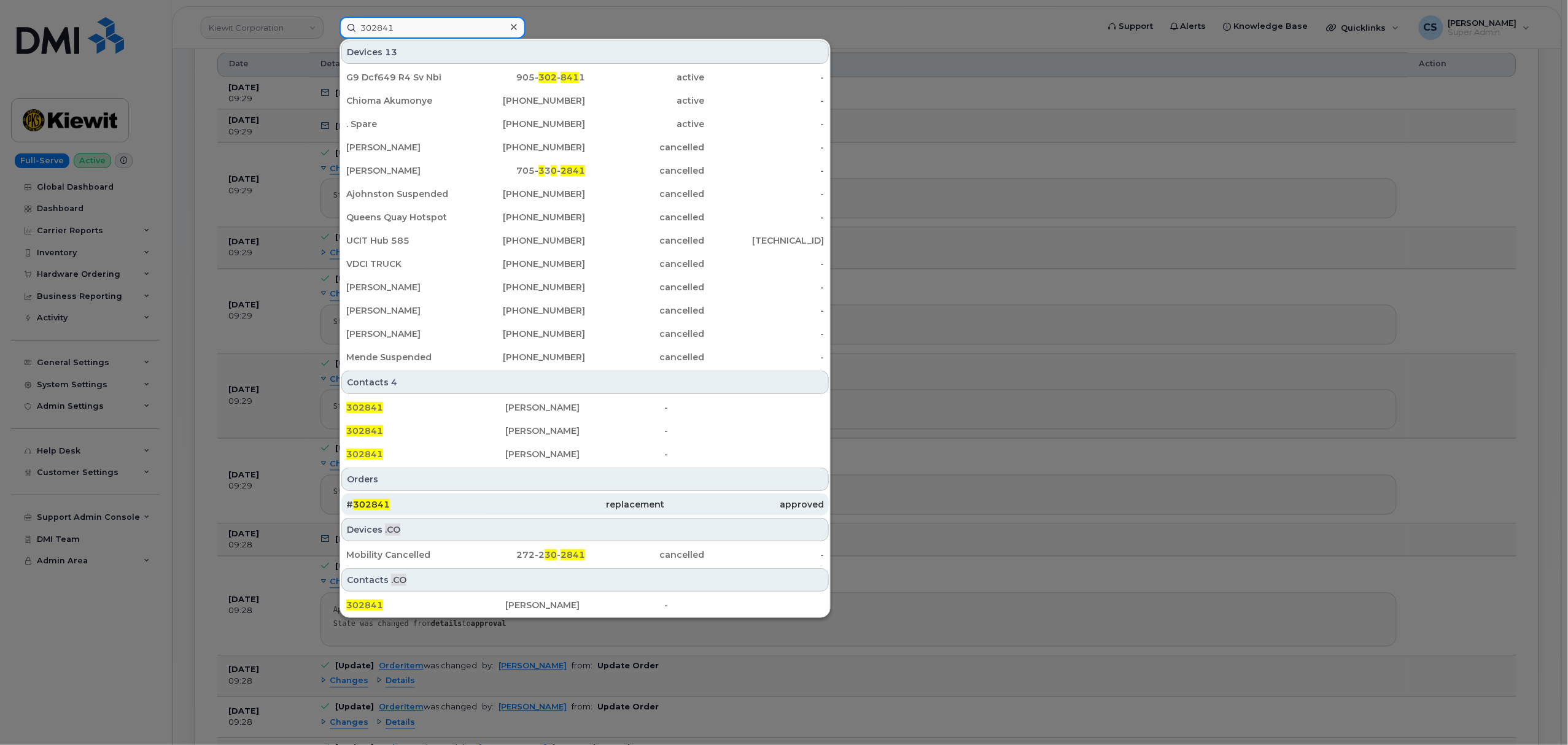
type input "302841"
click at [379, 504] on span "302841" at bounding box center [371, 504] width 37 height 11
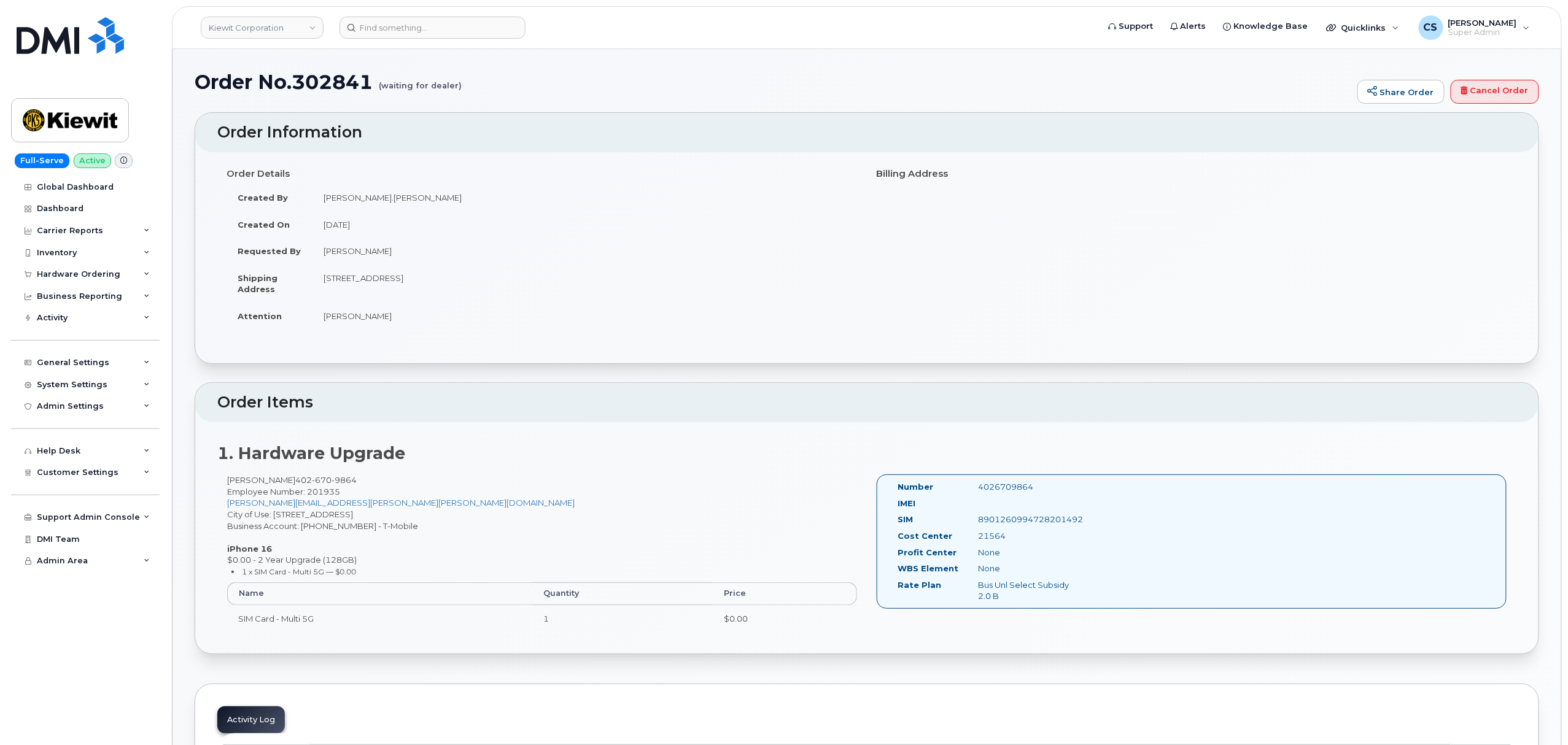
click at [1007, 484] on div "4026709864" at bounding box center [1026, 487] width 113 height 12
copy div "4026709864"
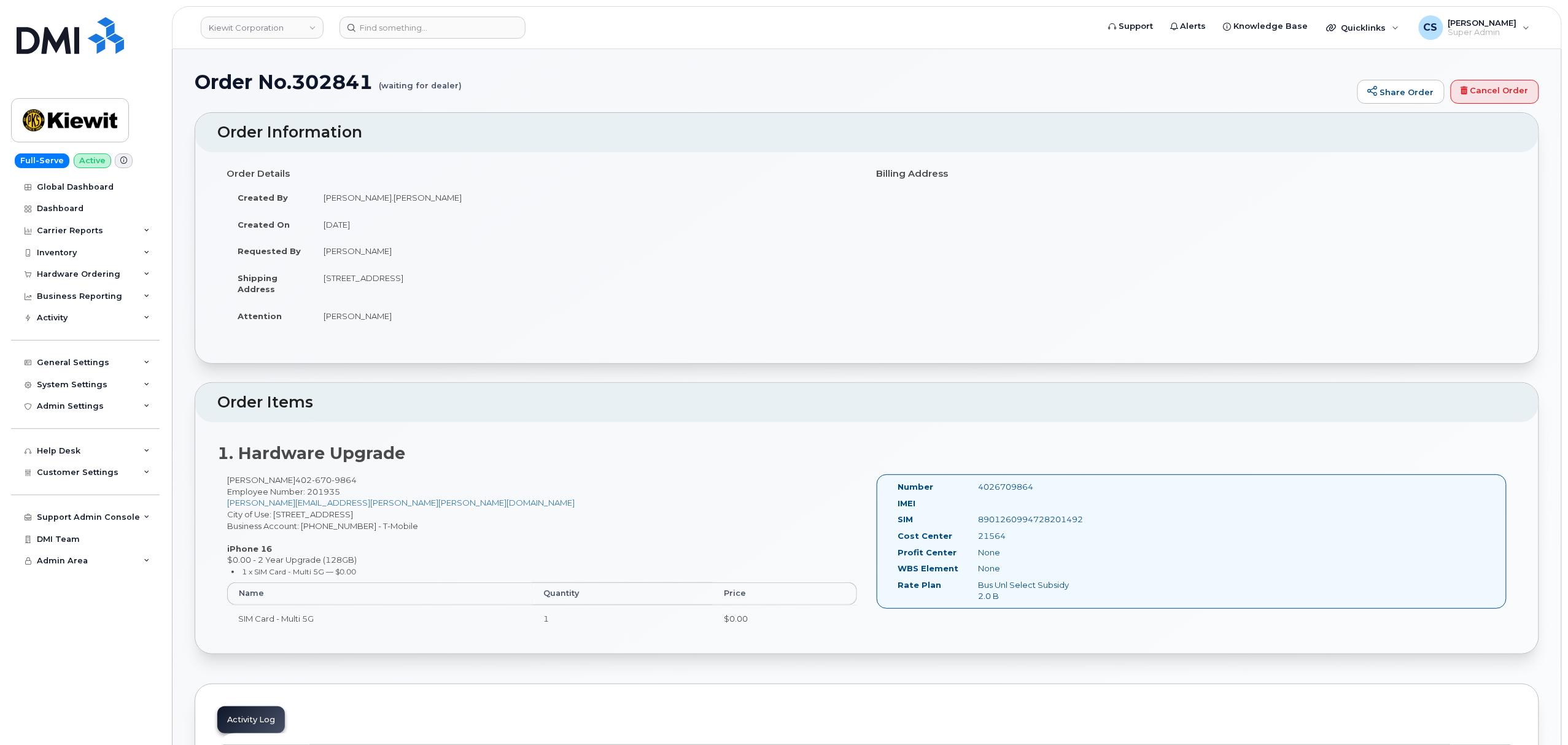
click at [324, 525] on div "[PERSON_NAME] [PHONE_NUMBER] Employee Number: 201935 [PERSON_NAME][EMAIL_ADDRES…" at bounding box center [542, 558] width 649 height 168
copy div "973402207"
drag, startPoint x: 229, startPoint y: 481, endPoint x: 281, endPoint y: 479, distance: 52.0
click at [281, 479] on div "[PERSON_NAME] [PHONE_NUMBER] Employee Number: 201935 [PERSON_NAME][EMAIL_ADDRES…" at bounding box center [542, 558] width 649 height 168
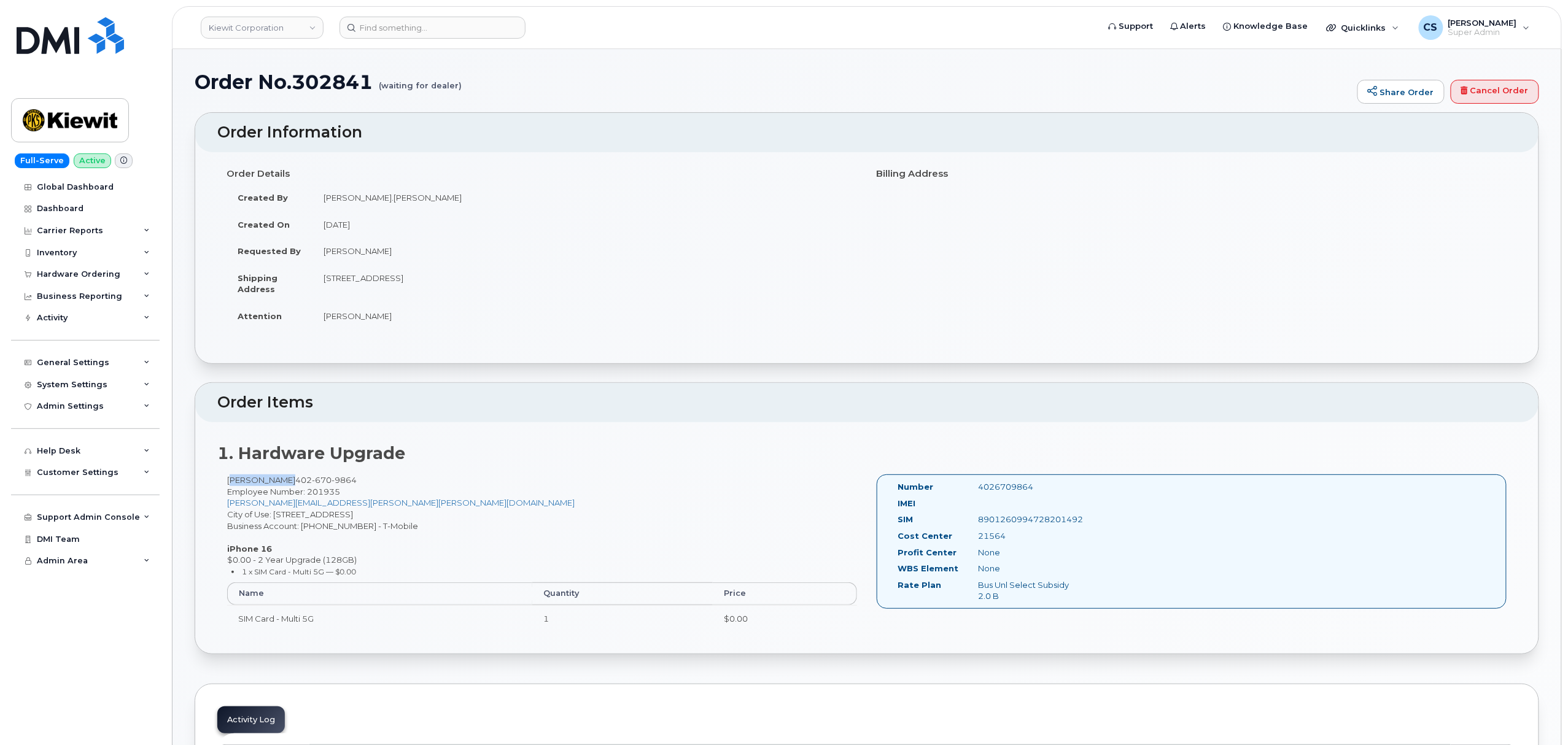
copy div "[PERSON_NAME]"
drag, startPoint x: 226, startPoint y: 549, endPoint x: 279, endPoint y: 549, distance: 53.0
click at [279, 549] on div "[PERSON_NAME] [PHONE_NUMBER] Employee Number: 201935 [PERSON_NAME][EMAIL_ADDRES…" at bounding box center [542, 558] width 649 height 168
copy strong "iPhone 16"
click at [320, 561] on div "[PERSON_NAME] [PHONE_NUMBER] Employee Number: 201935 [PERSON_NAME][EMAIL_ADDRES…" at bounding box center [542, 558] width 649 height 168
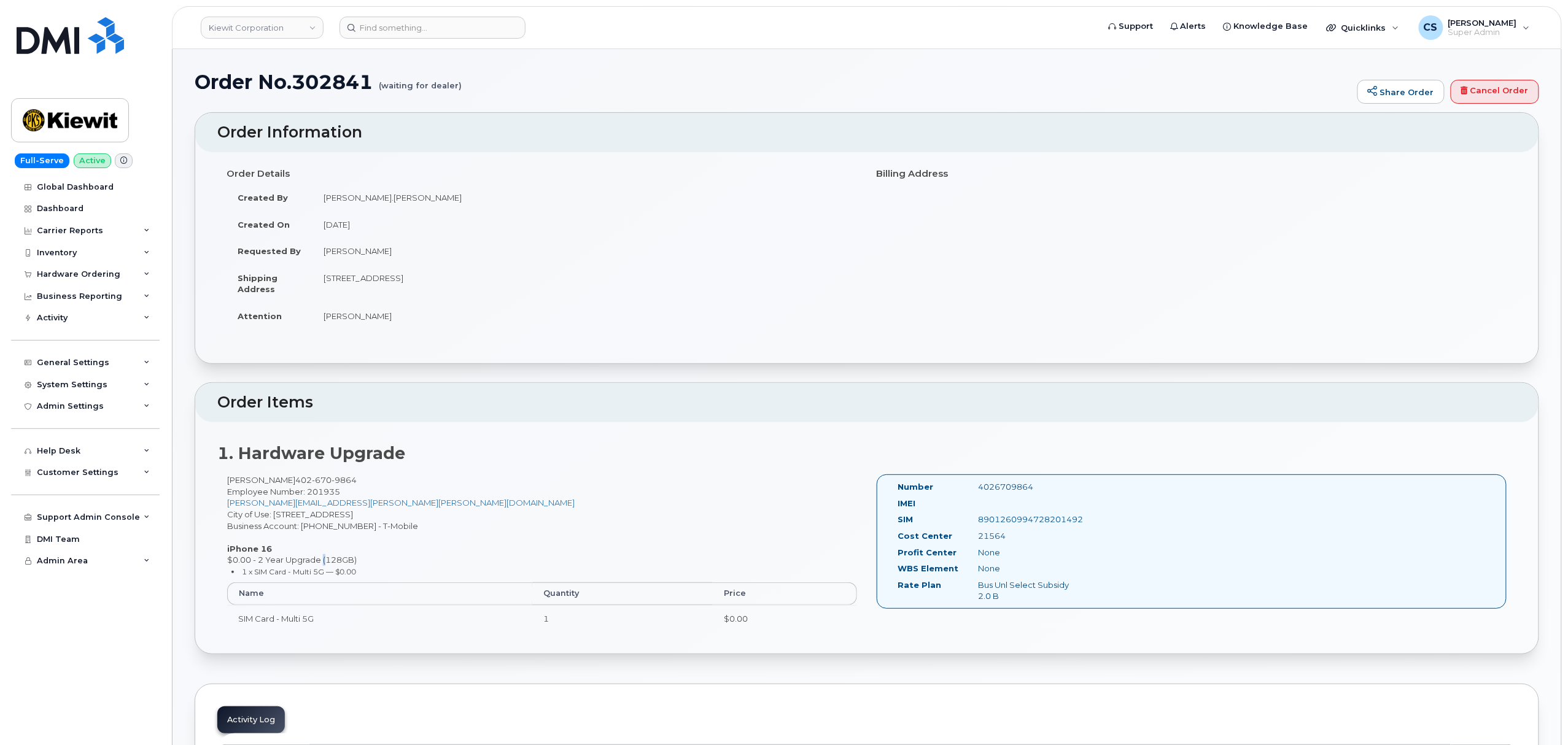
click at [320, 561] on div "[PERSON_NAME] [PHONE_NUMBER] Employee Number: 201935 [PERSON_NAME][EMAIL_ADDRES…" at bounding box center [542, 558] width 649 height 168
copy div "$0.00 - 2 Year Upgrade (128GB)"
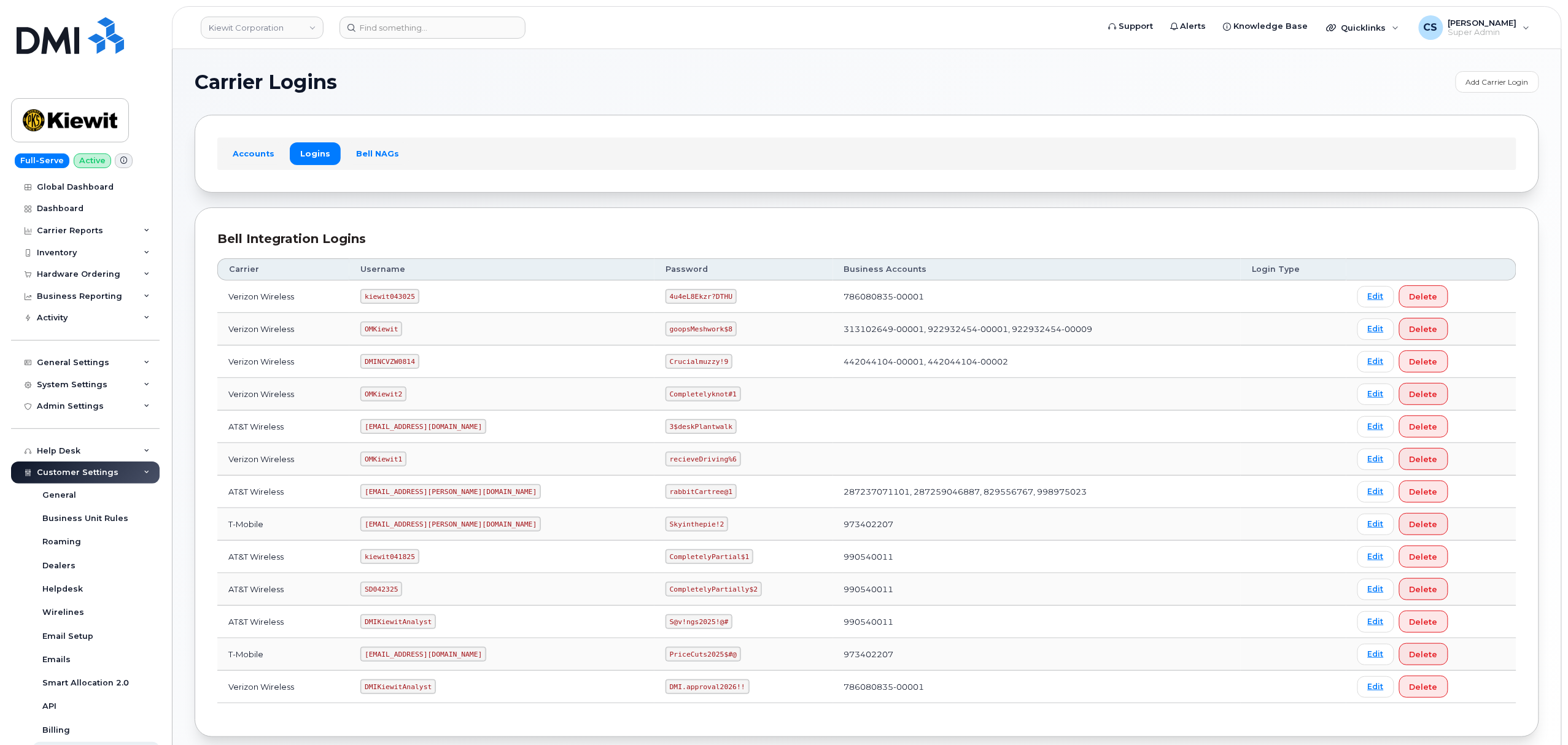
click at [423, 526] on code "ms-kiewit@dminc.com" at bounding box center [451, 524] width 181 height 15
click at [424, 526] on code "ms-kiewit@dminc.com" at bounding box center [451, 524] width 181 height 15
copy code "ms-kiewit@dminc.com"
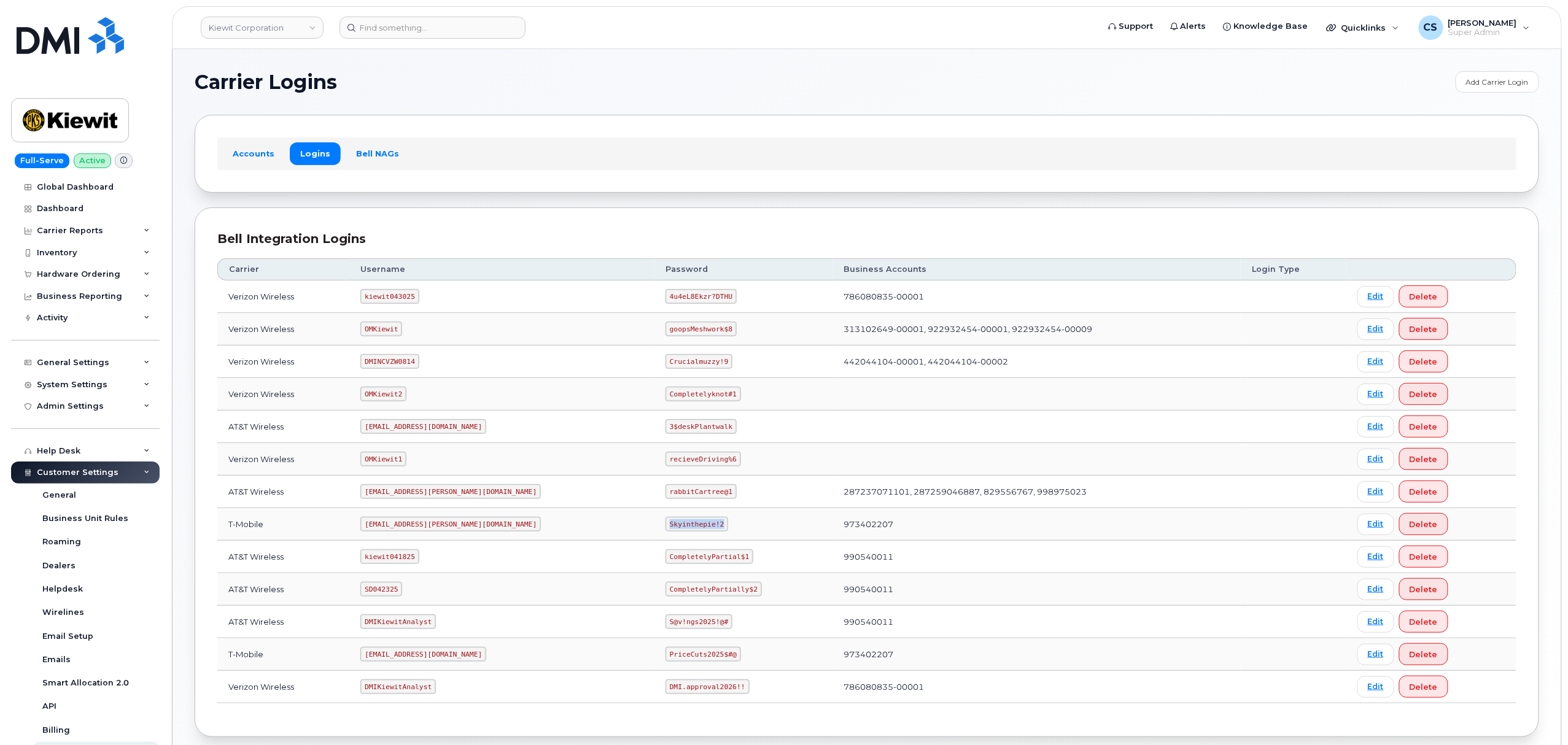
drag, startPoint x: 665, startPoint y: 527, endPoint x: 615, endPoint y: 527, distance: 50.0
click at [665, 527] on code "Skyinthepie!2" at bounding box center [697, 524] width 63 height 15
copy code "Skyinthepie!2"
